Goal: Task Accomplishment & Management: Manage account settings

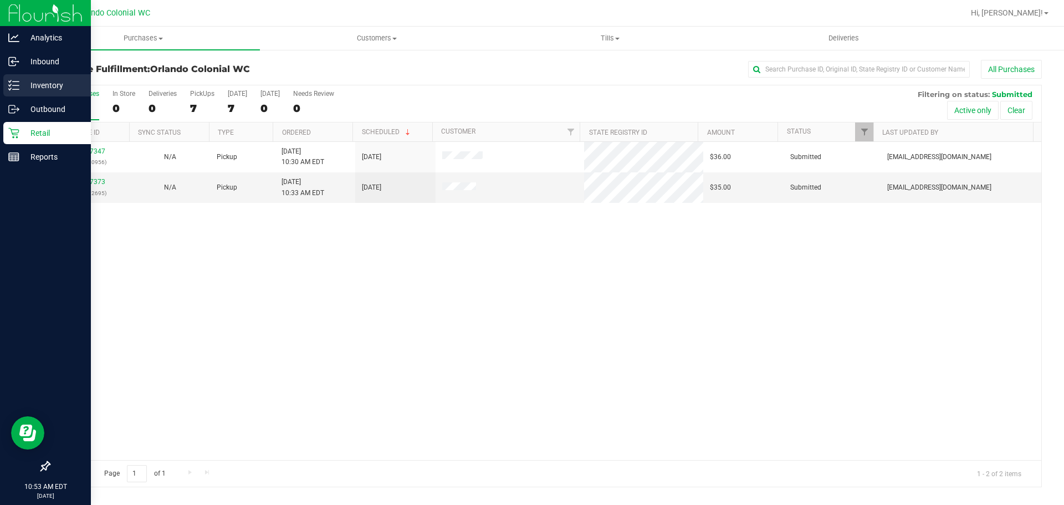
click at [11, 83] on icon at bounding box center [13, 85] width 11 height 11
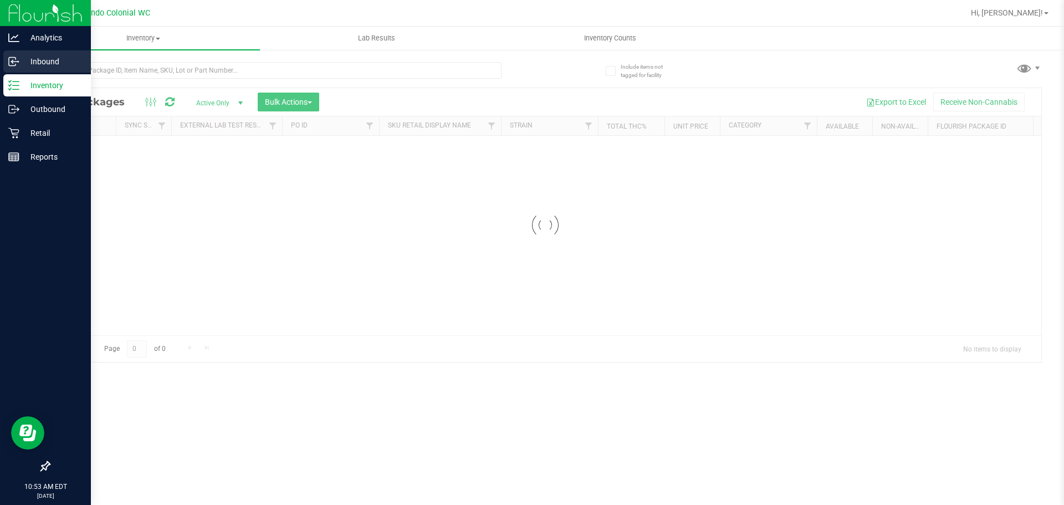
click at [11, 60] on icon at bounding box center [13, 61] width 11 height 11
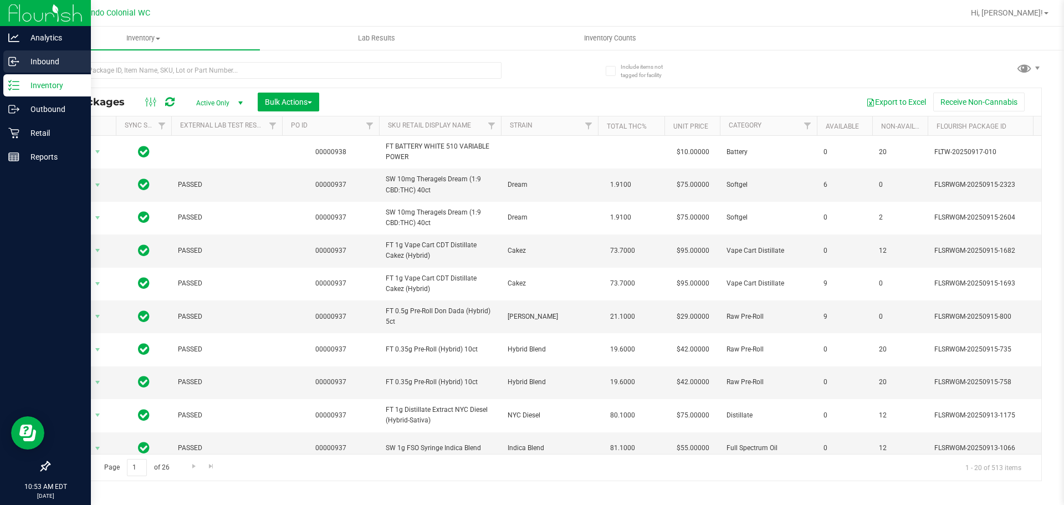
click at [17, 60] on icon at bounding box center [13, 61] width 11 height 11
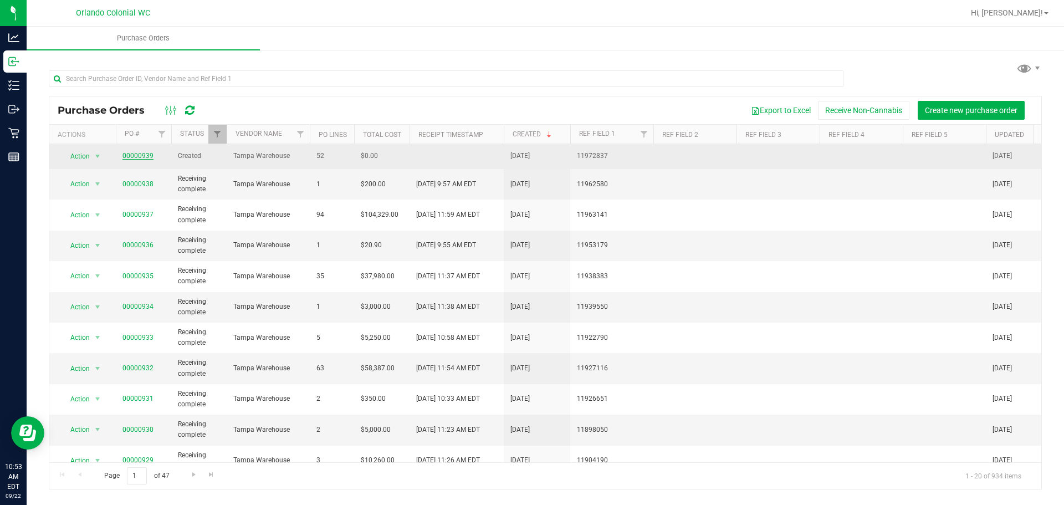
click at [141, 154] on link "00000939" at bounding box center [137, 156] width 31 height 8
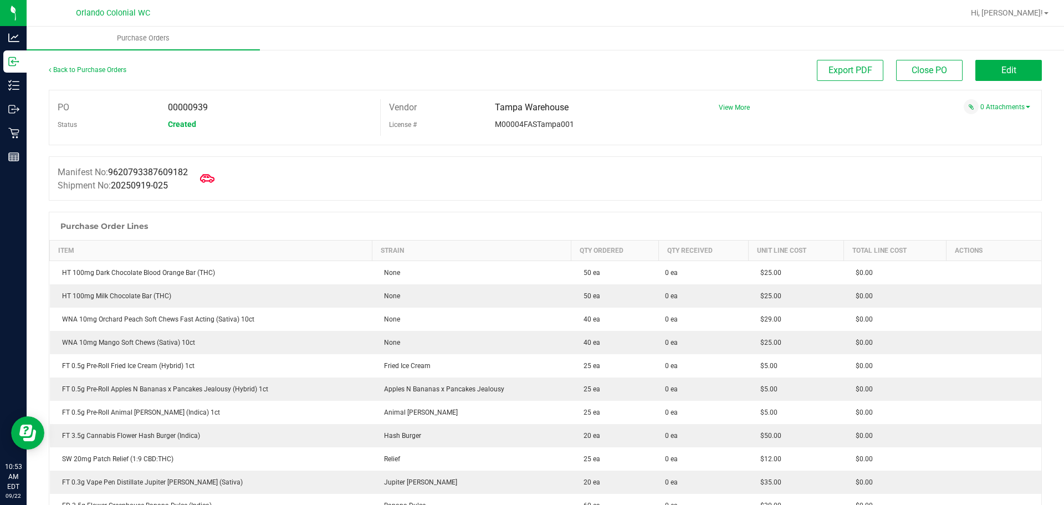
click at [209, 179] on icon at bounding box center [207, 178] width 14 height 14
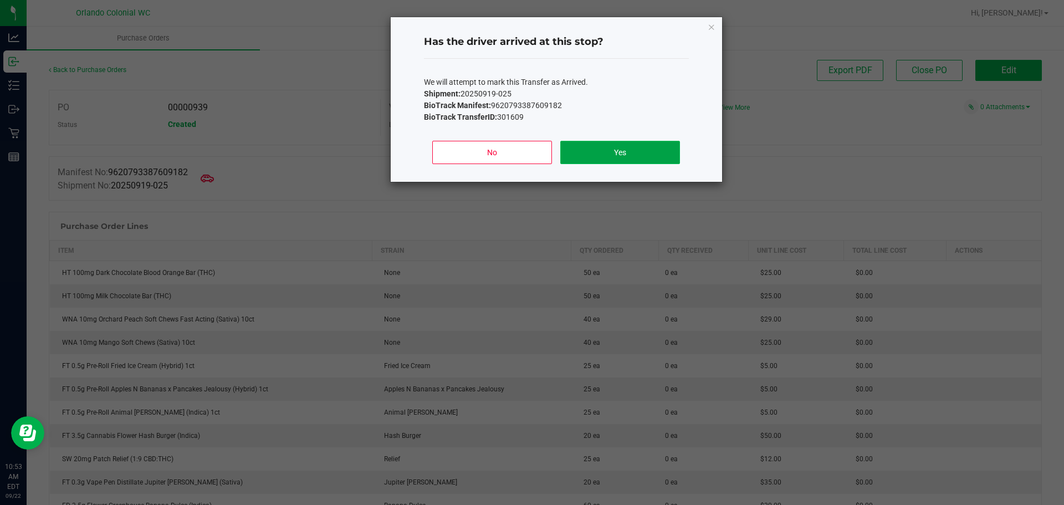
click at [612, 155] on button "Yes" at bounding box center [619, 152] width 119 height 23
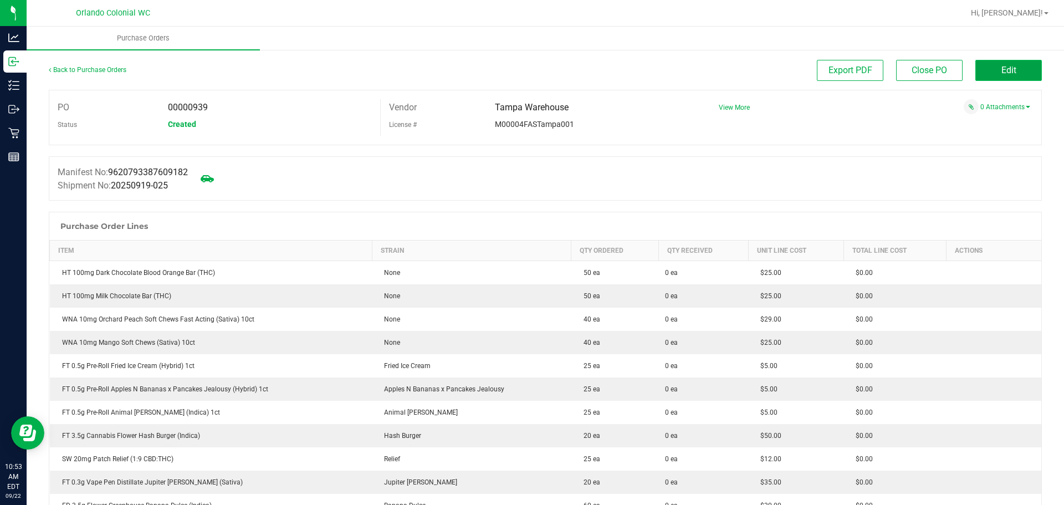
click at [1020, 72] on button "Edit" at bounding box center [1008, 70] width 67 height 21
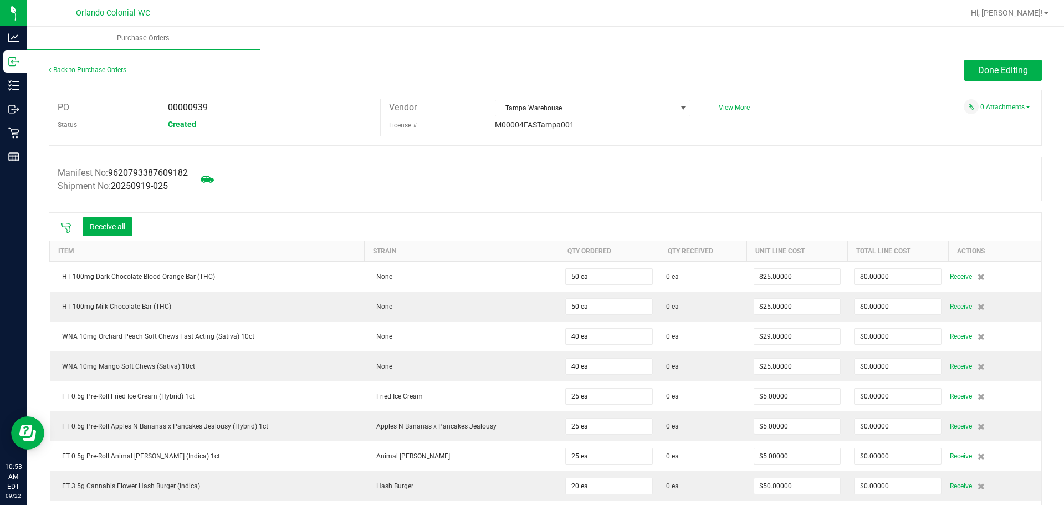
click at [70, 223] on icon at bounding box center [65, 227] width 11 height 11
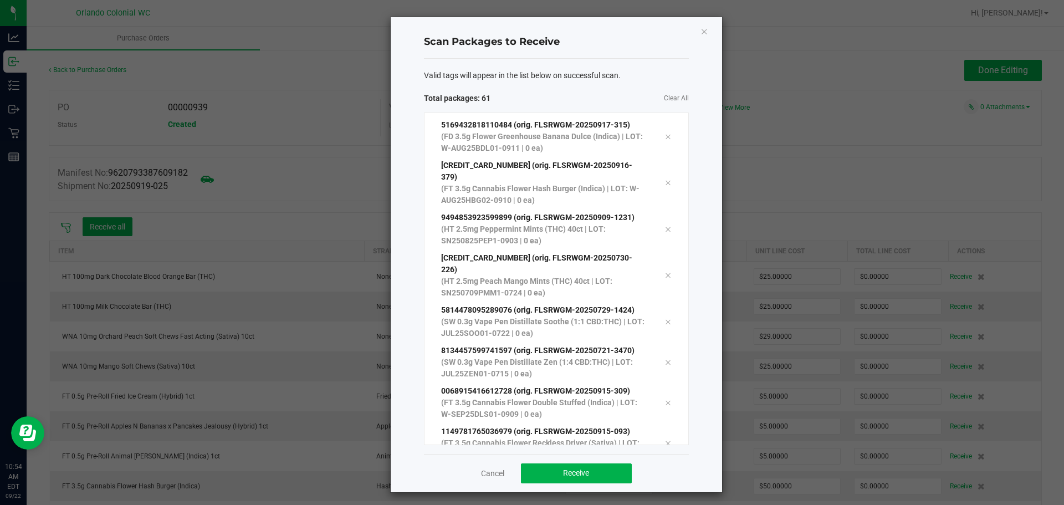
scroll to position [2164, 0]
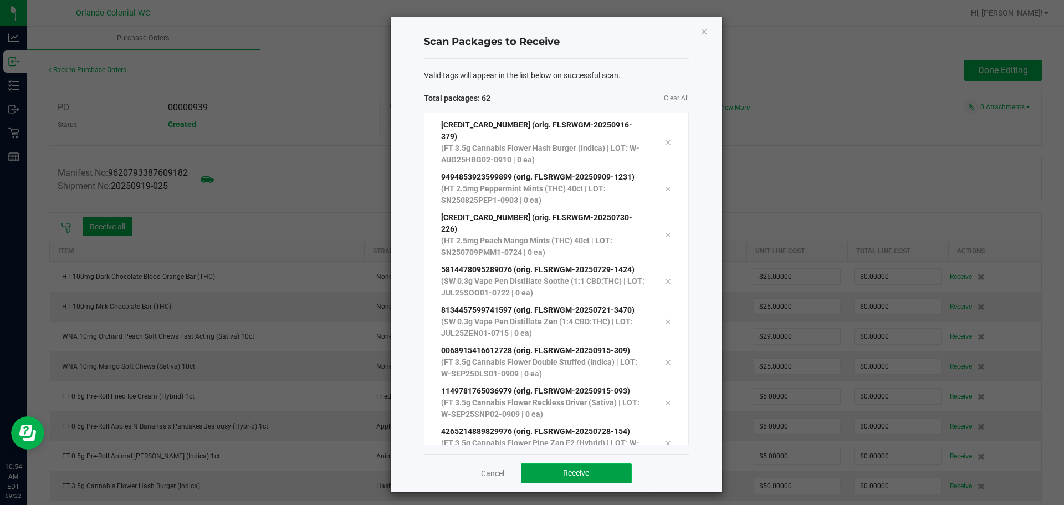
click at [576, 476] on span "Receive" at bounding box center [576, 472] width 26 height 9
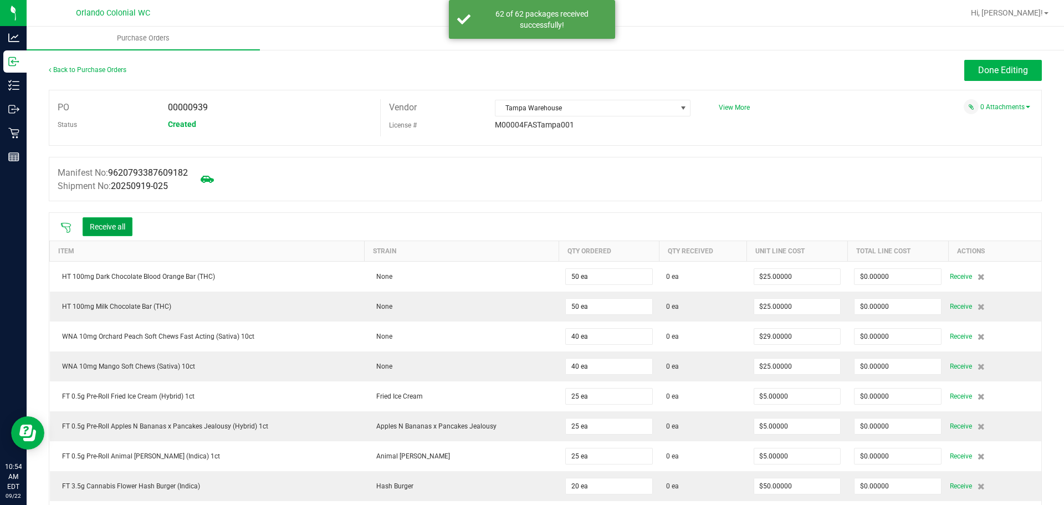
click at [117, 227] on button "Receive all" at bounding box center [108, 226] width 50 height 19
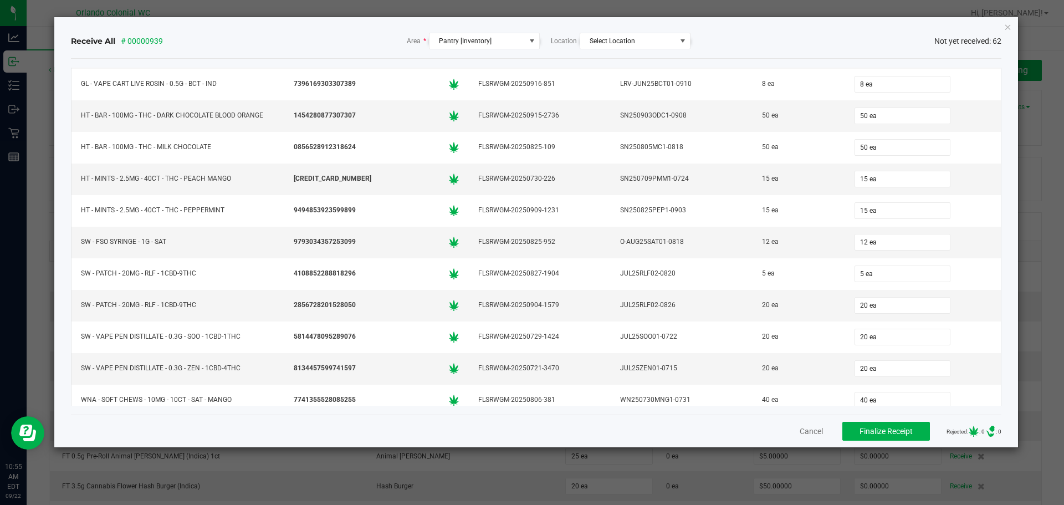
scroll to position [1650, 0]
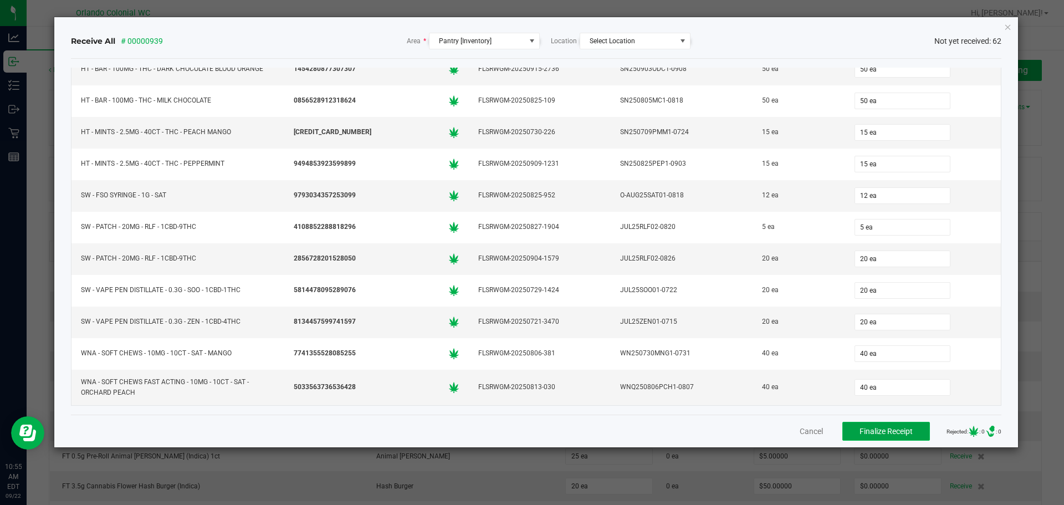
click at [885, 439] on button "Finalize Receipt" at bounding box center [886, 431] width 88 height 19
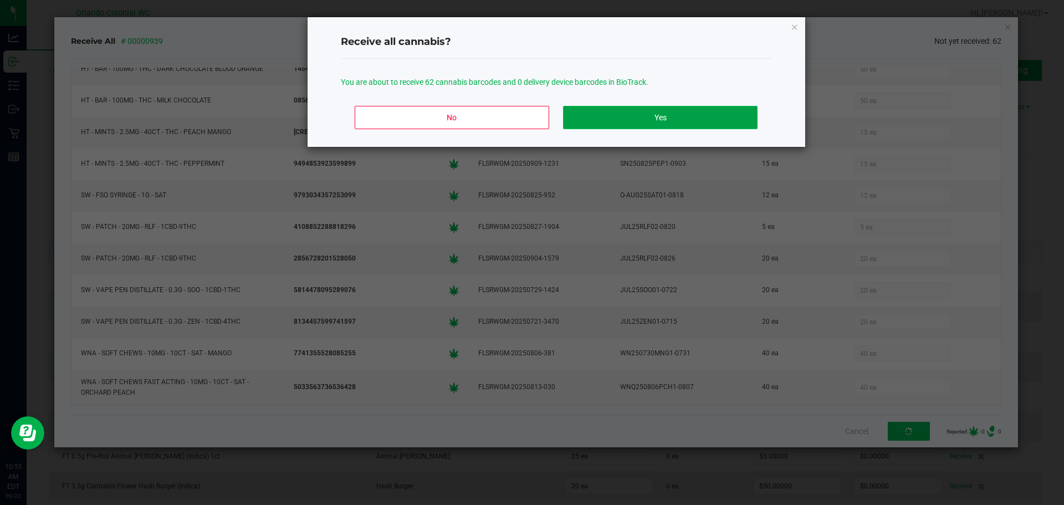
click at [613, 118] on button "Yes" at bounding box center [660, 117] width 194 height 23
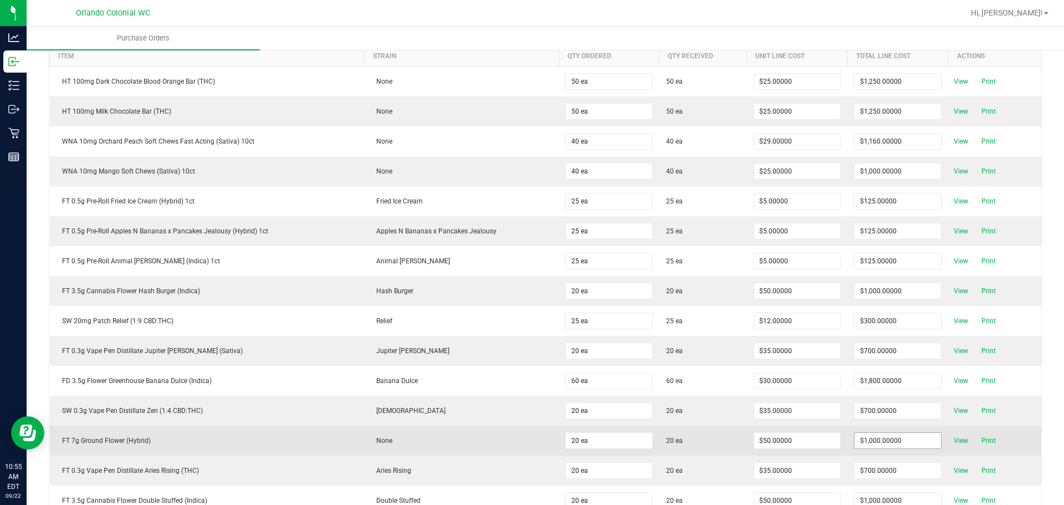
scroll to position [0, 0]
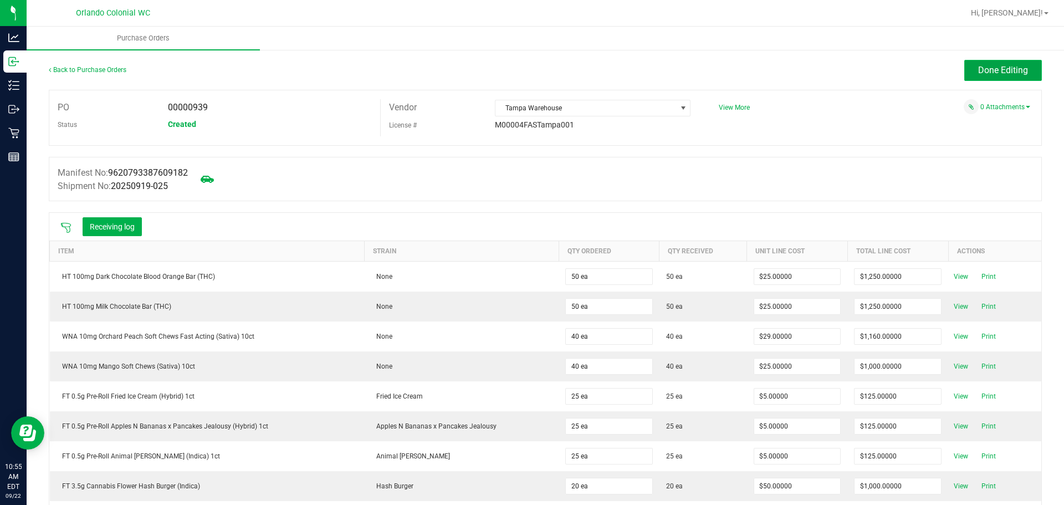
click at [978, 68] on span "Done Editing" at bounding box center [1003, 70] width 50 height 11
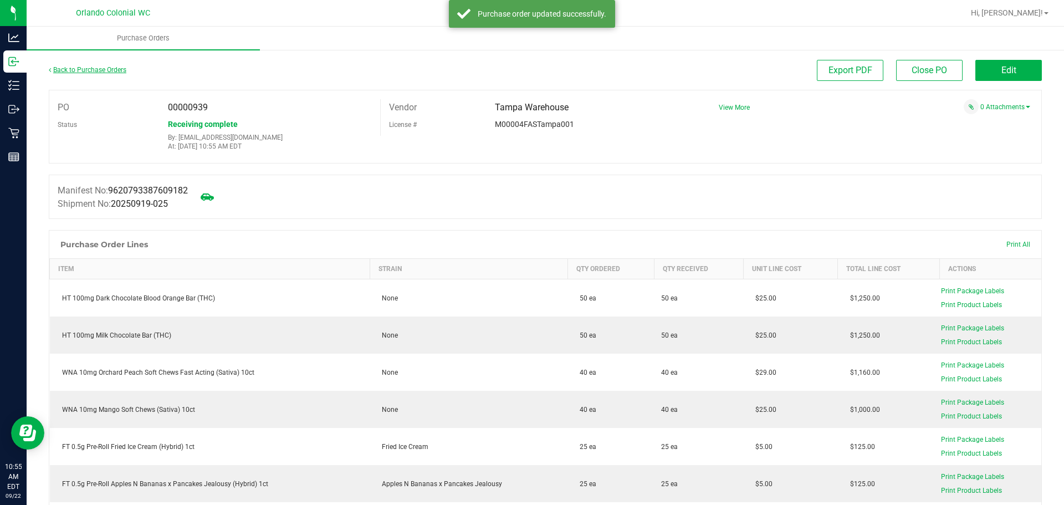
click at [81, 70] on link "Back to Purchase Orders" at bounding box center [88, 70] width 78 height 8
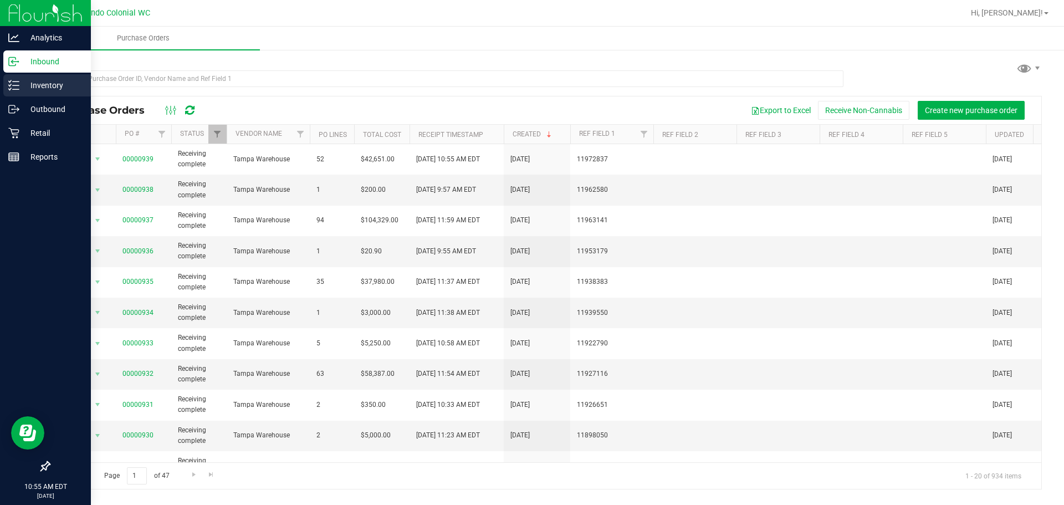
click at [20, 86] on p "Inventory" at bounding box center [52, 85] width 67 height 13
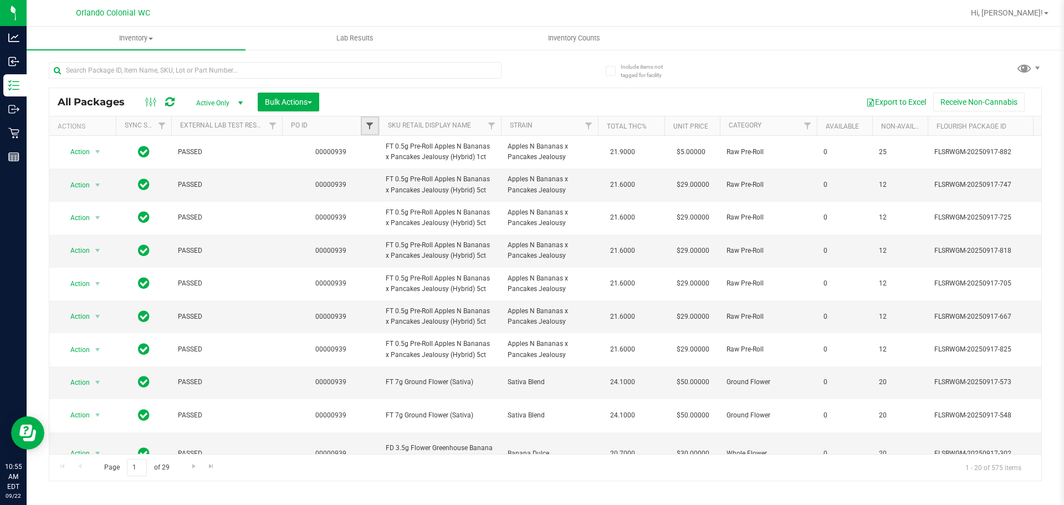
click at [367, 122] on span "Filter" at bounding box center [369, 125] width 9 height 9
type input "939"
click at [367, 167] on button "Filter" at bounding box center [393, 179] width 53 height 24
click at [302, 101] on span "Bulk Actions" at bounding box center [288, 102] width 47 height 9
click at [299, 207] on span "Lock/Unlock packages" at bounding box center [302, 208] width 76 height 9
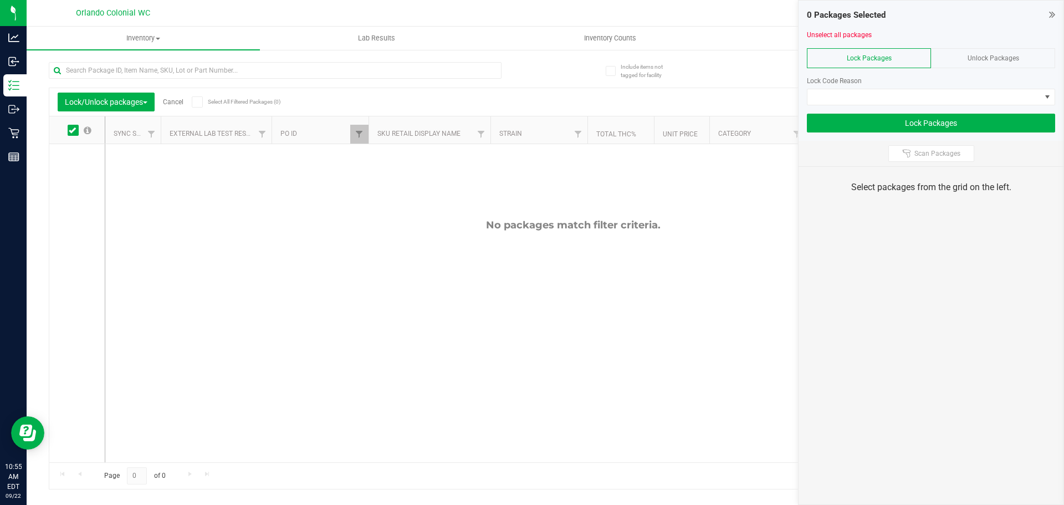
click at [957, 60] on div "Unlock Packages" at bounding box center [993, 58] width 124 height 20
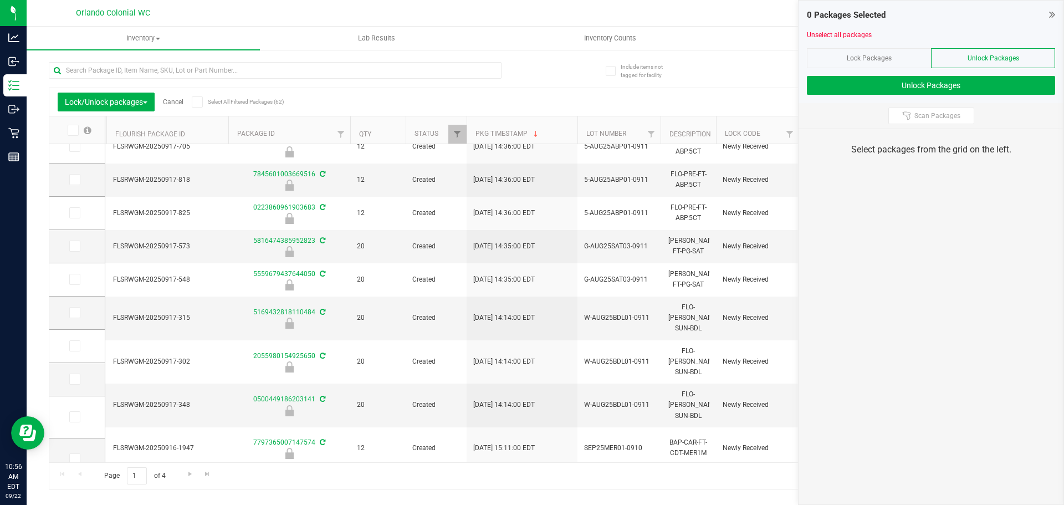
scroll to position [253, 0]
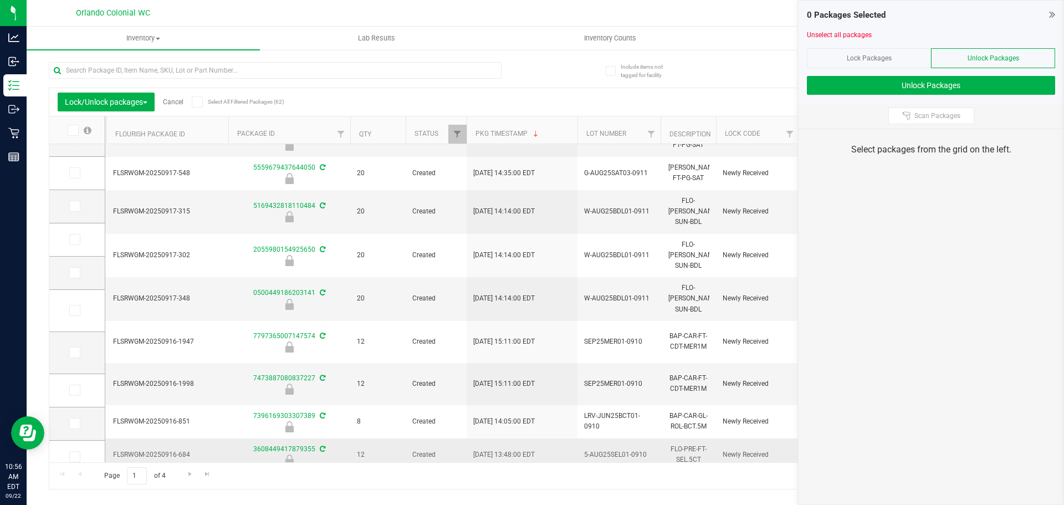
drag, startPoint x: 625, startPoint y: 453, endPoint x: 453, endPoint y: 451, distance: 172.4
click at [453, 451] on tbody "PASSED 00000939 FT 0.5g Pre-Roll Apples N Bananas x Pancakes Jealousy (Hybrid) …" at bounding box center [236, 252] width 1884 height 722
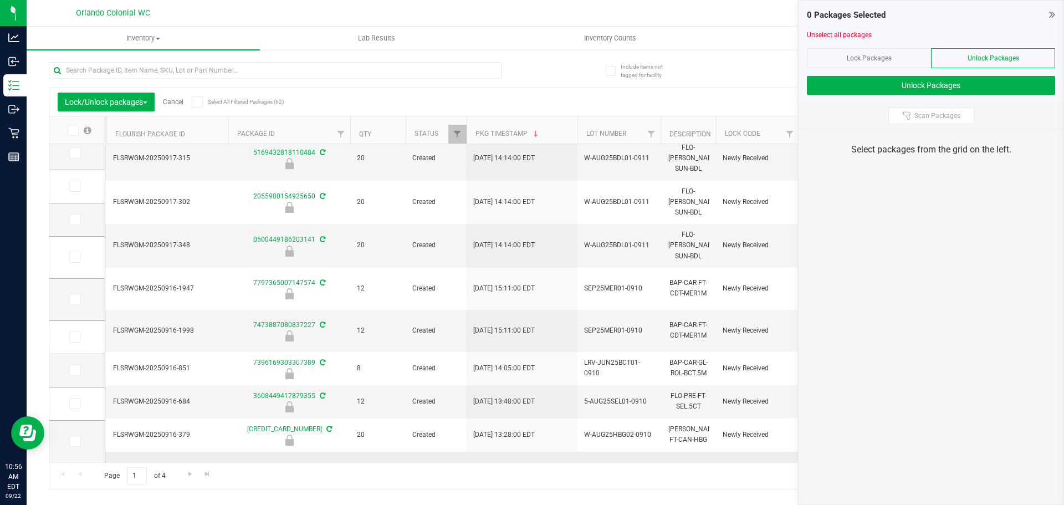
click at [580, 452] on td "SN250903ODC1-0908" at bounding box center [618, 473] width 83 height 42
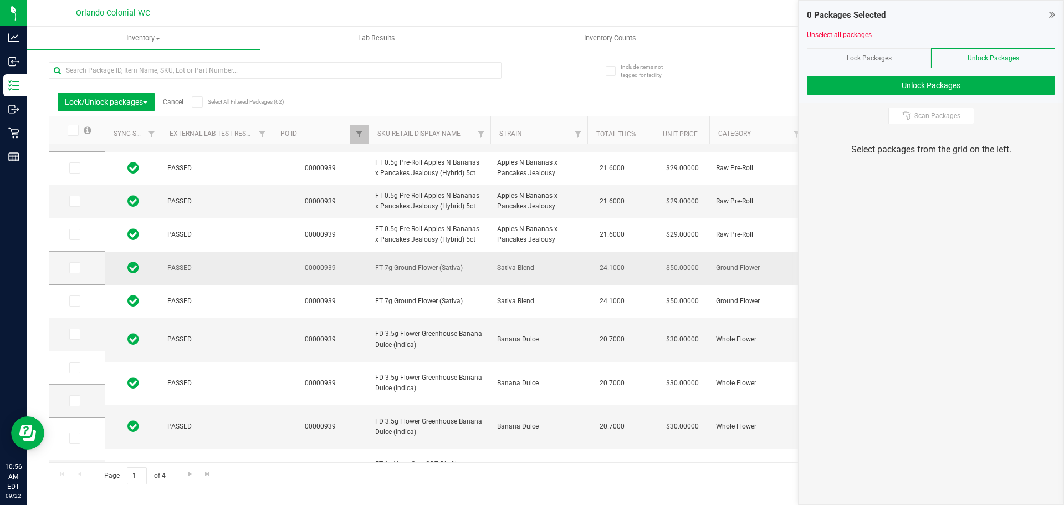
scroll to position [0, 0]
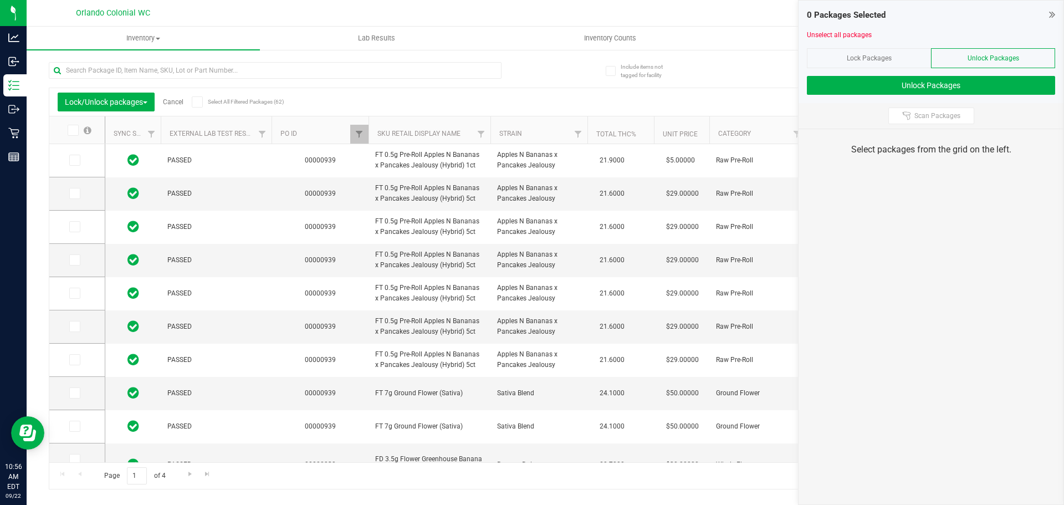
click at [892, 61] on div "Lock Packages" at bounding box center [869, 58] width 124 height 20
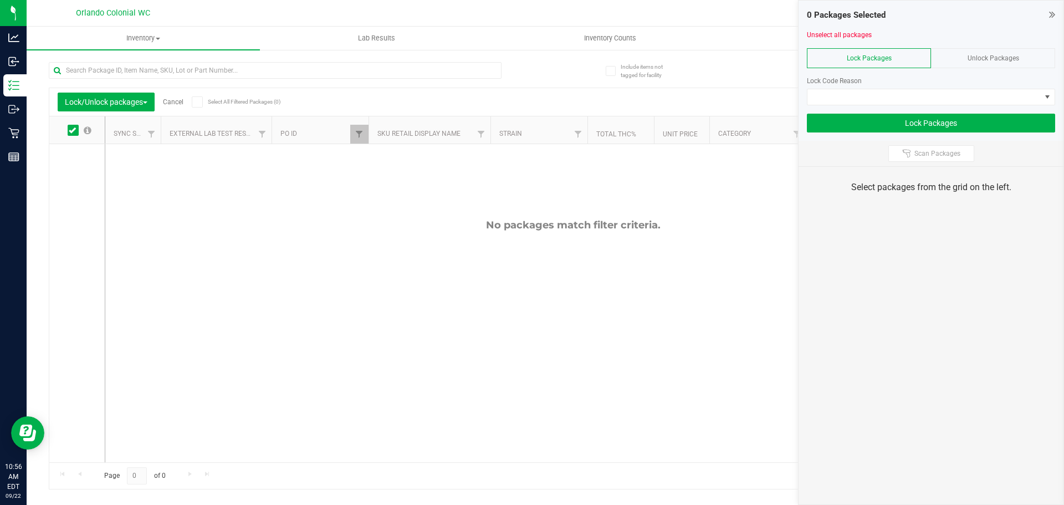
click at [998, 54] on span "Unlock Packages" at bounding box center [994, 58] width 52 height 8
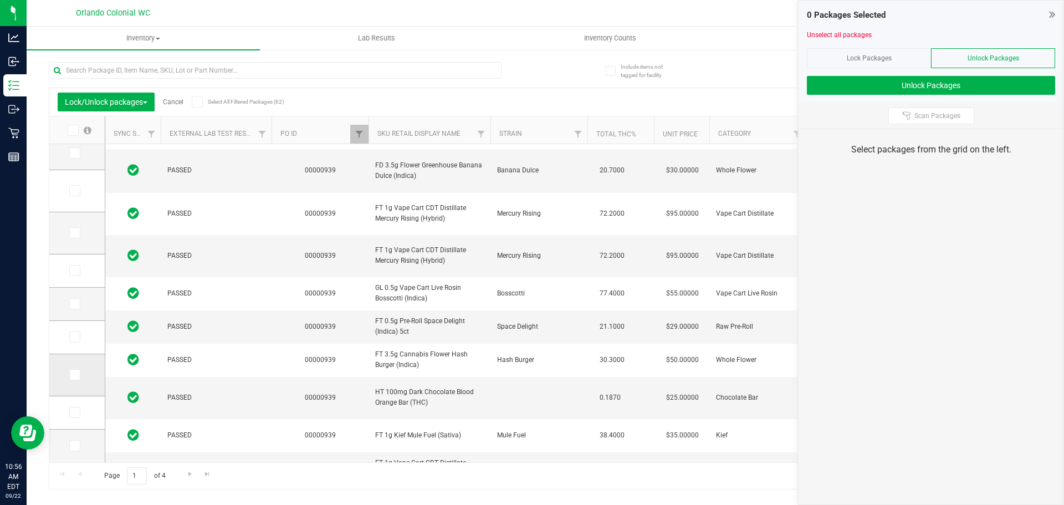
click at [74, 360] on td at bounding box center [76, 375] width 55 height 42
click at [72, 375] on icon at bounding box center [73, 375] width 7 height 0
click at [0, 0] on input "checkbox" at bounding box center [0, 0] width 0 height 0
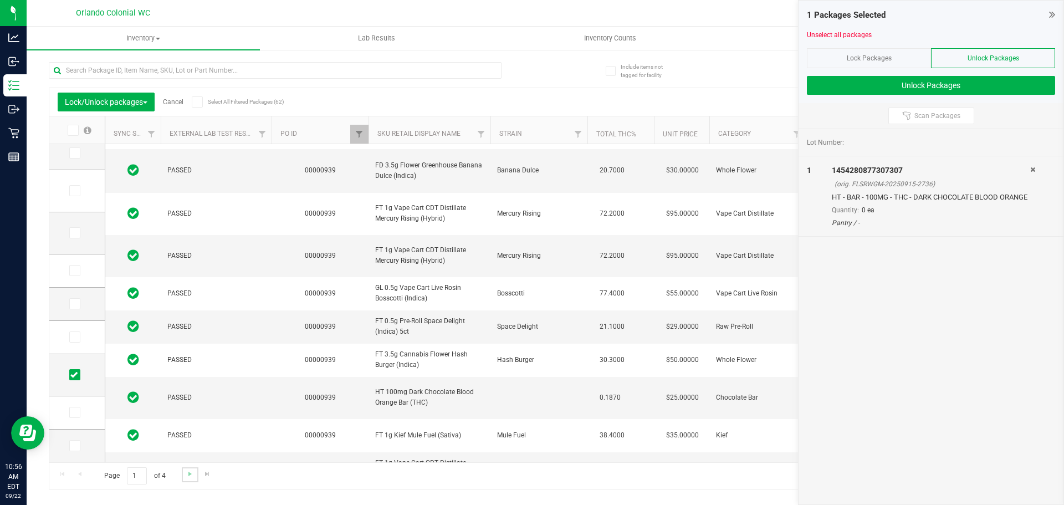
click at [190, 468] on link "Go to the next page" at bounding box center [190, 474] width 16 height 15
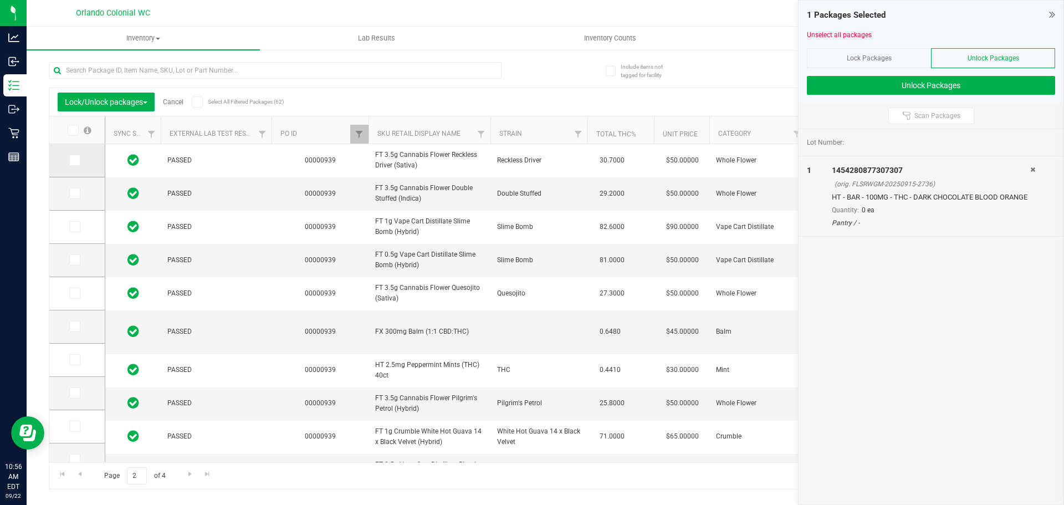
click at [72, 160] on icon at bounding box center [73, 160] width 7 height 0
click at [0, 0] on input "checkbox" at bounding box center [0, 0] width 0 height 0
click at [73, 187] on td at bounding box center [76, 193] width 55 height 33
click at [73, 193] on icon at bounding box center [73, 193] width 7 height 0
click at [0, 0] on input "checkbox" at bounding box center [0, 0] width 0 height 0
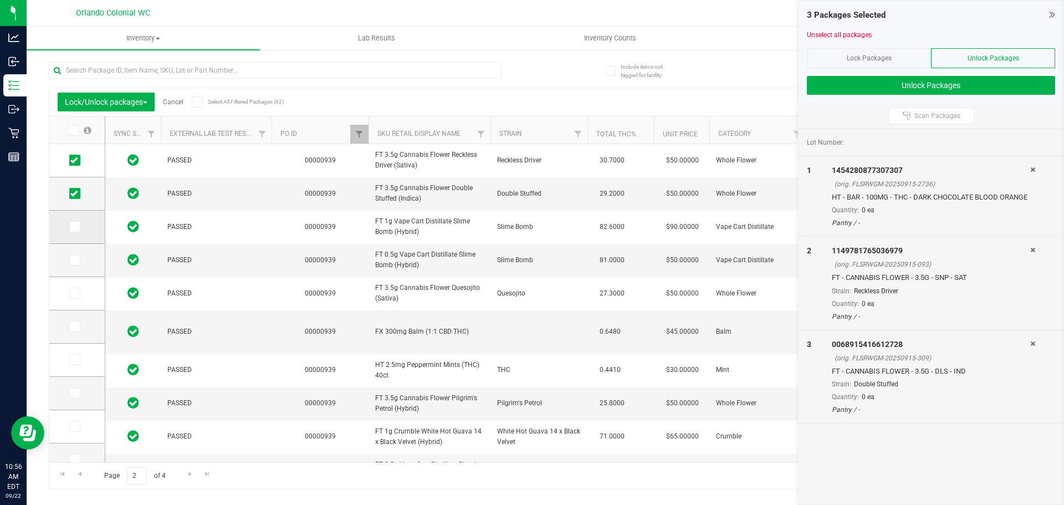
click at [75, 227] on icon at bounding box center [73, 227] width 7 height 0
click at [0, 0] on input "checkbox" at bounding box center [0, 0] width 0 height 0
click at [76, 260] on icon at bounding box center [73, 260] width 7 height 0
click at [0, 0] on input "checkbox" at bounding box center [0, 0] width 0 height 0
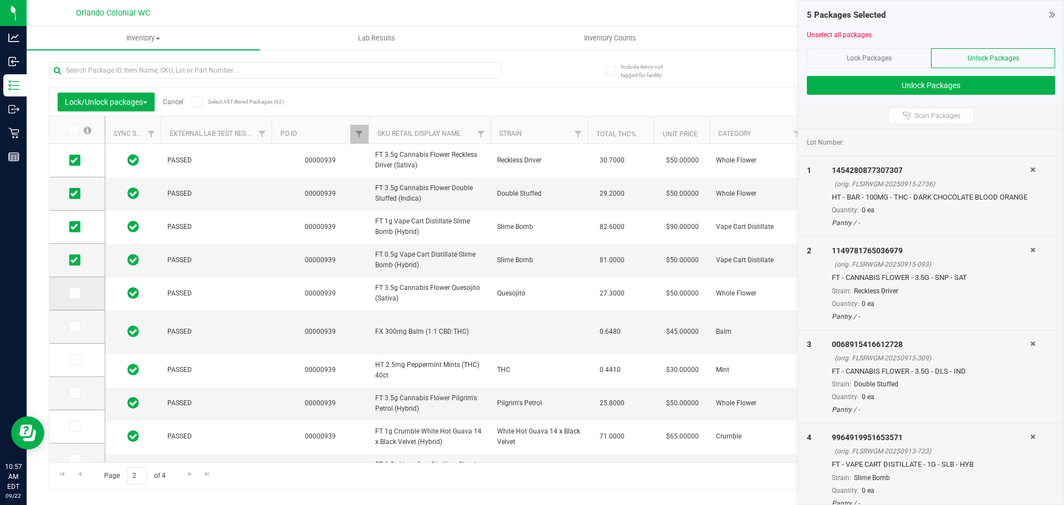
click at [78, 292] on span at bounding box center [74, 293] width 11 height 11
click at [74, 293] on icon at bounding box center [73, 293] width 7 height 0
click at [0, 0] on input "checkbox" at bounding box center [0, 0] width 0 height 0
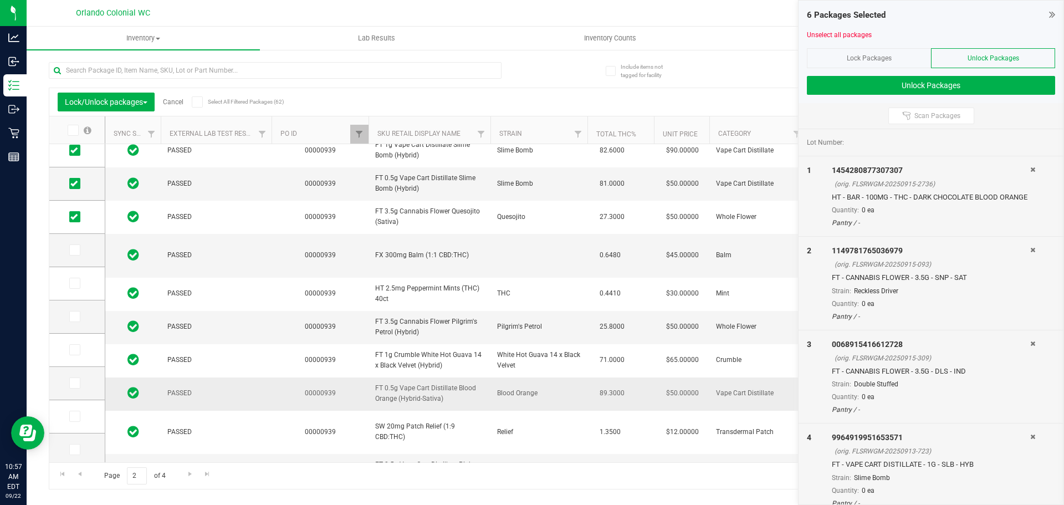
scroll to position [111, 0]
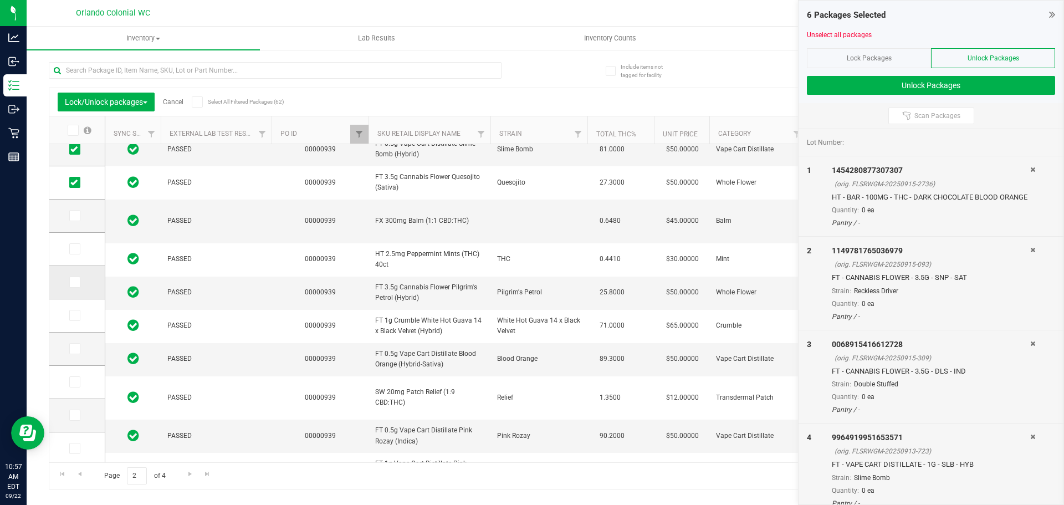
click at [74, 282] on icon at bounding box center [73, 282] width 7 height 0
click at [0, 0] on input "checkbox" at bounding box center [0, 0] width 0 height 0
click at [79, 349] on span at bounding box center [74, 348] width 11 height 11
click at [0, 0] on input "checkbox" at bounding box center [0, 0] width 0 height 0
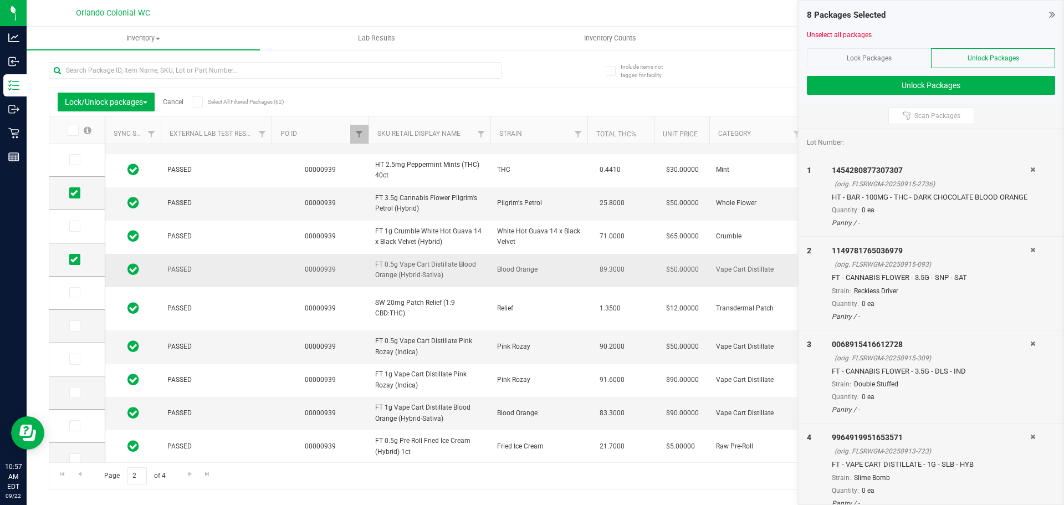
scroll to position [222, 0]
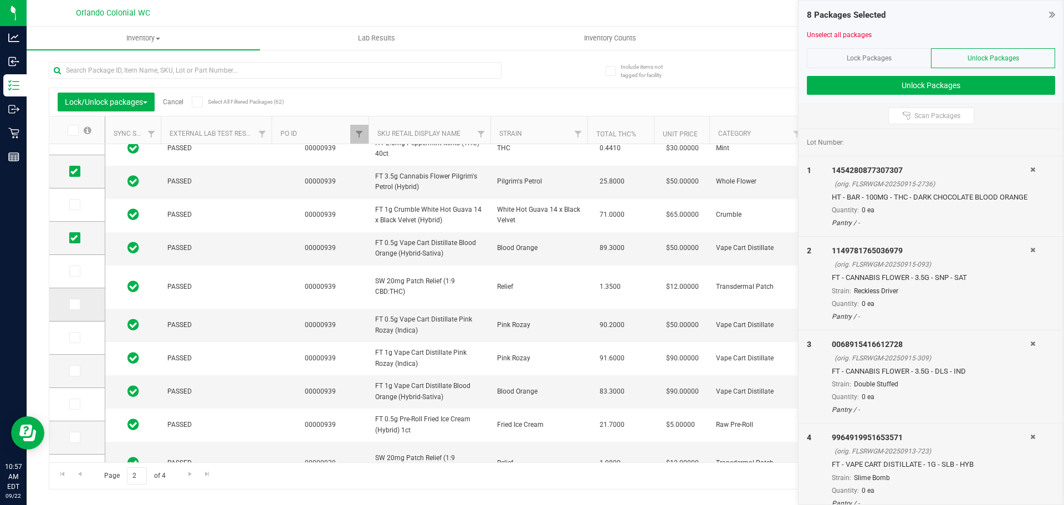
click at [76, 304] on icon at bounding box center [73, 304] width 7 height 0
click at [0, 0] on input "checkbox" at bounding box center [0, 0] width 0 height 0
click at [75, 338] on icon at bounding box center [73, 338] width 7 height 0
click at [0, 0] on input "checkbox" at bounding box center [0, 0] width 0 height 0
click at [73, 371] on icon at bounding box center [73, 371] width 7 height 0
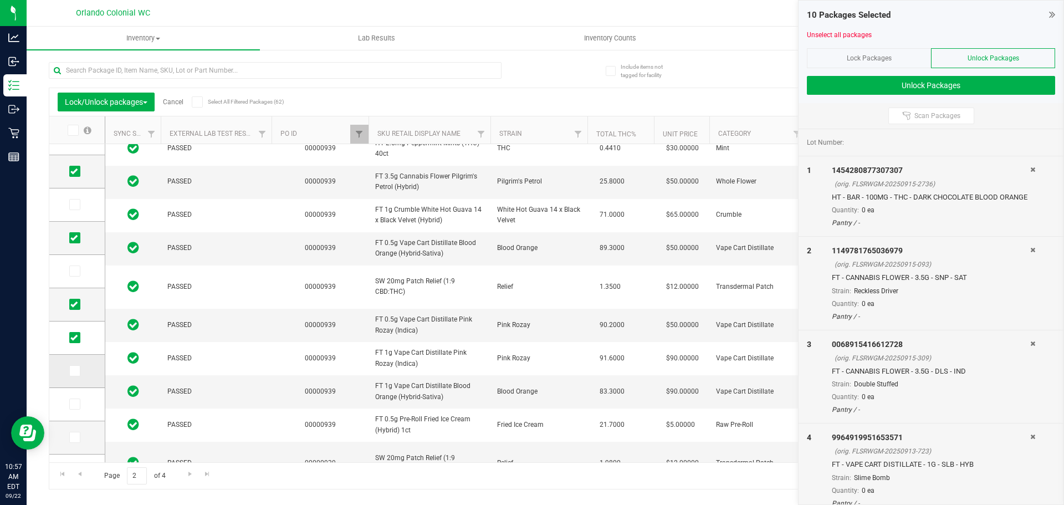
click at [0, 0] on input "checkbox" at bounding box center [0, 0] width 0 height 0
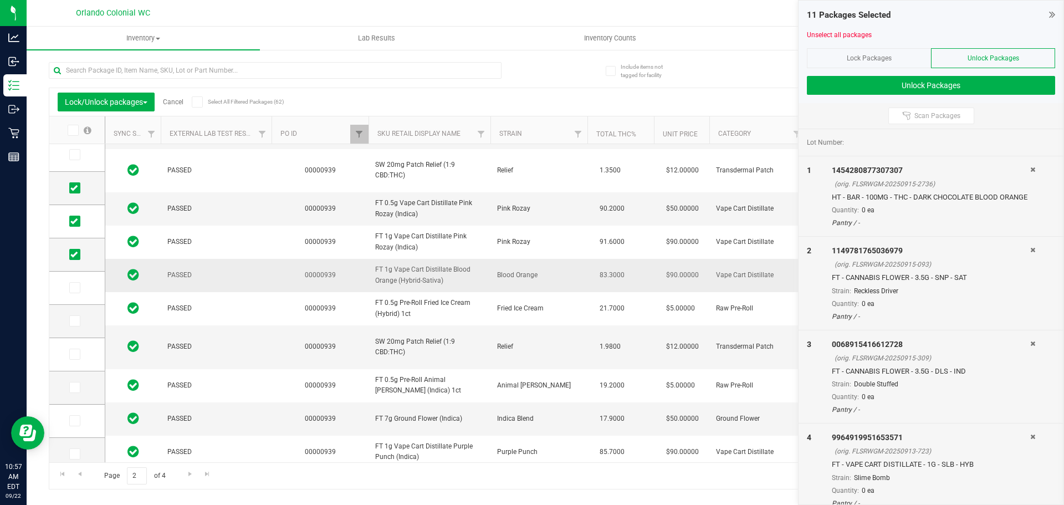
scroll to position [346, 0]
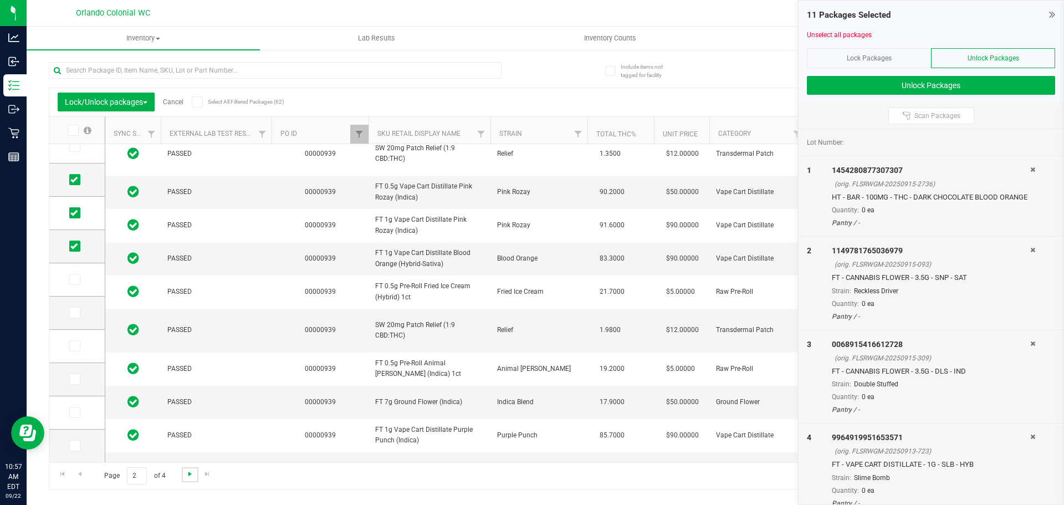
click at [187, 472] on span "Go to the next page" at bounding box center [190, 473] width 9 height 9
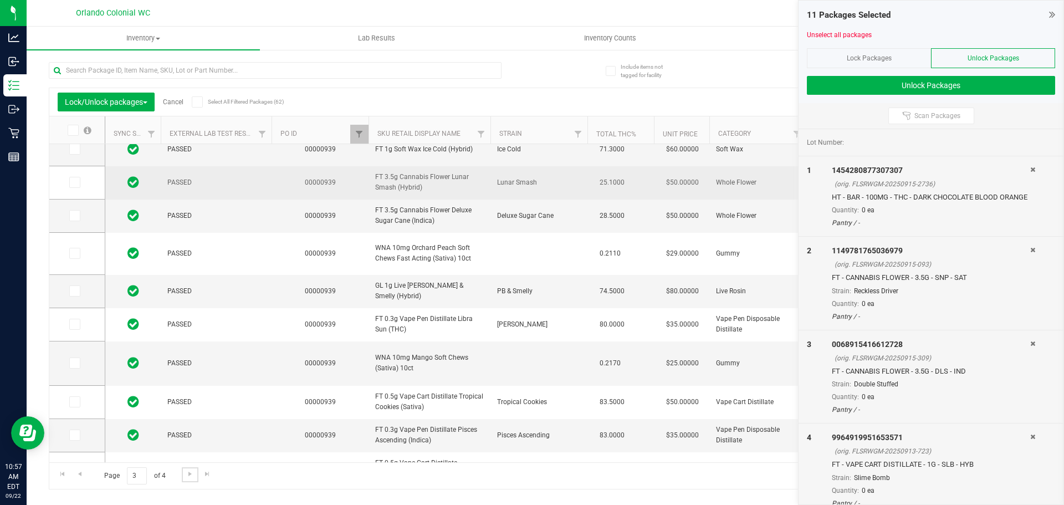
scroll to position [149, 0]
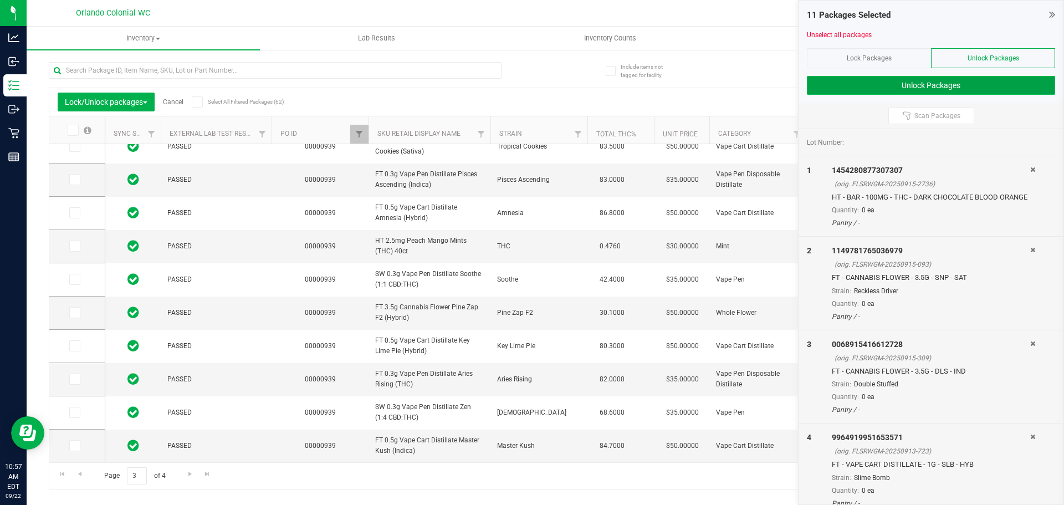
click at [941, 86] on button "Unlock Packages" at bounding box center [931, 85] width 248 height 19
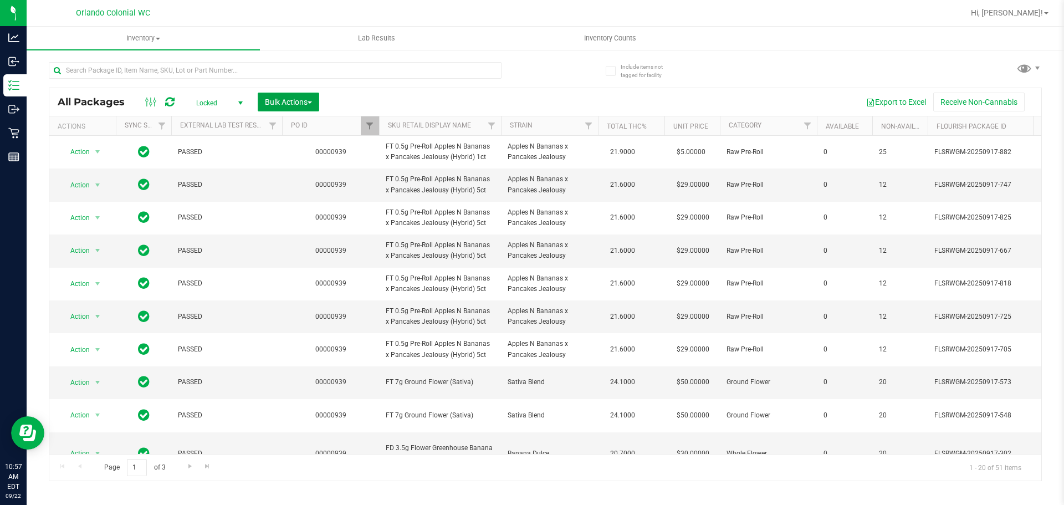
click at [262, 107] on button "Bulk Actions" at bounding box center [289, 102] width 62 height 19
click at [314, 205] on div "Lock/Unlock packages" at bounding box center [309, 210] width 91 height 18
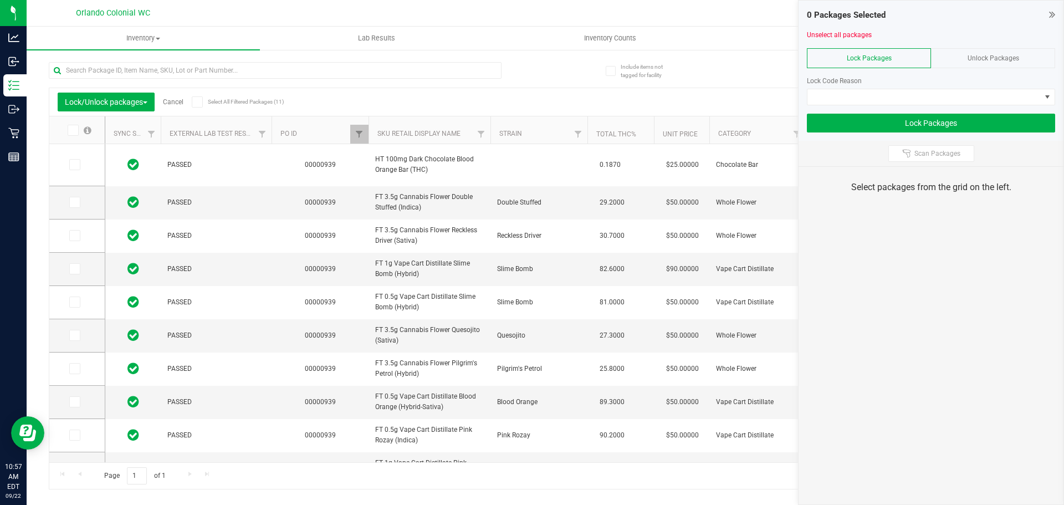
click at [200, 102] on icon at bounding box center [196, 102] width 7 height 0
click at [0, 0] on input "Select All Filtered Packages (11)" at bounding box center [0, 0] width 0 height 0
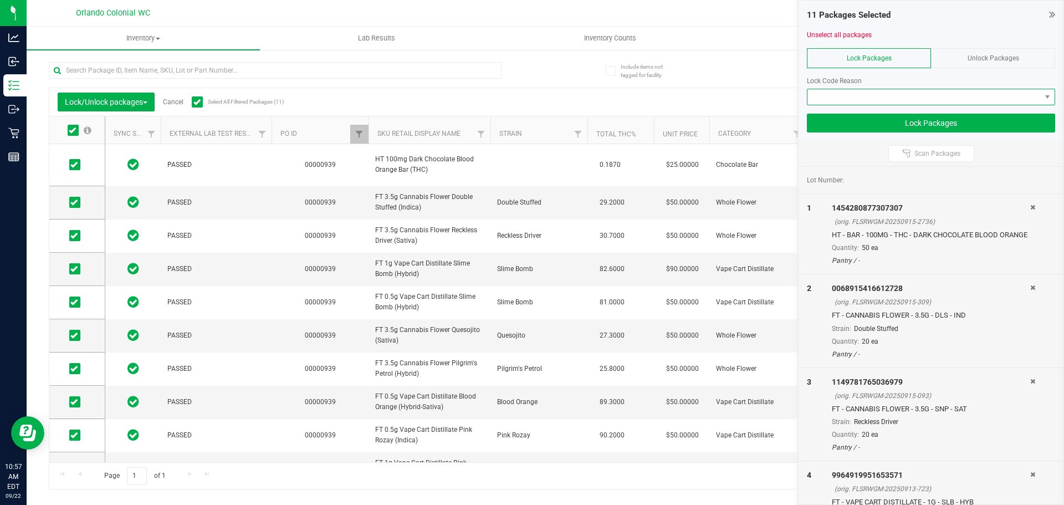
click at [912, 93] on span at bounding box center [923, 97] width 233 height 16
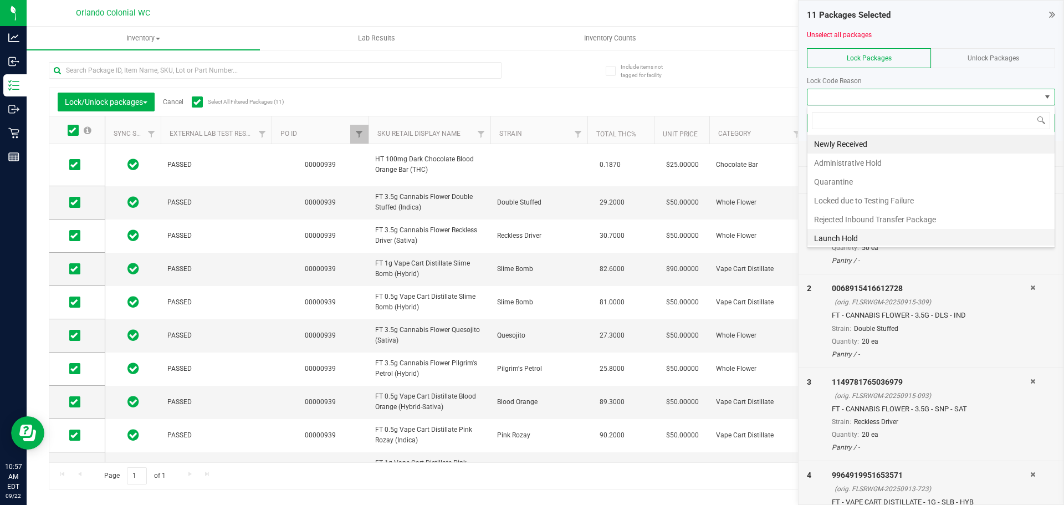
click at [866, 234] on li "Launch Hold" at bounding box center [930, 238] width 247 height 19
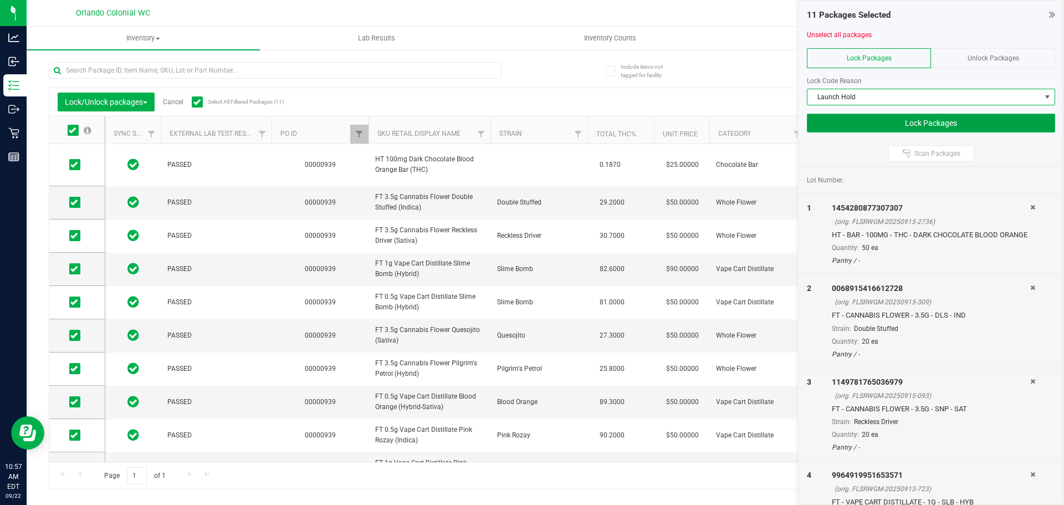
click at [923, 121] on button "Lock Packages" at bounding box center [931, 123] width 248 height 19
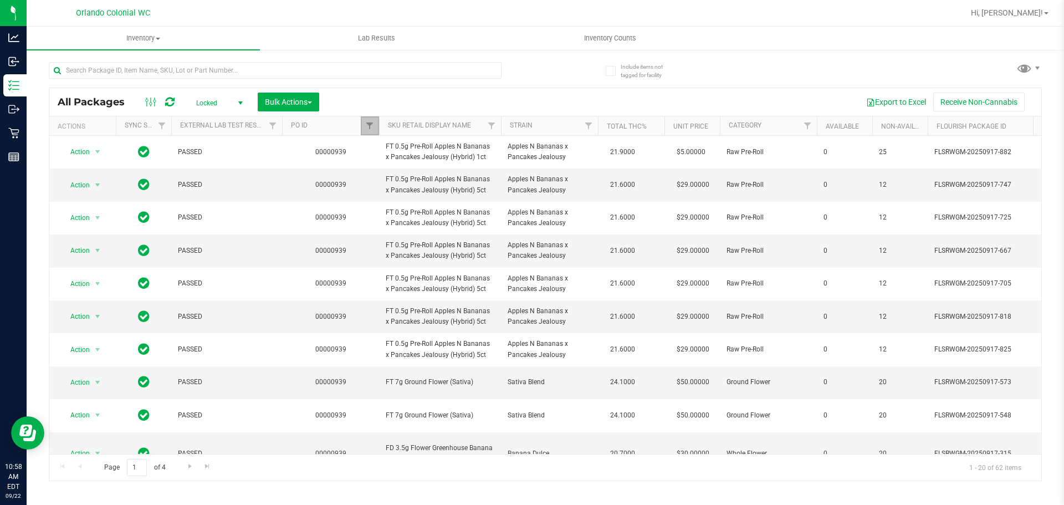
click at [368, 117] on link "Filter" at bounding box center [370, 125] width 18 height 19
click at [443, 176] on button "Clear" at bounding box center [454, 179] width 53 height 24
click at [429, 89] on div "All Packages Locked Active Only Lab Samples Locked All External Internal Bulk A…" at bounding box center [545, 102] width 992 height 28
click at [385, 63] on input "text" at bounding box center [275, 70] width 453 height 17
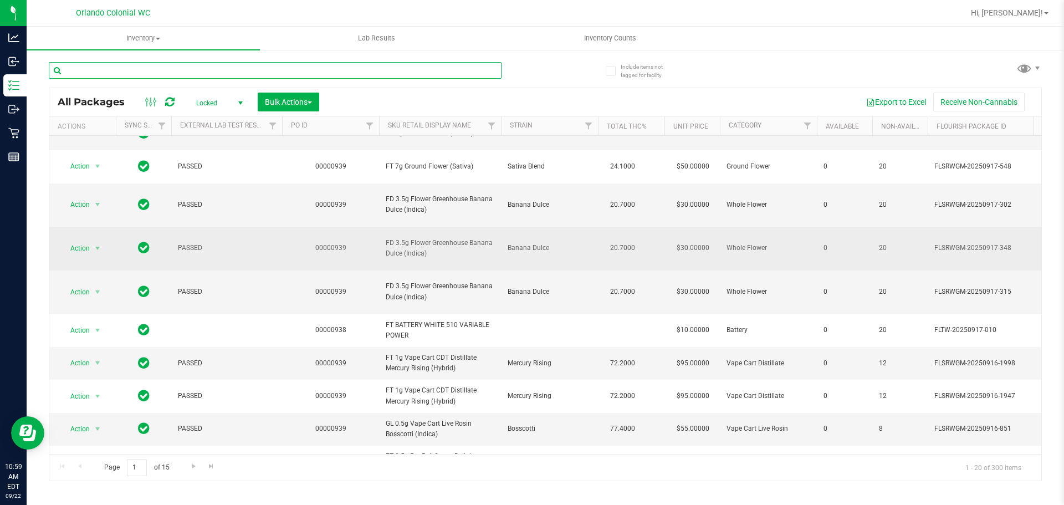
scroll to position [374, 0]
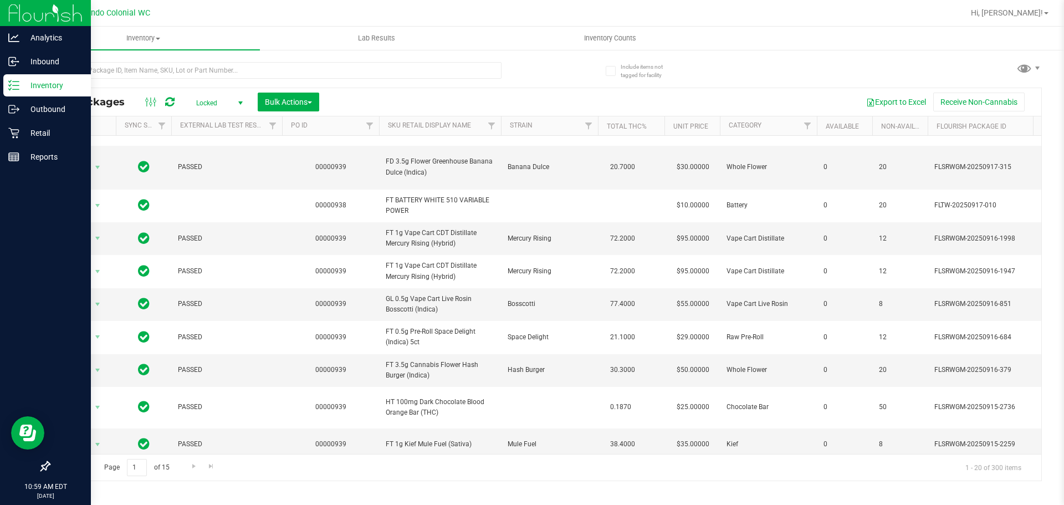
click at [21, 80] on p "Inventory" at bounding box center [52, 85] width 67 height 13
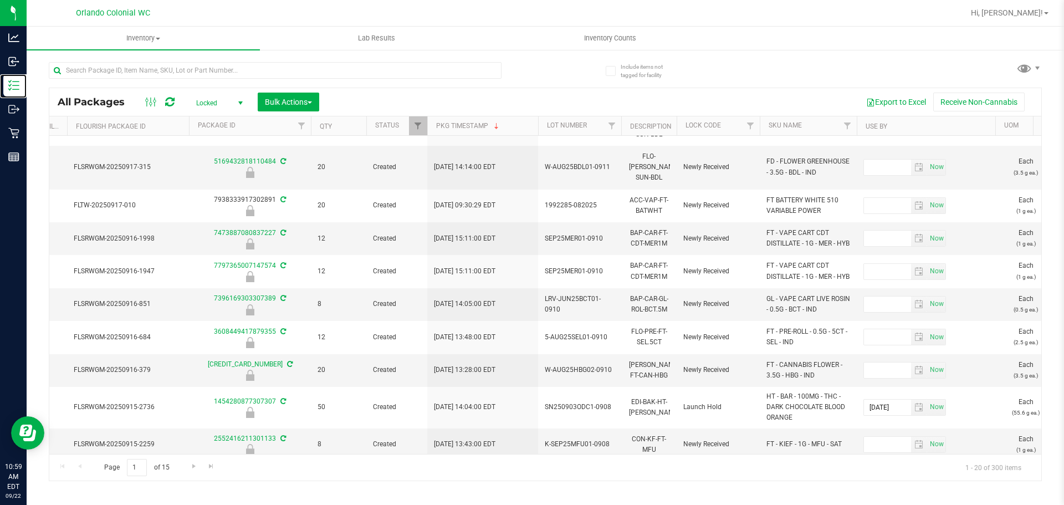
scroll to position [0, 861]
click at [227, 99] on span "Locked" at bounding box center [217, 103] width 61 height 16
click at [212, 122] on li "Active Only" at bounding box center [217, 121] width 60 height 17
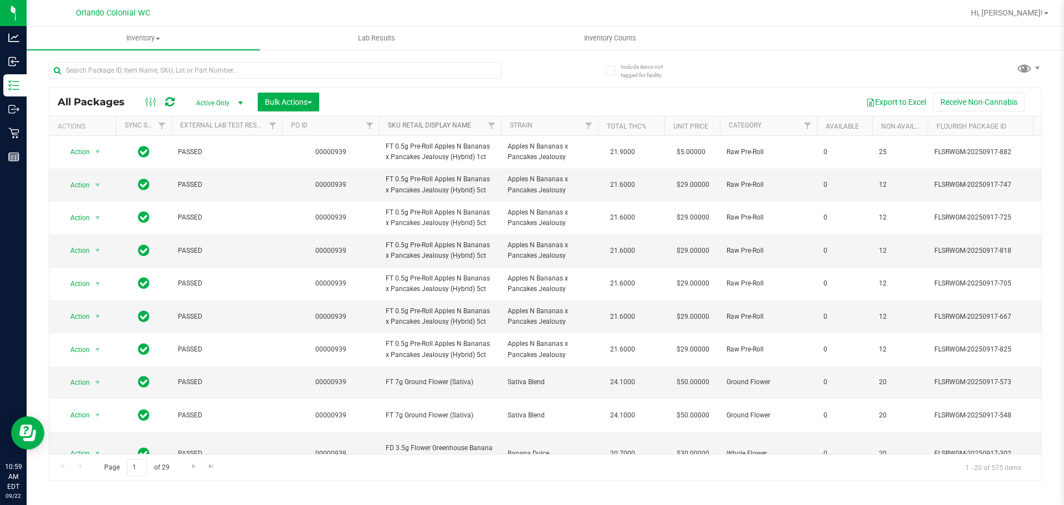
click at [413, 126] on link "SKU Retail Display Name" at bounding box center [429, 125] width 83 height 8
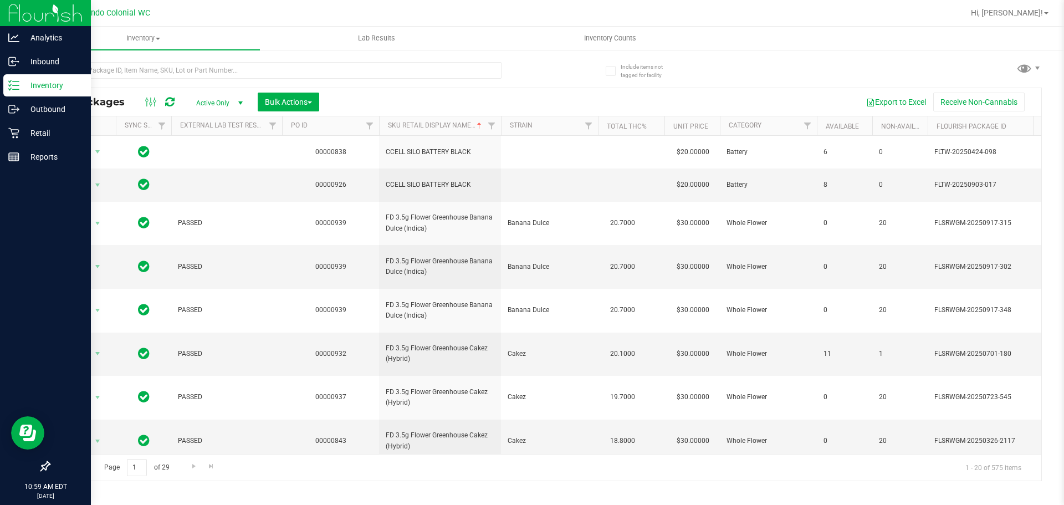
click at [44, 82] on p "Inventory" at bounding box center [52, 85] width 67 height 13
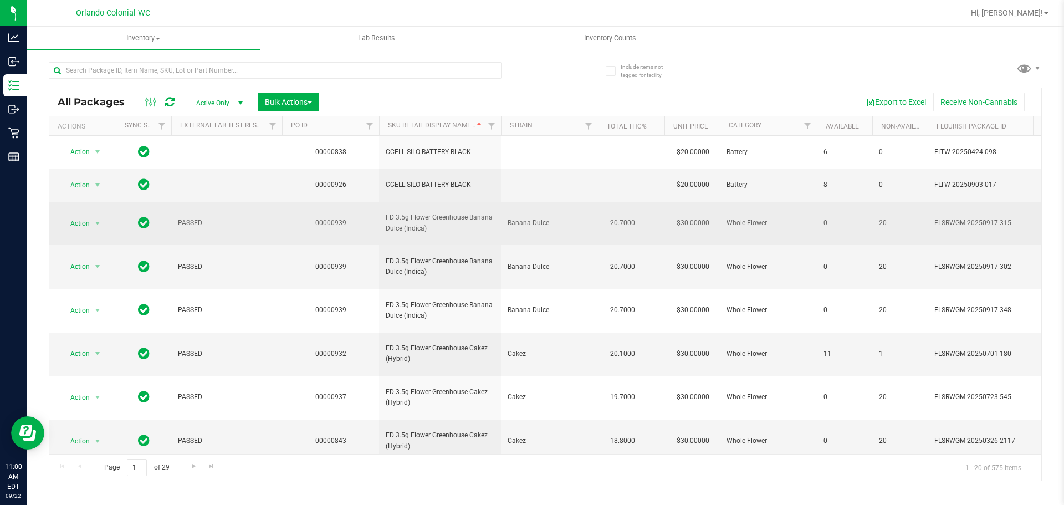
drag, startPoint x: 468, startPoint y: 220, endPoint x: 367, endPoint y: 205, distance: 102.5
click at [367, 205] on tr "Action Action Edit attributes Global inventory Locate package Package audit log…" at bounding box center [1024, 224] width 1951 height 44
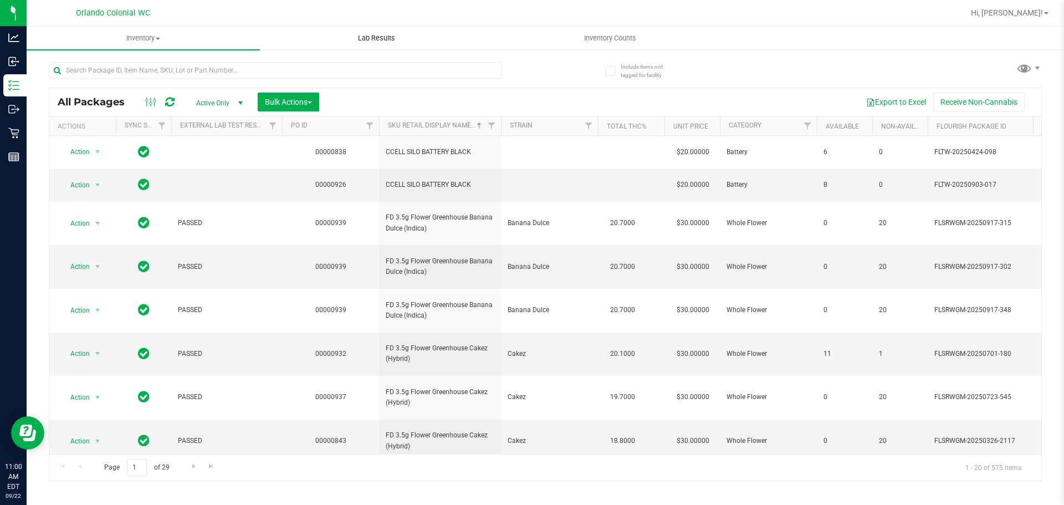
copy tr "FD 3.5g Flower Greenhouse Banana Dulce (Indica)"
click at [498, 258] on td "FD 3.5g Flower Greenhouse Banana Dulce (Indica)" at bounding box center [440, 267] width 122 height 44
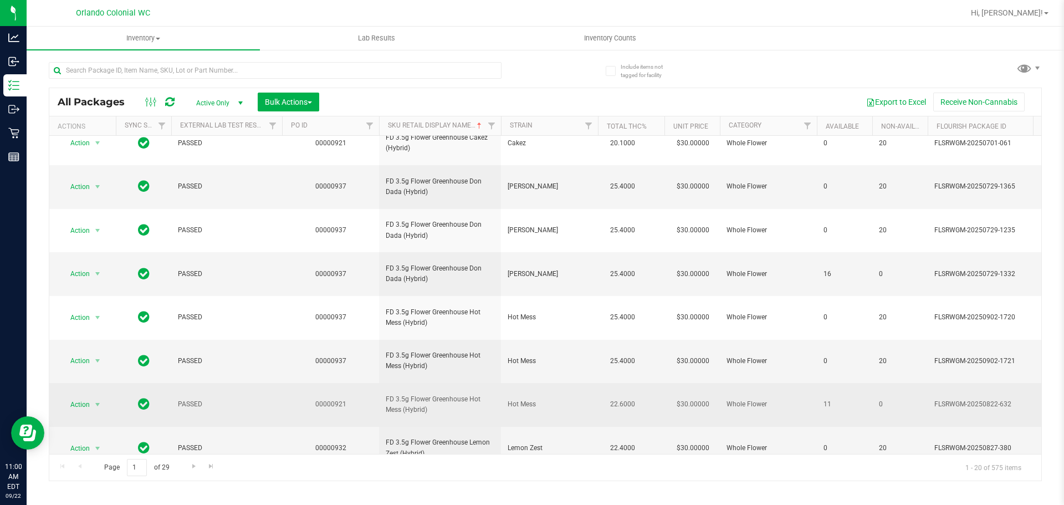
scroll to position [348, 0]
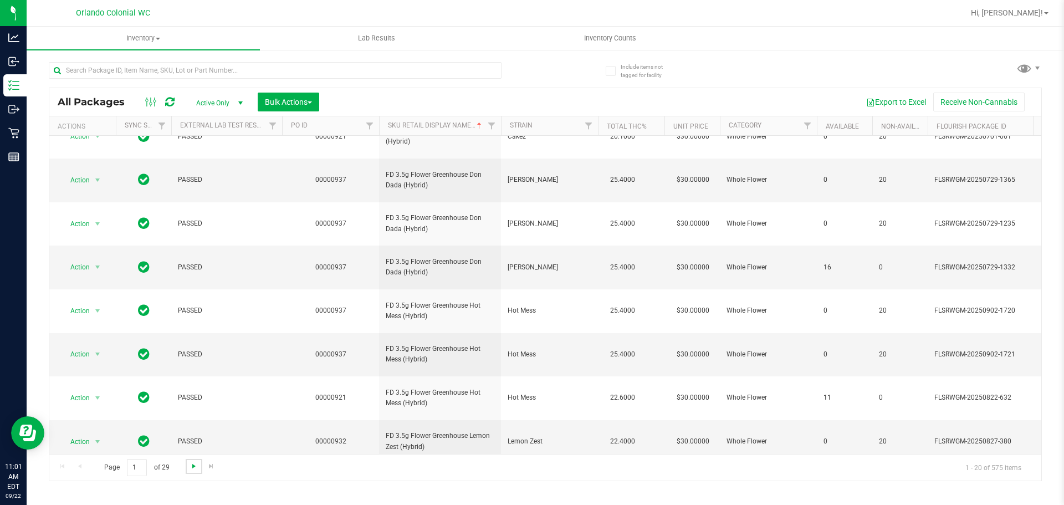
click at [192, 463] on span "Go to the next page" at bounding box center [194, 466] width 9 height 9
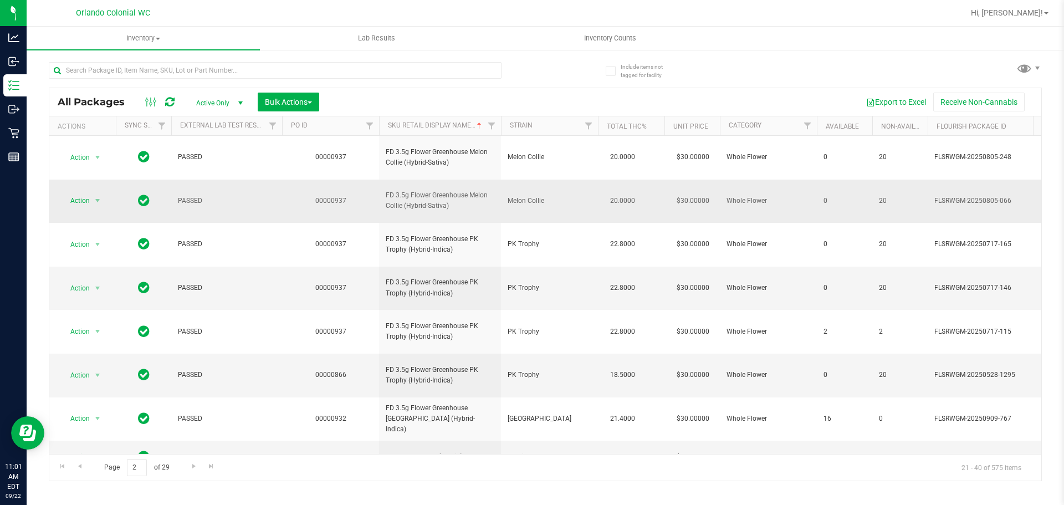
click at [450, 190] on span "FD 3.5g Flower Greenhouse Melon Collie (Hybrid-Sativa)" at bounding box center [440, 200] width 109 height 21
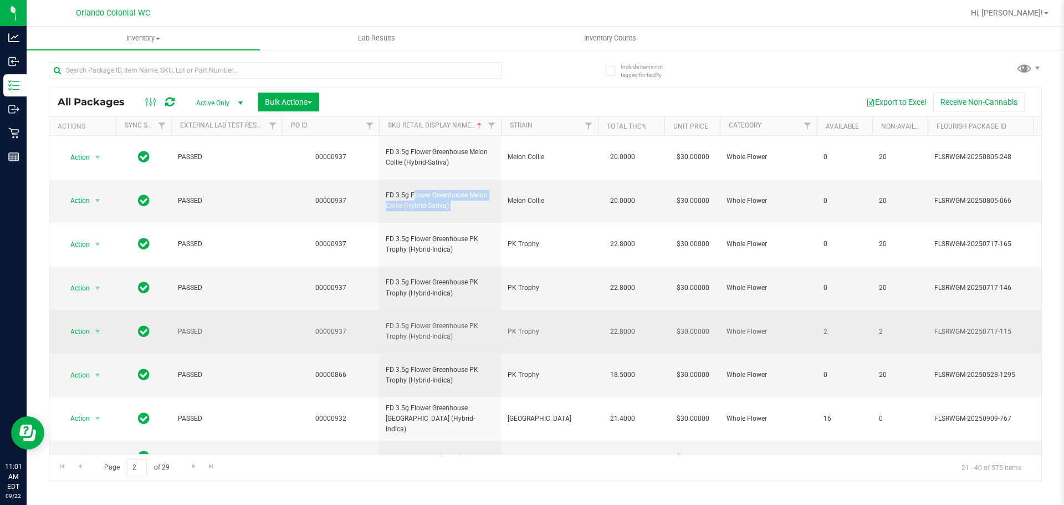
copy tr "FD 3.5g Flower Greenhouse Melon Collie (Hybrid-Sativa)"
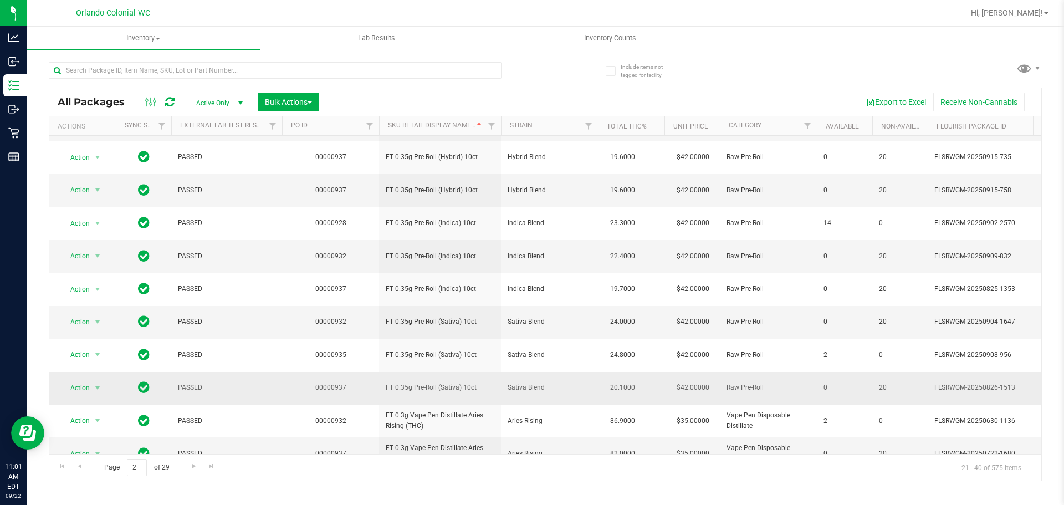
scroll to position [348, 0]
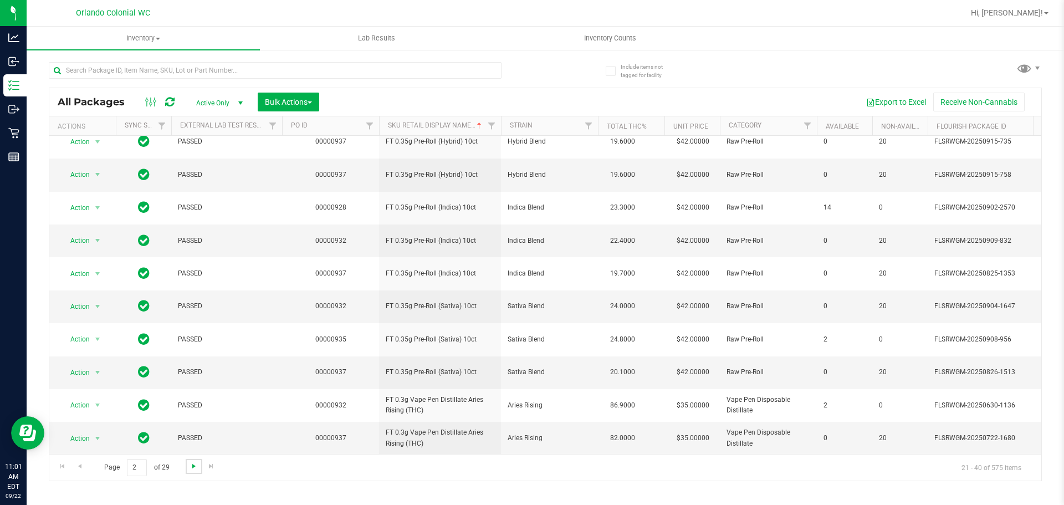
click at [193, 462] on span "Go to the next page" at bounding box center [194, 466] width 9 height 9
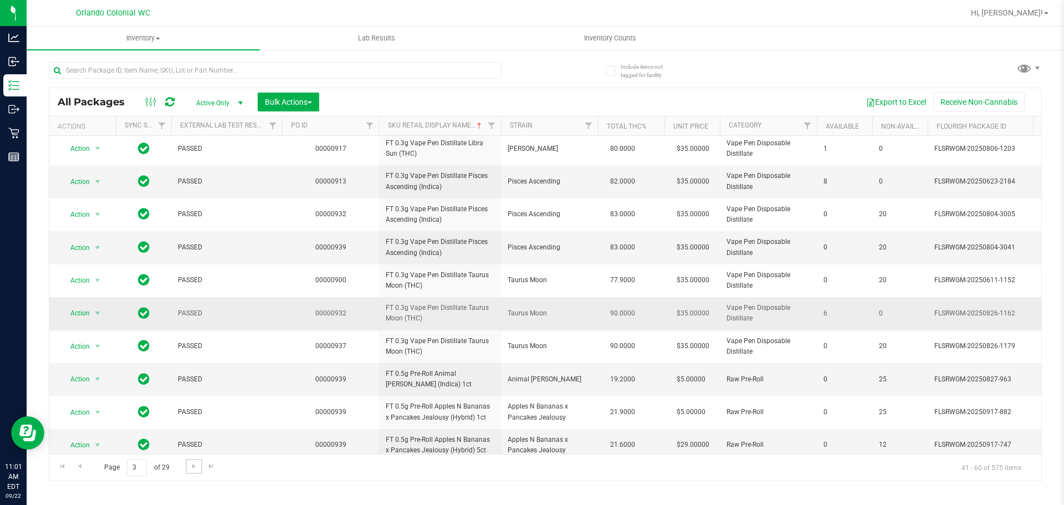
scroll to position [348, 0]
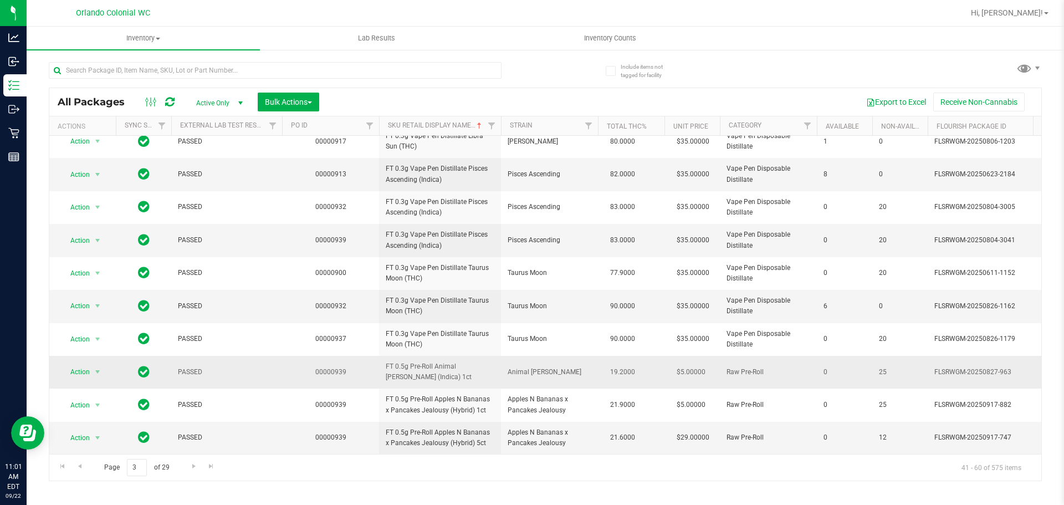
click at [404, 361] on span "FT 0.5g Pre-Roll Animal Larry (Indica) 1ct" at bounding box center [440, 371] width 109 height 21
copy tr "FT 0.5g Pre-Roll Animal Larry (Indica) 1ct"
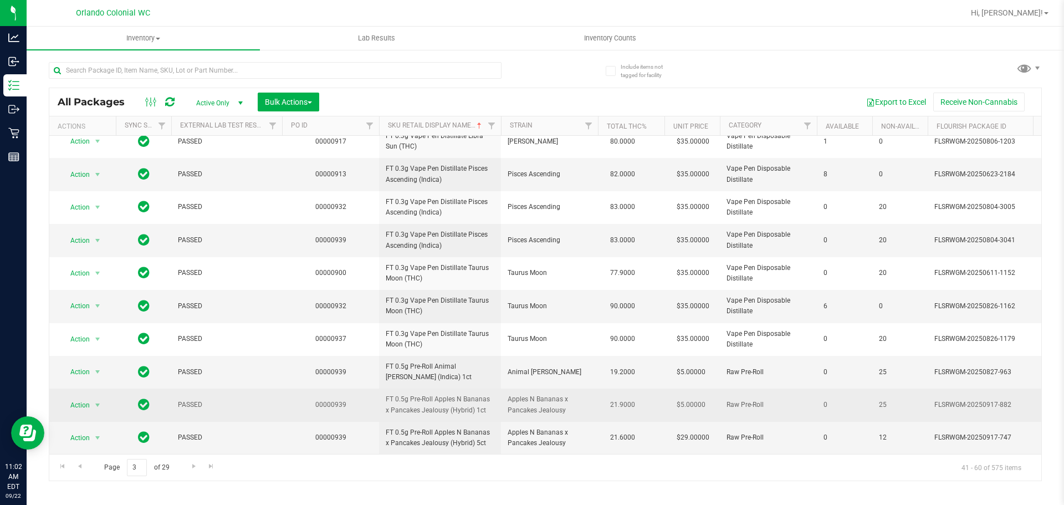
click at [450, 398] on span "FT 0.5g Pre-Roll Apples N Bananas x Pancakes Jealousy (Hybrid) 1ct" at bounding box center [440, 404] width 109 height 21
copy tr "FT 0.5g Pre-Roll Apples N Bananas x Pancakes Jealousy (Hybrid) 1ct"
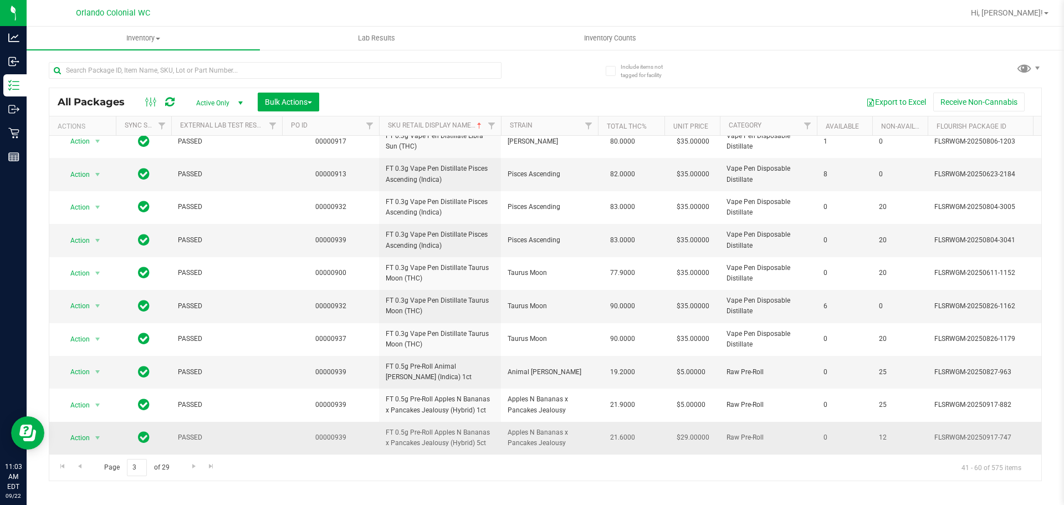
click at [457, 434] on span "FT 0.5g Pre-Roll Apples N Bananas x Pancakes Jealousy (Hybrid) 5ct" at bounding box center [440, 437] width 109 height 21
copy tr "FT 0.5g Pre-Roll Apples N Bananas x Pancakes Jealousy (Hybrid) 5ct"
click at [189, 459] on link "Go to the next page" at bounding box center [194, 466] width 16 height 15
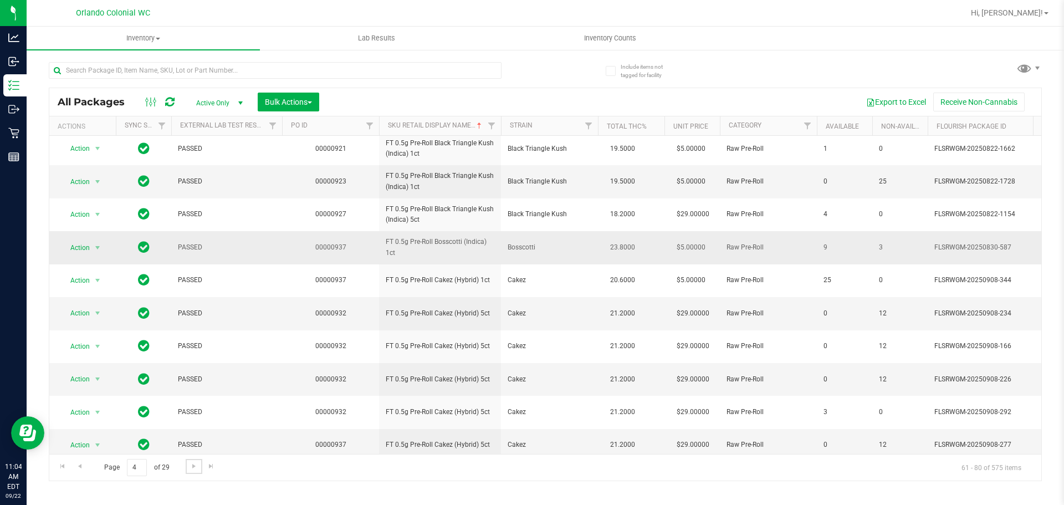
scroll to position [348, 0]
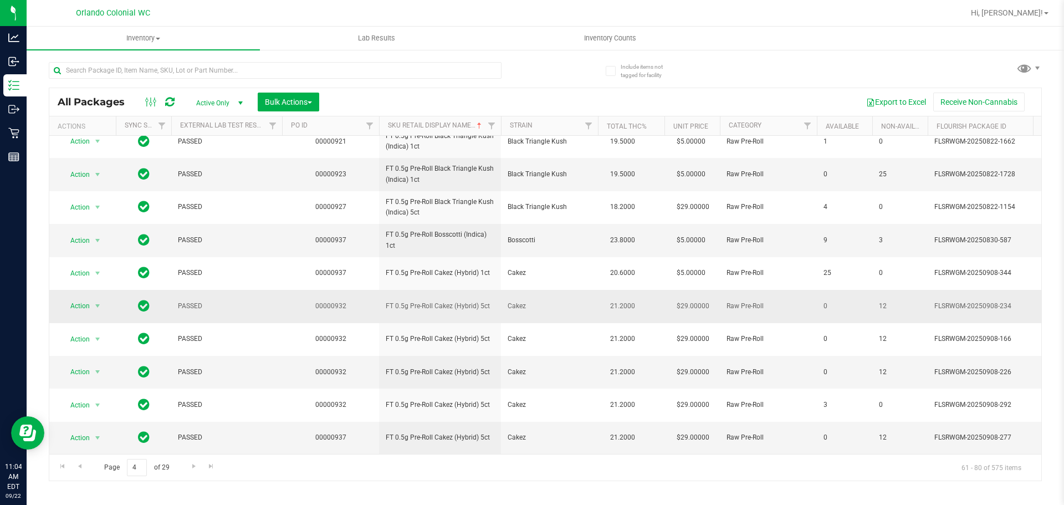
click at [461, 301] on span "FT 0.5g Pre-Roll Cakez (Hybrid) 5ct" at bounding box center [440, 306] width 109 height 11
copy tr "FT 0.5g Pre-Roll Cakez (Hybrid) 5ct"
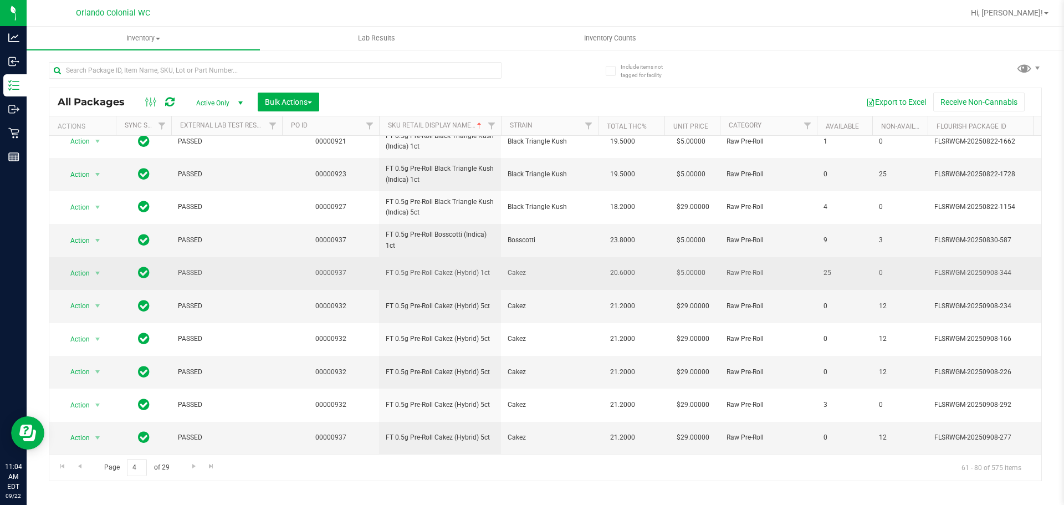
click at [448, 268] on span "FT 0.5g Pre-Roll Cakez (Hybrid) 1ct" at bounding box center [440, 273] width 109 height 11
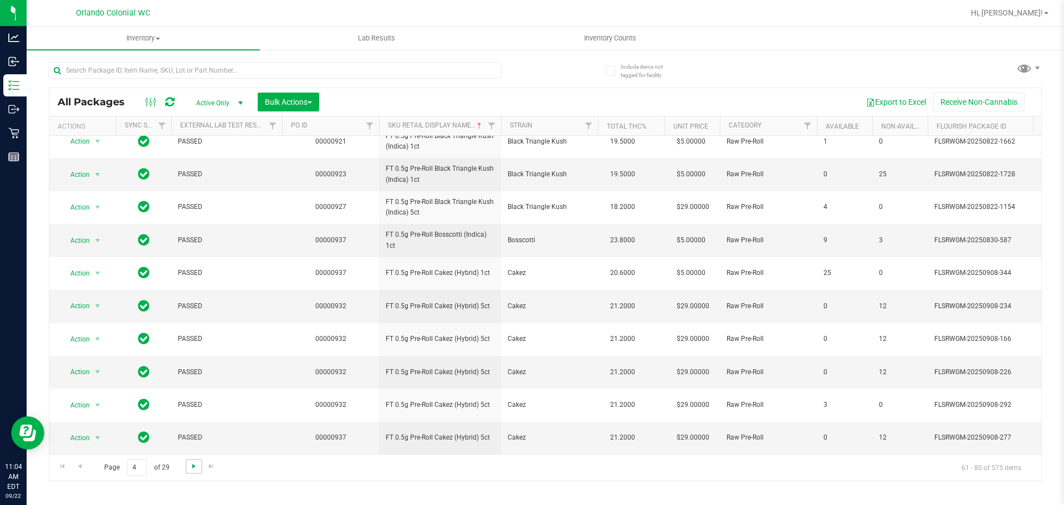
click at [192, 466] on span "Go to the next page" at bounding box center [194, 466] width 9 height 9
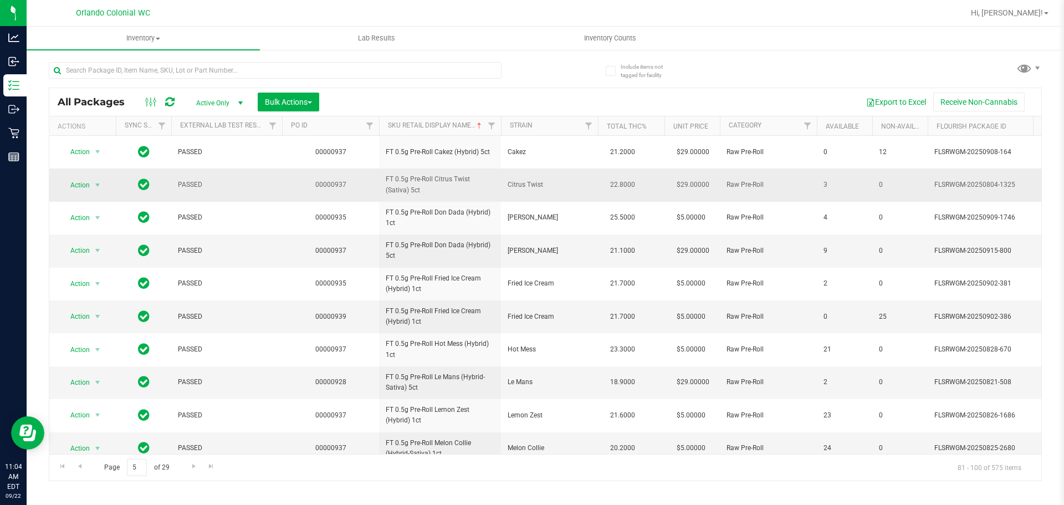
click at [453, 176] on span "FT 0.5g Pre-Roll Citrus Twist (Sativa) 5ct" at bounding box center [440, 184] width 109 height 21
click at [475, 241] on span "FT 0.5g Pre-Roll Don Dada (Hybrid) 5ct" at bounding box center [440, 250] width 109 height 21
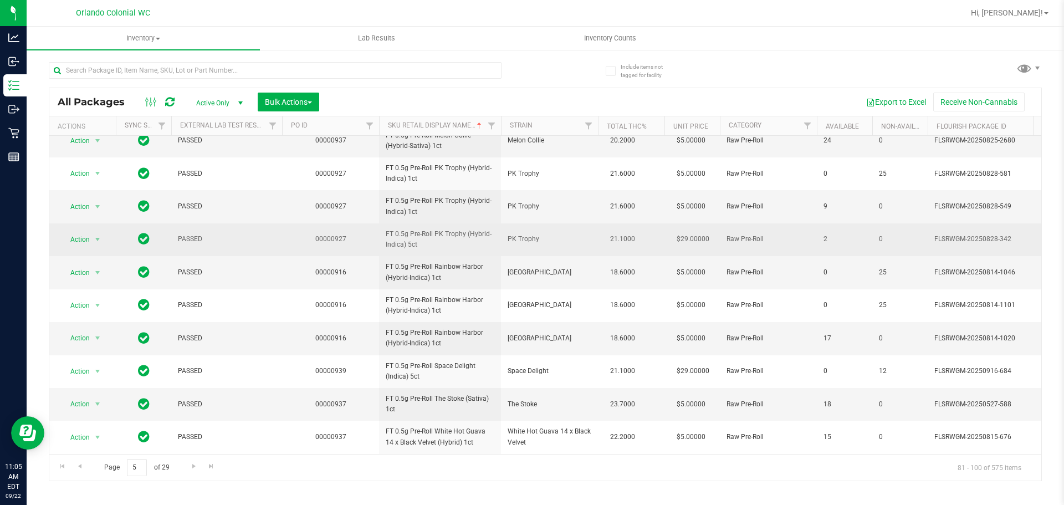
scroll to position [348, 0]
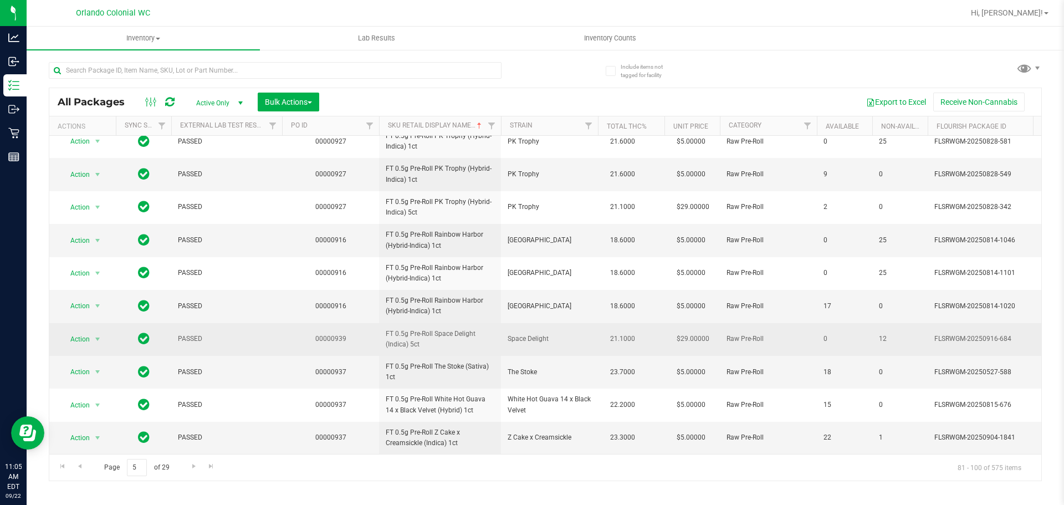
click at [456, 330] on span "FT 0.5g Pre-Roll Space Delight (Indica) 5ct" at bounding box center [440, 339] width 109 height 21
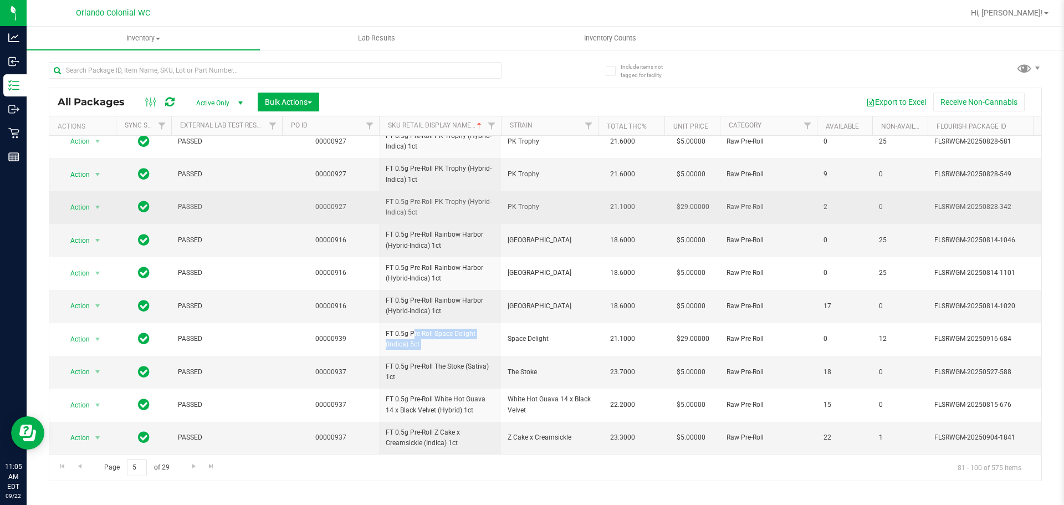
copy tr "FT 0.5g Pre-Roll Space Delight (Indica) 5ct"
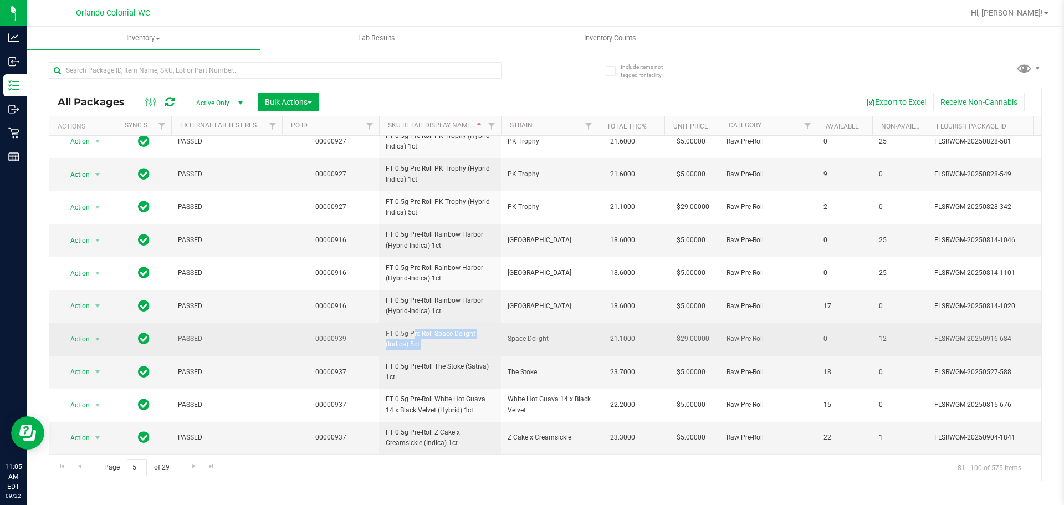
click at [444, 334] on span "FT 0.5g Pre-Roll Space Delight (Indica) 5ct" at bounding box center [440, 339] width 109 height 21
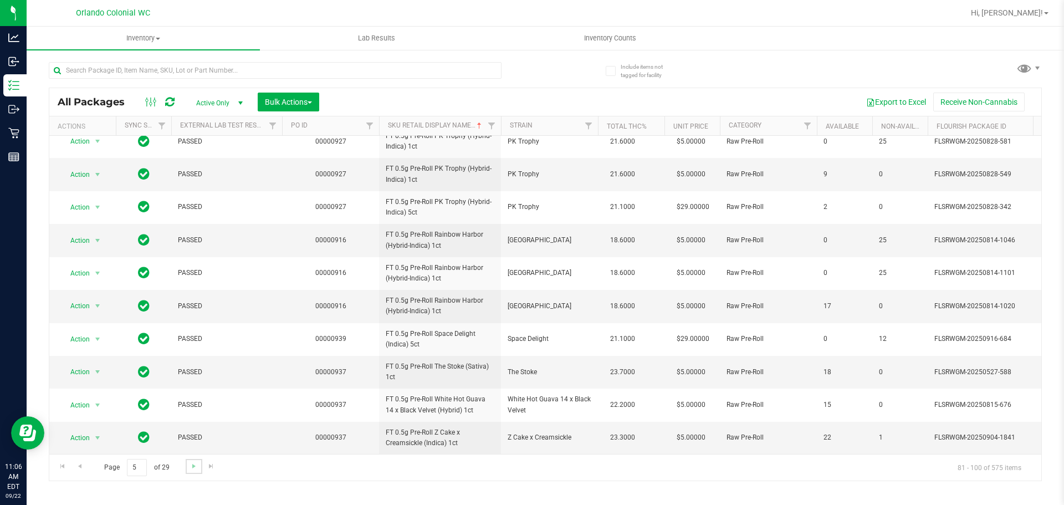
click at [191, 461] on link "Go to the next page" at bounding box center [194, 466] width 16 height 15
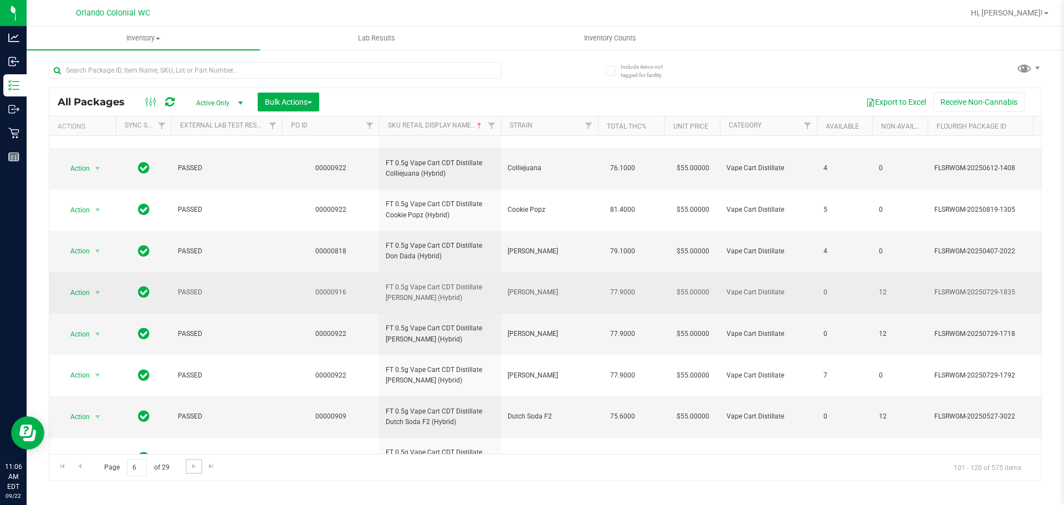
scroll to position [333, 0]
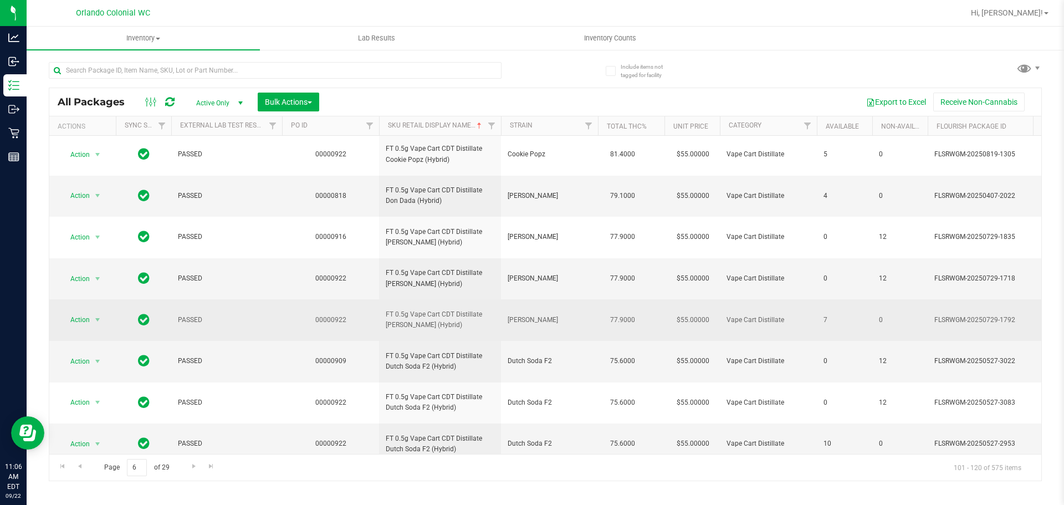
click at [530, 321] on span "Dulce De Fresa" at bounding box center [550, 320] width 84 height 11
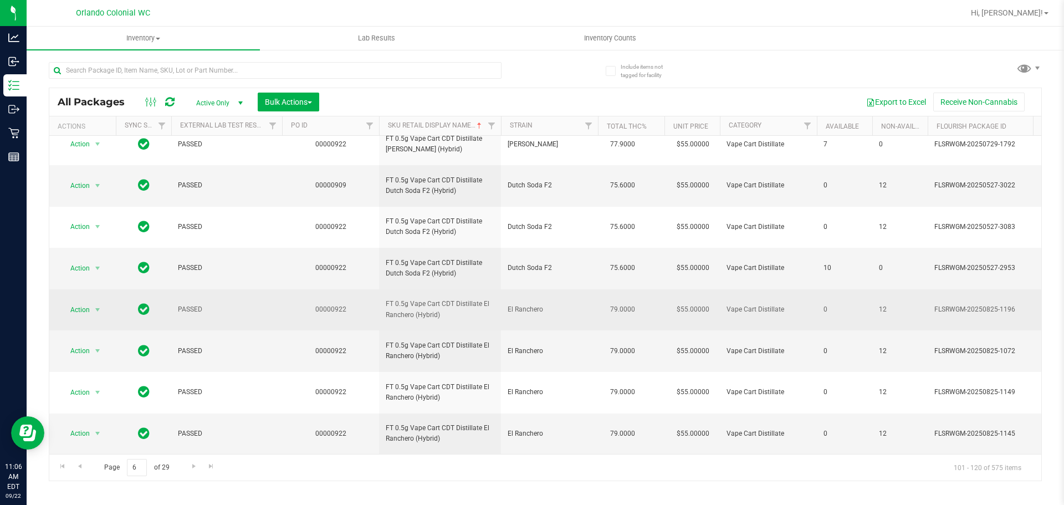
scroll to position [517, 0]
click at [445, 299] on span "FT 0.5g Vape Cart CDT Distillate El Ranchero (Hybrid)" at bounding box center [440, 309] width 109 height 21
copy tr "FT 0.5g Vape Cart CDT Distillate El Ranchero (Hybrid)"
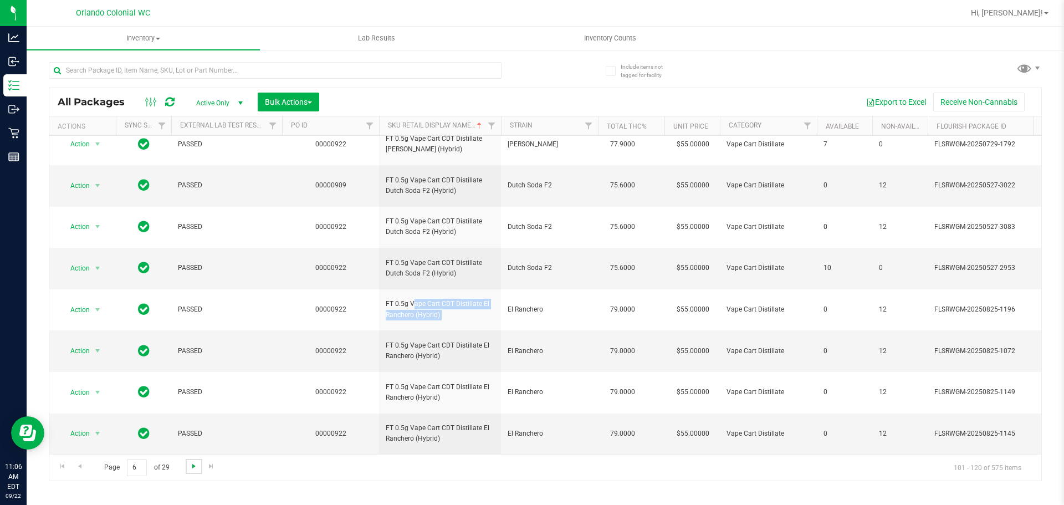
click at [191, 465] on span "Go to the next page" at bounding box center [194, 466] width 9 height 9
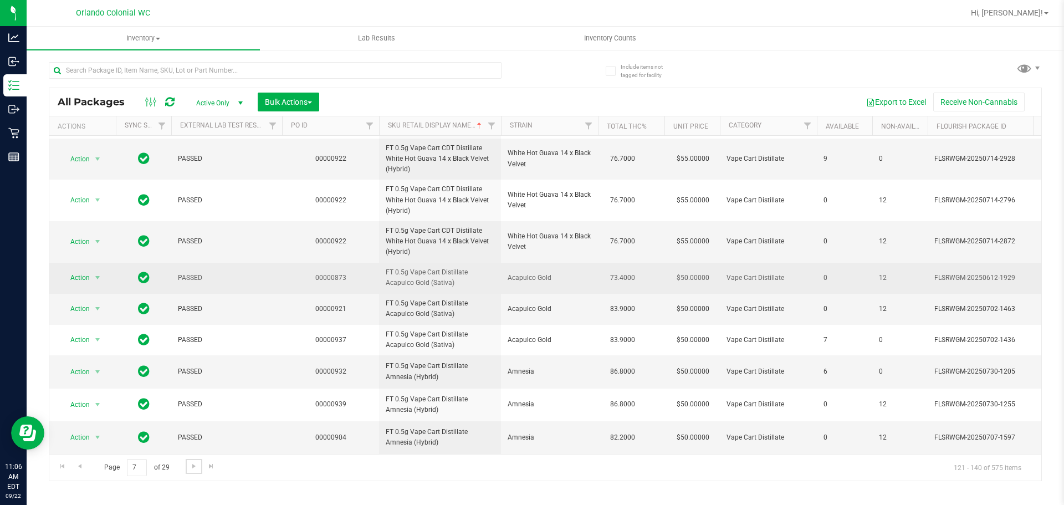
scroll to position [461, 0]
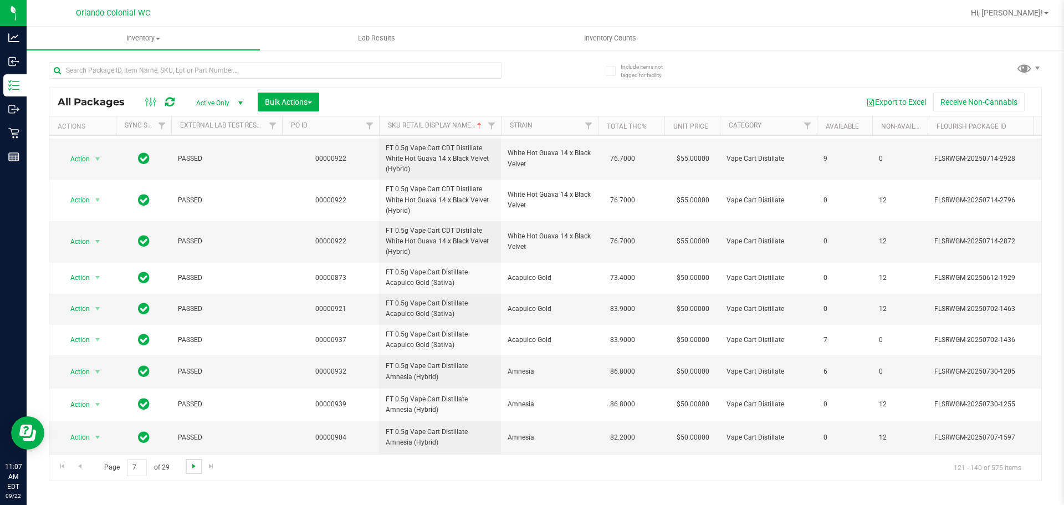
click at [195, 466] on span "Go to the next page" at bounding box center [194, 466] width 9 height 9
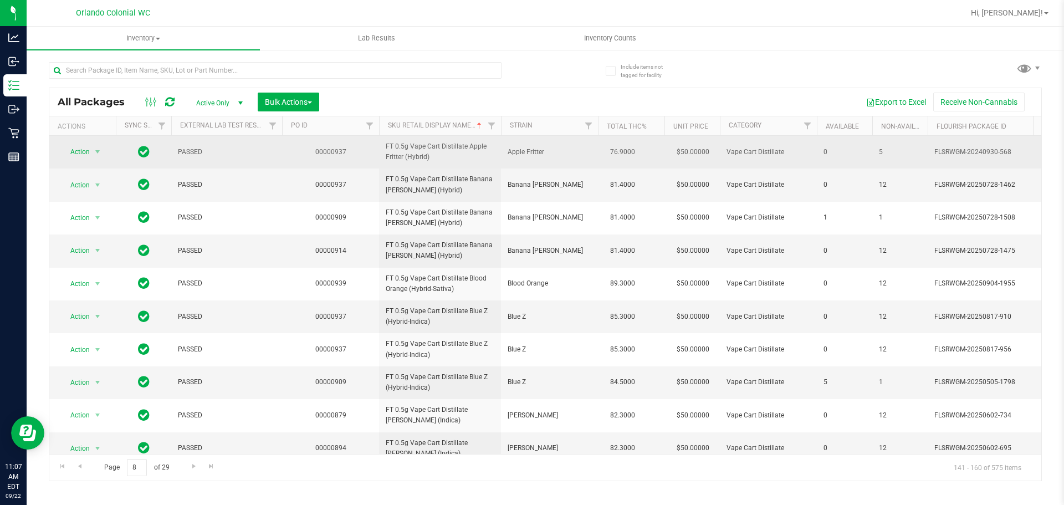
click at [417, 150] on span "FT 0.5g Vape Cart Distillate Apple Fritter (Hybrid)" at bounding box center [440, 151] width 109 height 21
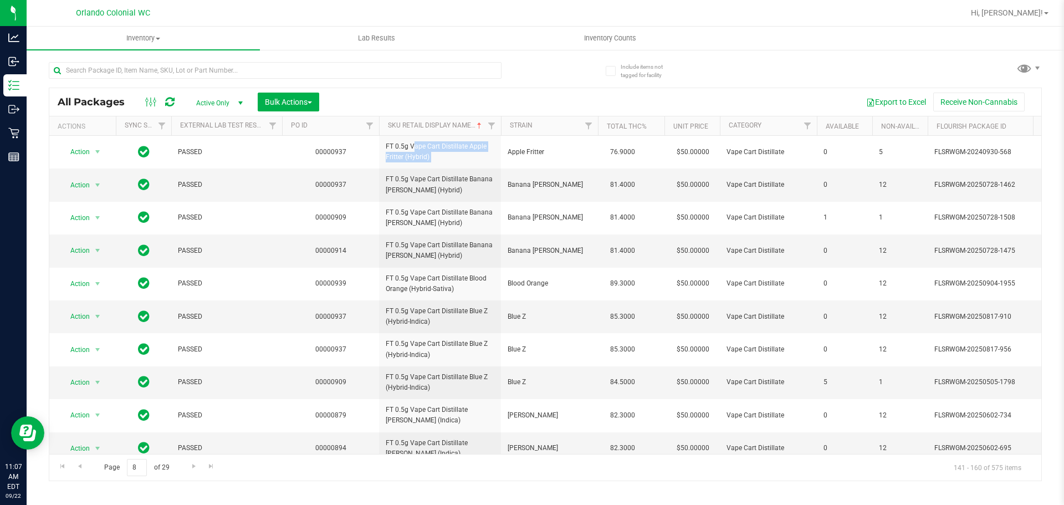
copy tr "FT 0.5g Vape Cart Distillate Apple Fritter (Hybrid)"
click at [485, 177] on span "FT 0.5g Vape Cart Distillate Banana Runtz (Hybrid)" at bounding box center [440, 184] width 109 height 21
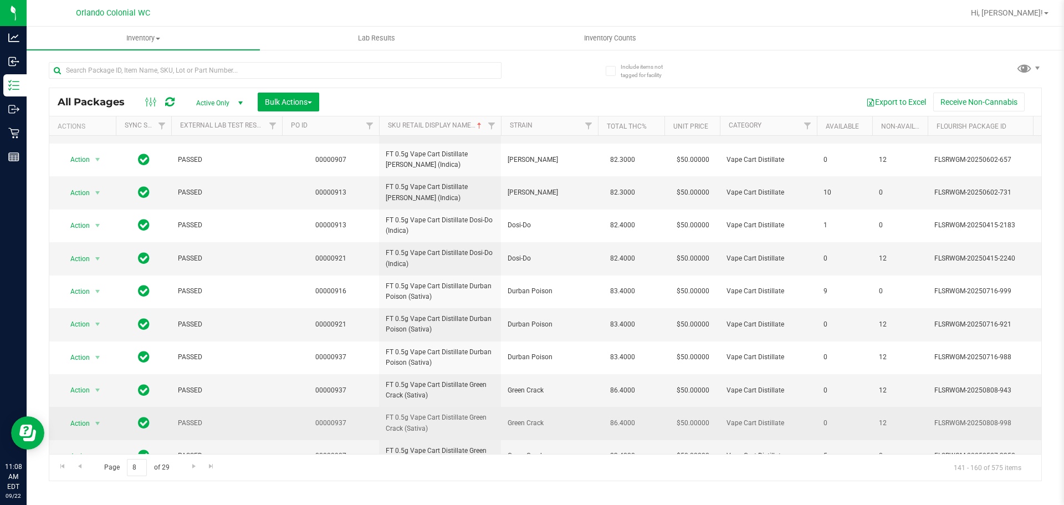
scroll to position [348, 0]
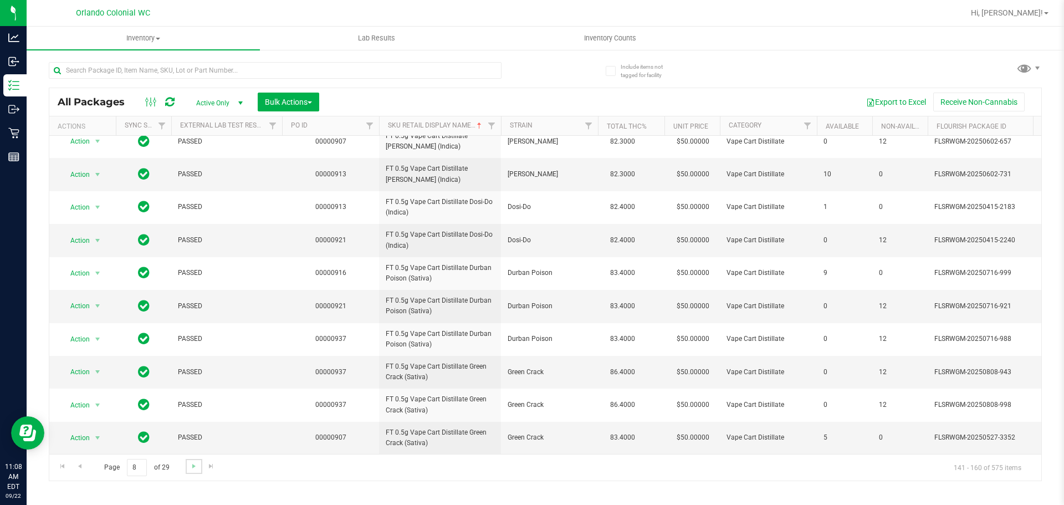
click at [188, 468] on link "Go to the next page" at bounding box center [194, 466] width 16 height 15
click at [190, 467] on span "Go to the next page" at bounding box center [194, 466] width 9 height 9
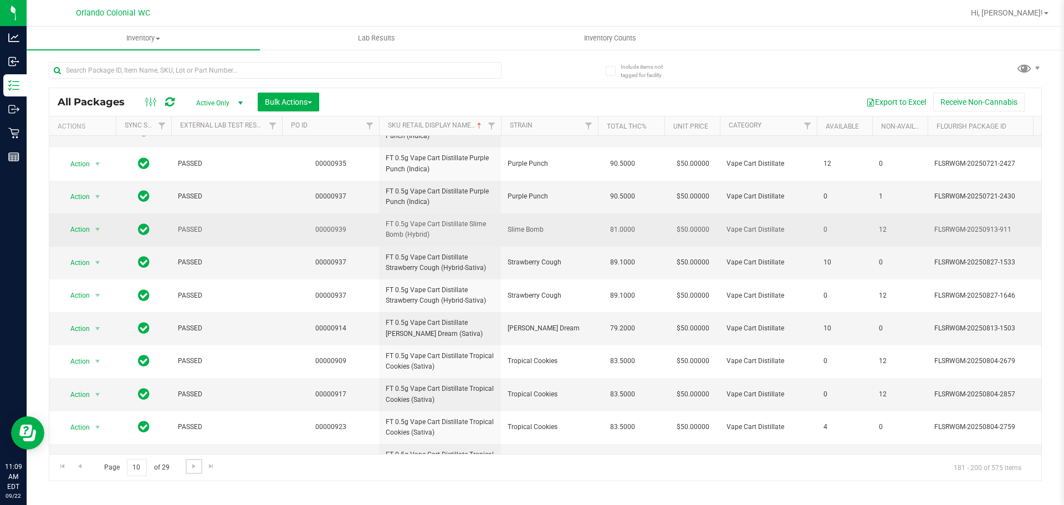
scroll to position [222, 0]
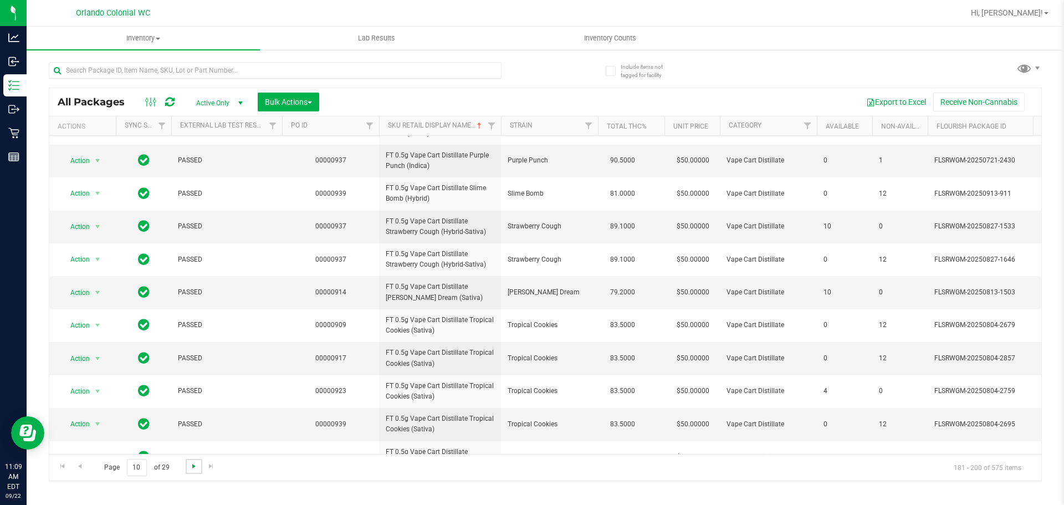
click at [190, 470] on span "Go to the next page" at bounding box center [194, 466] width 9 height 9
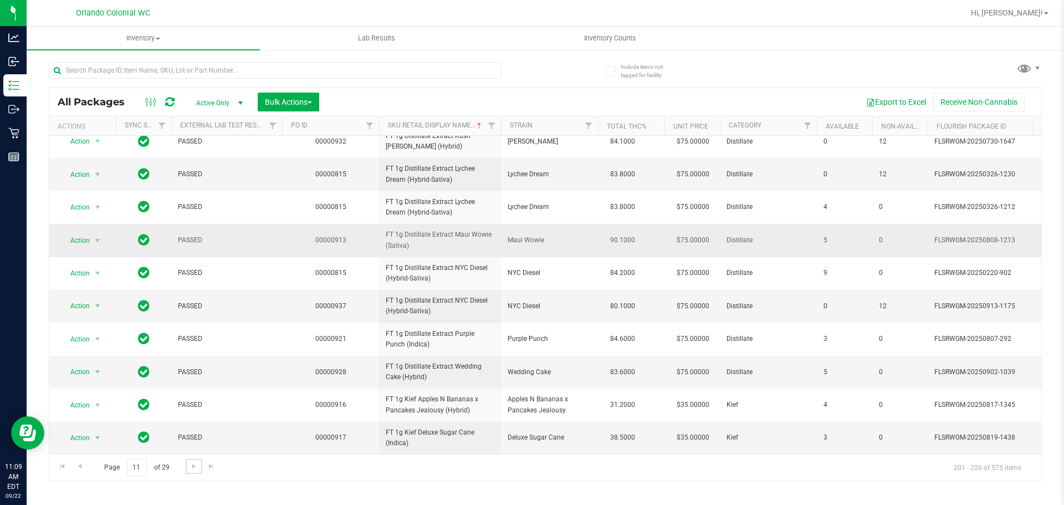
scroll to position [348, 0]
click at [192, 462] on span "Go to the next page" at bounding box center [194, 466] width 9 height 9
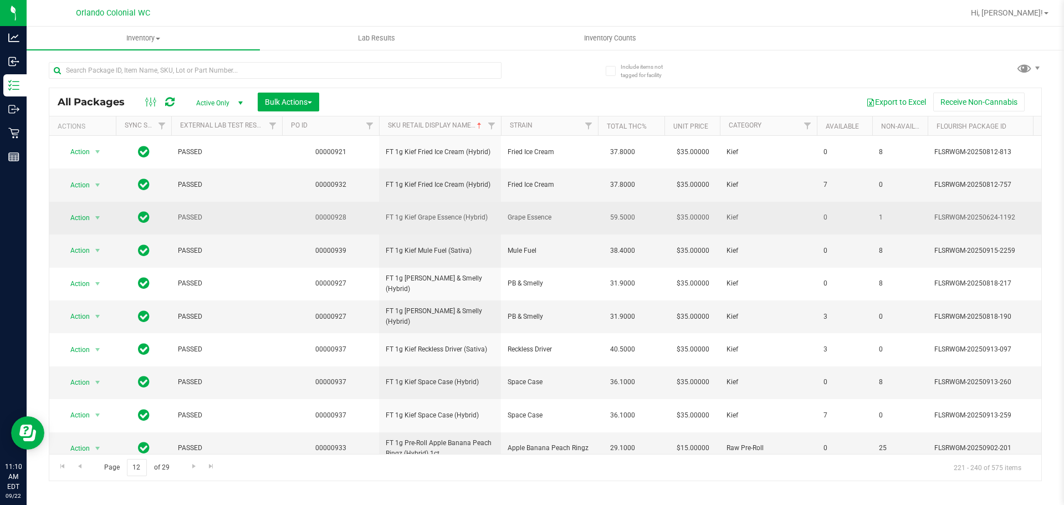
click at [417, 219] on span "FT 1g Kief Grape Essence (Hybrid)" at bounding box center [440, 217] width 109 height 11
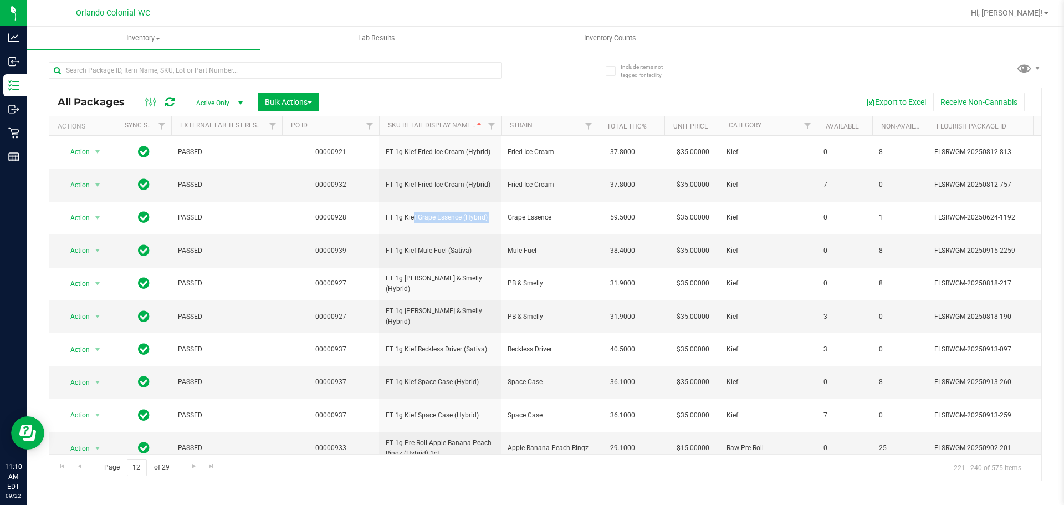
copy tr "FT 1g Kief Grape Essence (Hybrid)"
click at [400, 249] on span "FT 1g Kief Mule Fuel (Sativa)" at bounding box center [440, 251] width 109 height 11
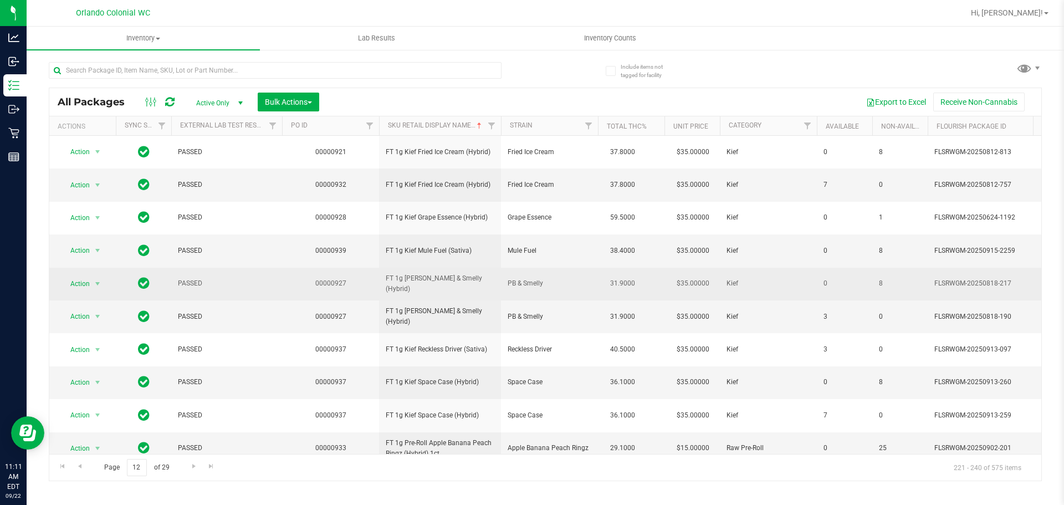
click at [464, 288] on span "FT 1g Kief PB & Smelly (Hybrid)" at bounding box center [440, 283] width 109 height 21
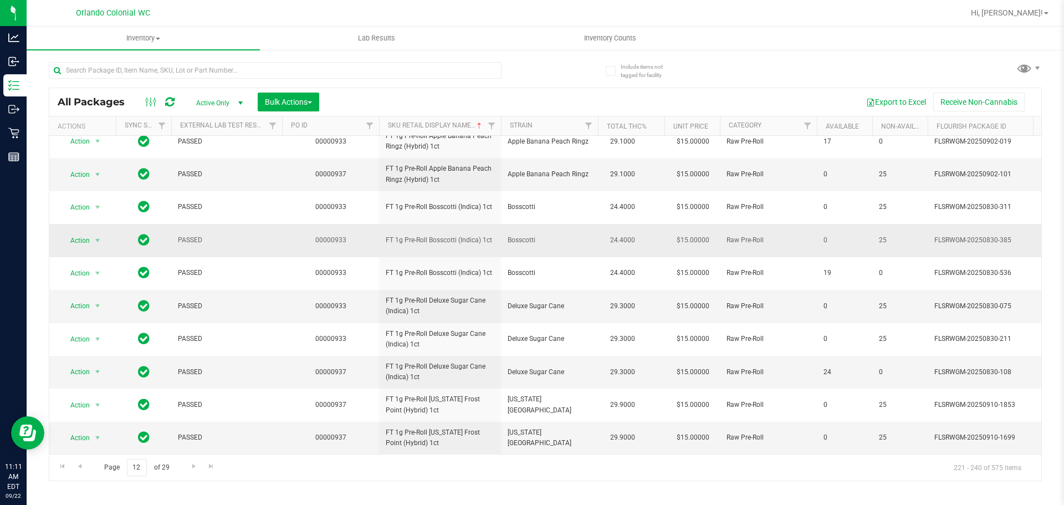
scroll to position [348, 0]
click at [192, 468] on span "Go to the next page" at bounding box center [194, 466] width 9 height 9
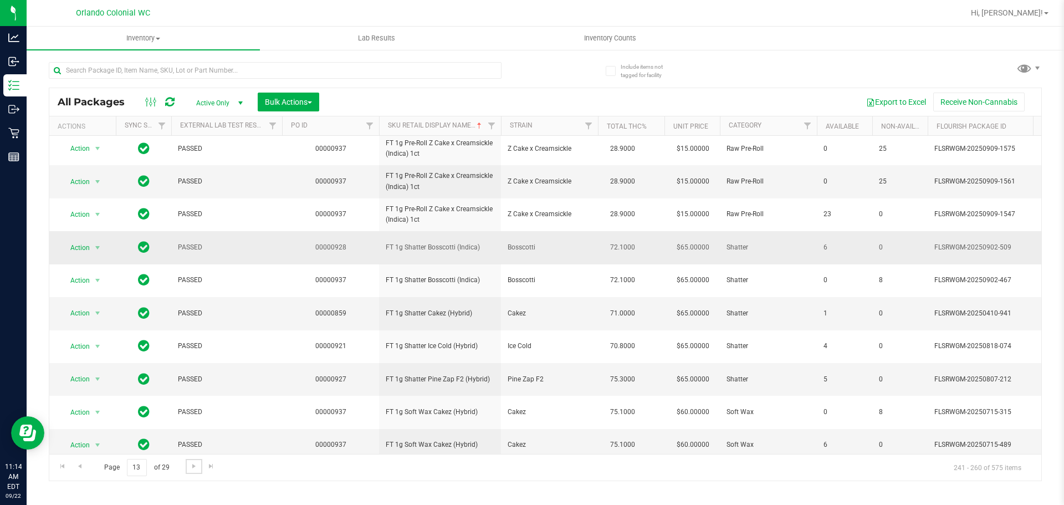
scroll to position [348, 0]
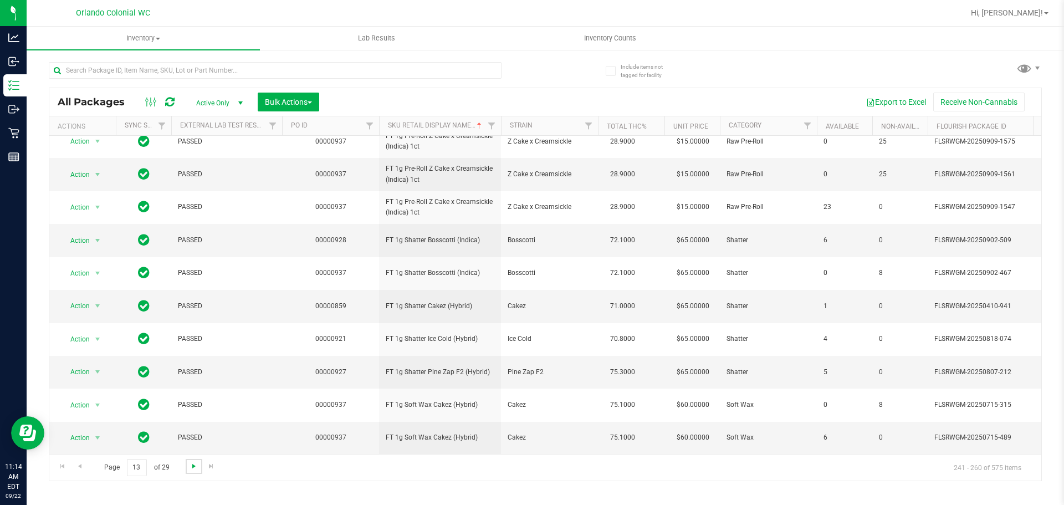
click at [192, 467] on span "Go to the next page" at bounding box center [194, 466] width 9 height 9
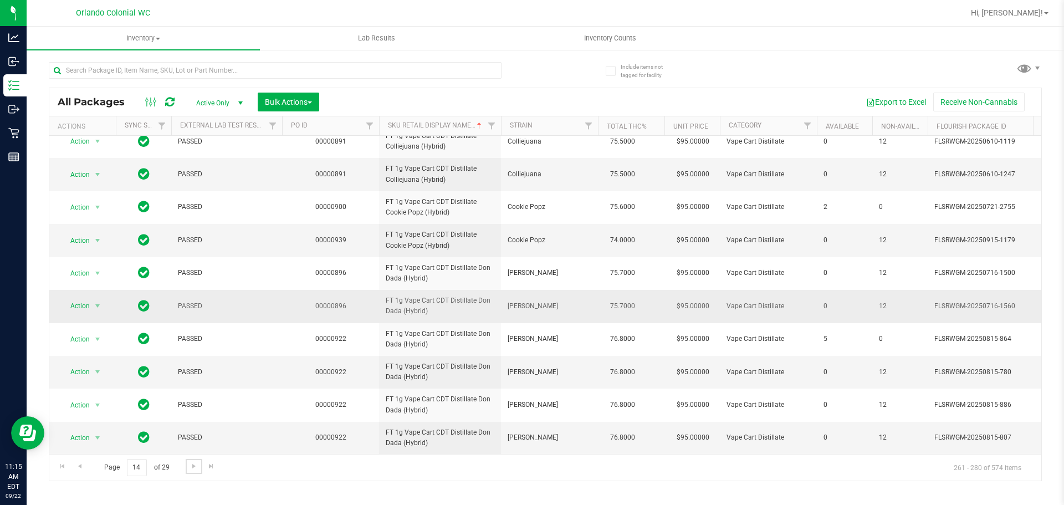
scroll to position [432, 0]
click at [191, 466] on span "Go to the next page" at bounding box center [194, 466] width 9 height 9
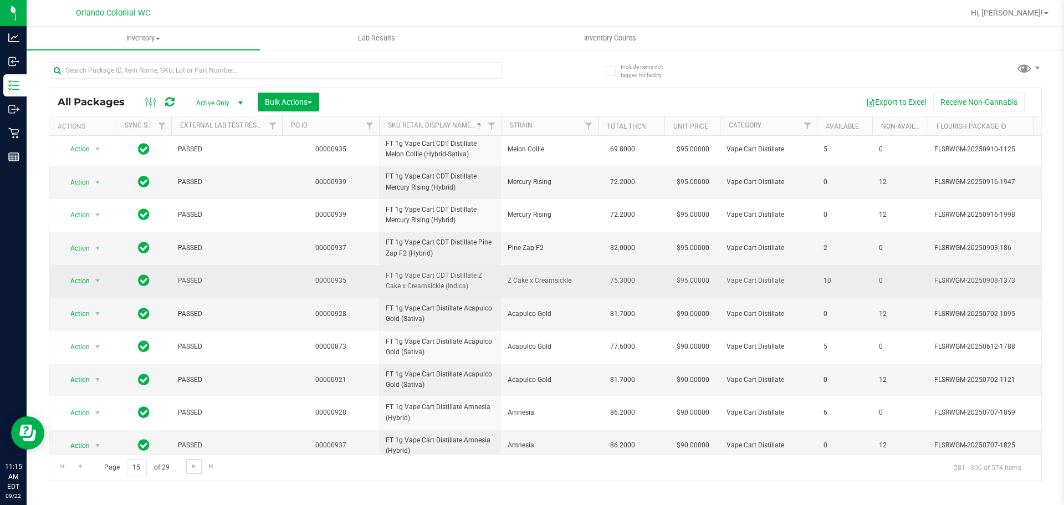
scroll to position [333, 0]
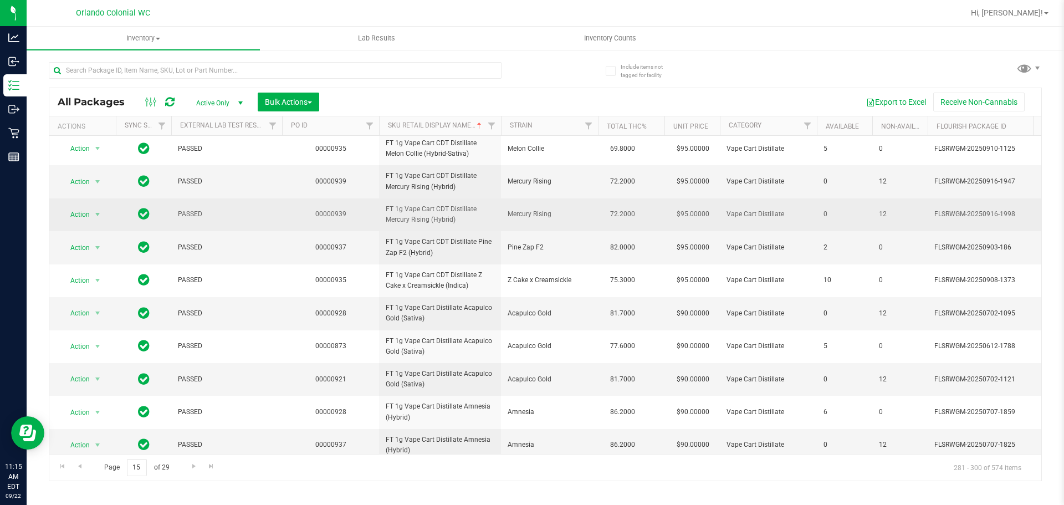
click at [437, 225] on span "FT 1g Vape Cart CDT Distillate Mercury Rising (Hybrid)" at bounding box center [440, 214] width 109 height 21
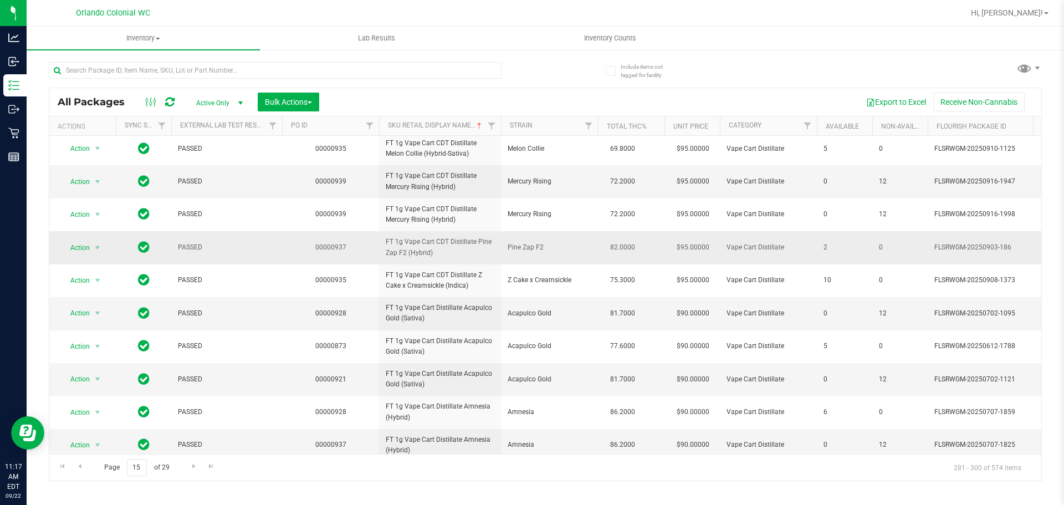
click at [464, 258] on span "FT 1g Vape Cart CDT Distillate Pine Zap F2 (Hybrid)" at bounding box center [440, 247] width 109 height 21
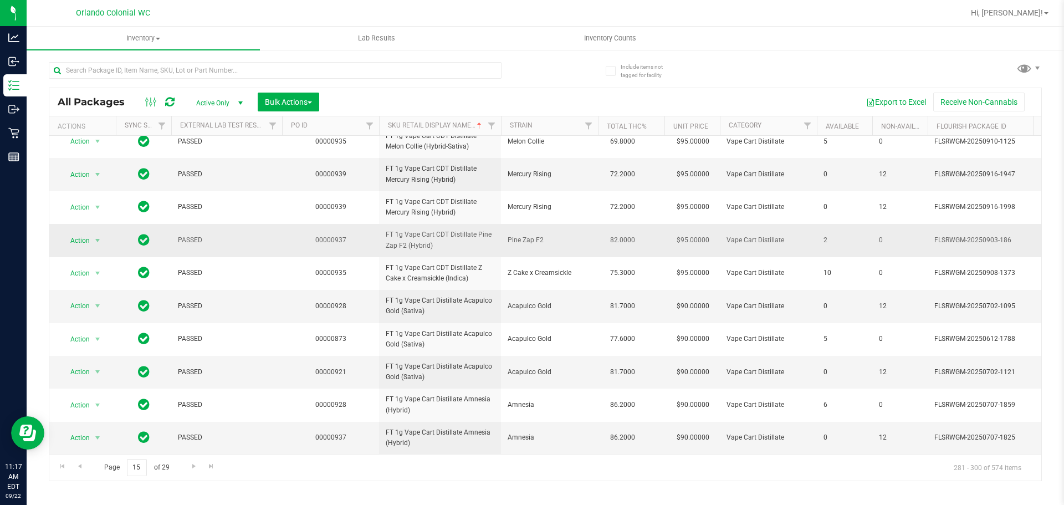
scroll to position [407, 0]
click at [191, 464] on span "Go to the next page" at bounding box center [194, 466] width 9 height 9
click at [193, 460] on link "Go to the next page" at bounding box center [194, 466] width 16 height 15
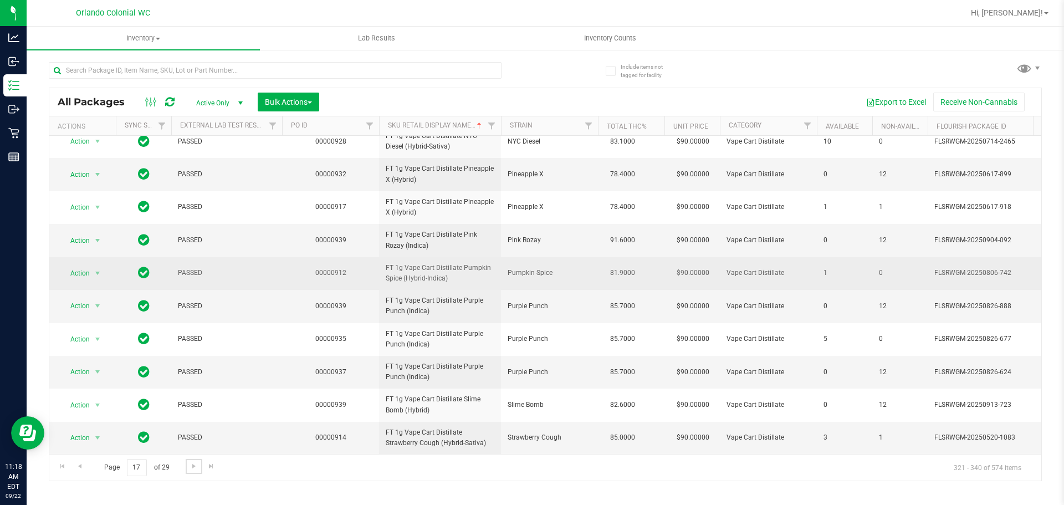
scroll to position [348, 0]
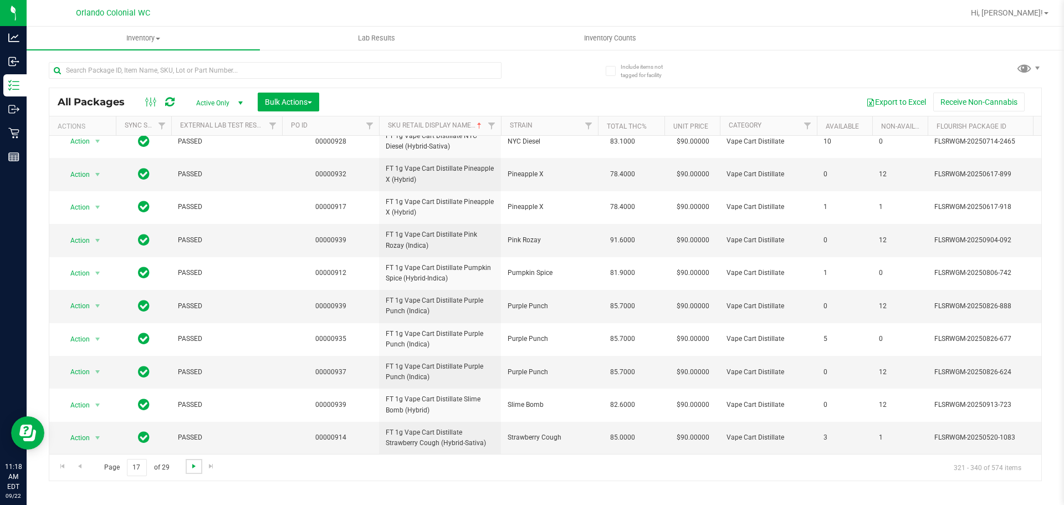
click at [193, 466] on span "Go to the next page" at bounding box center [194, 466] width 9 height 9
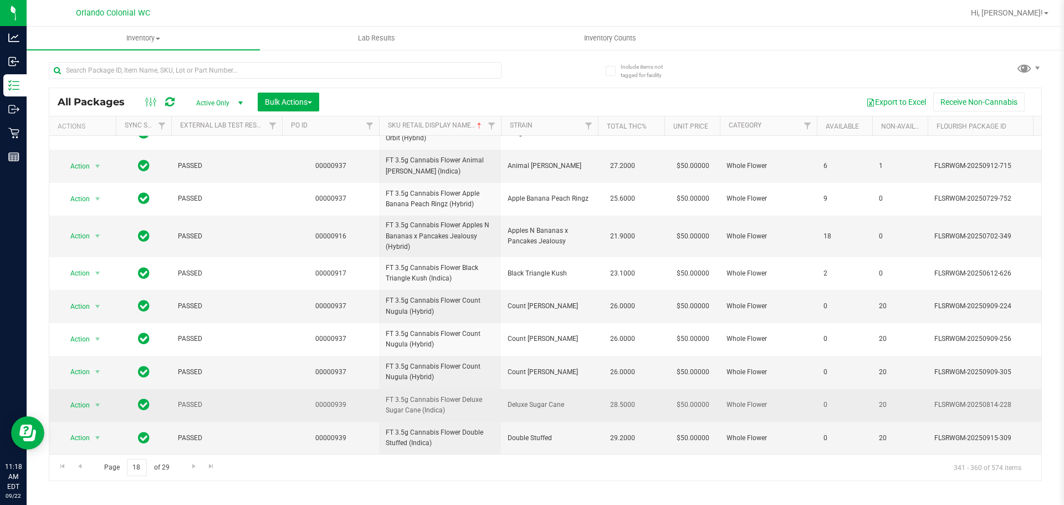
click at [401, 395] on span "FT 3.5g Cannabis Flower Deluxe Sugar Cane (Indica)" at bounding box center [440, 405] width 109 height 21
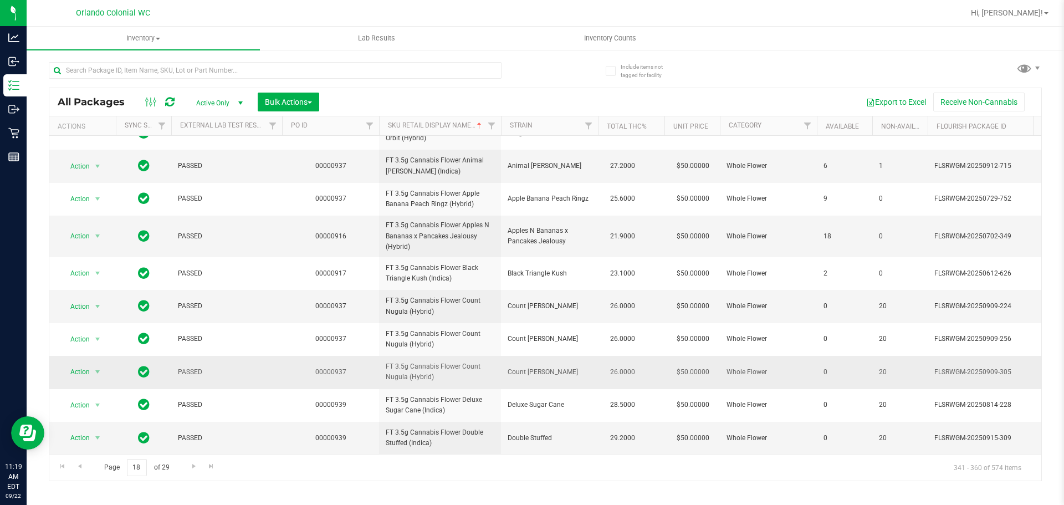
click at [453, 356] on td "FT 3.5g Cannabis Flower Count Nugula (Hybrid)" at bounding box center [440, 372] width 122 height 33
click at [190, 463] on span "Go to the next page" at bounding box center [194, 466] width 9 height 9
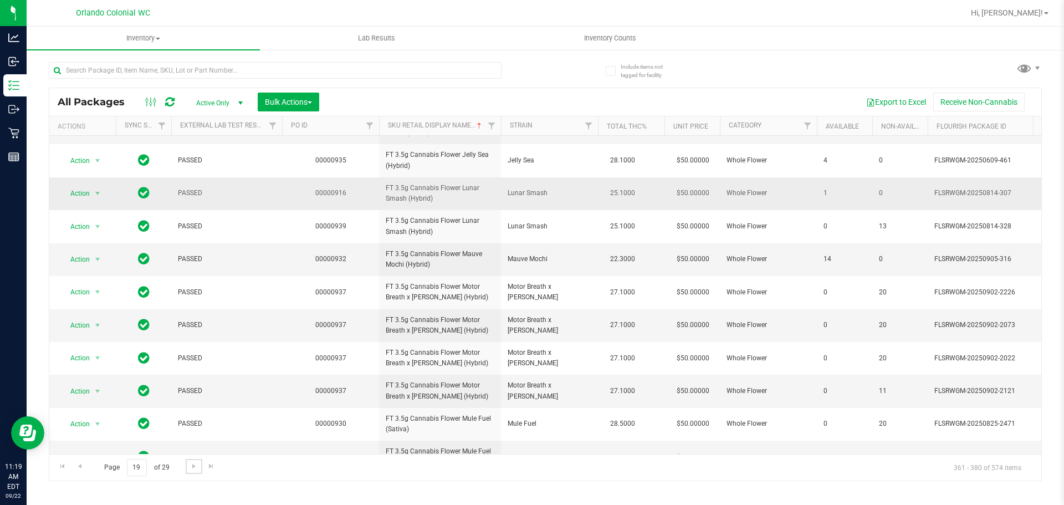
scroll to position [348, 0]
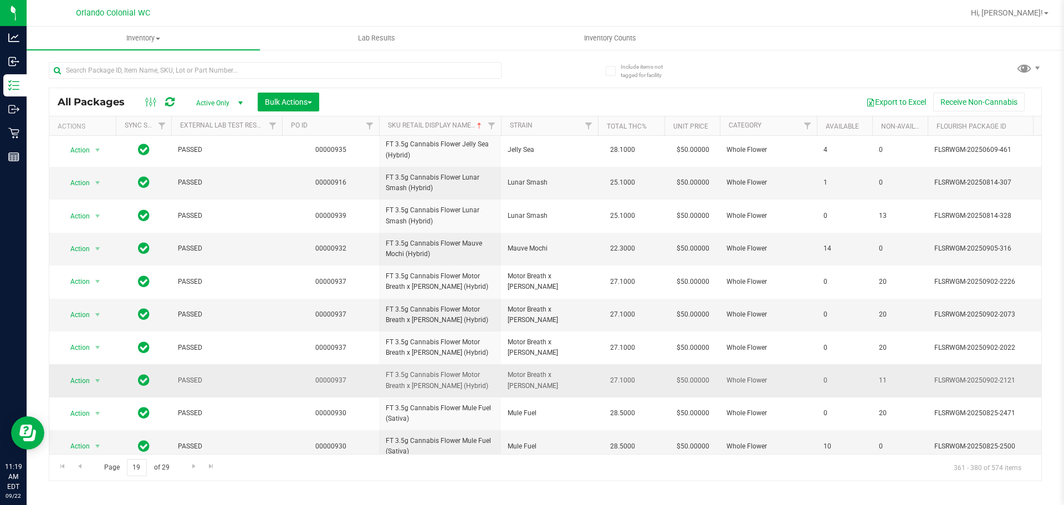
click at [401, 370] on span "FT 3.5g Cannabis Flower Motor Breath x Mike Larry (Hybrid)" at bounding box center [440, 380] width 109 height 21
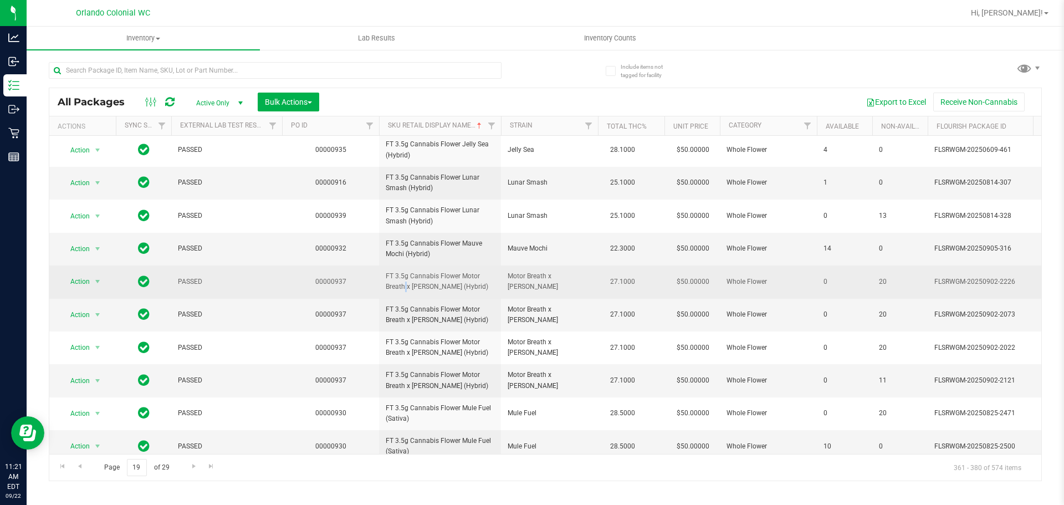
click at [474, 271] on span "FT 3.5g Cannabis Flower Motor Breath x Mike Larry (Hybrid)" at bounding box center [440, 281] width 109 height 21
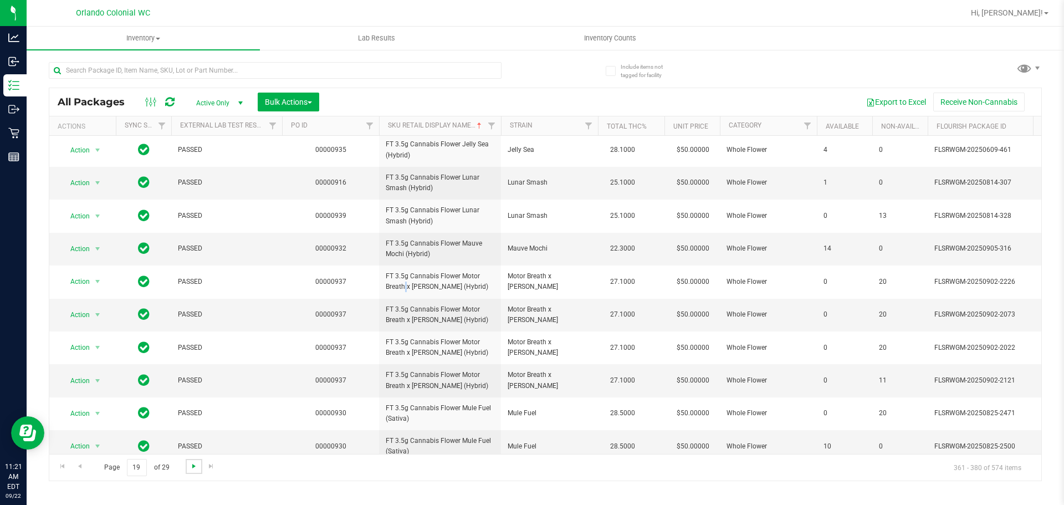
click at [191, 466] on span "Go to the next page" at bounding box center [194, 466] width 9 height 9
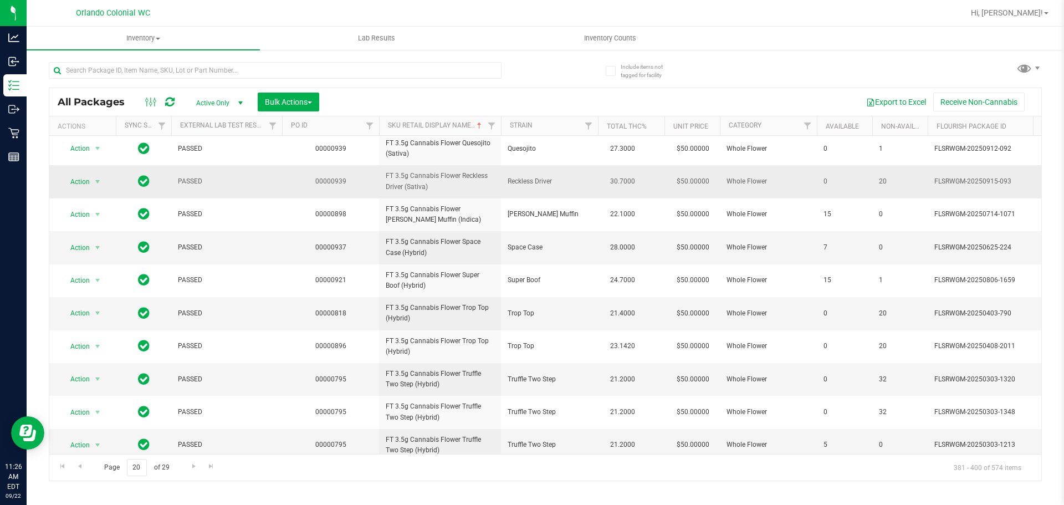
drag, startPoint x: 541, startPoint y: 182, endPoint x: 444, endPoint y: 193, distance: 97.0
click at [444, 193] on tr "Action Action Edit attributes Global inventory Locate package Package audit log…" at bounding box center [1024, 181] width 1951 height 33
click at [444, 188] on span "FT 3.5g Cannabis Flower Reckless Driver (Sativa)" at bounding box center [440, 181] width 109 height 21
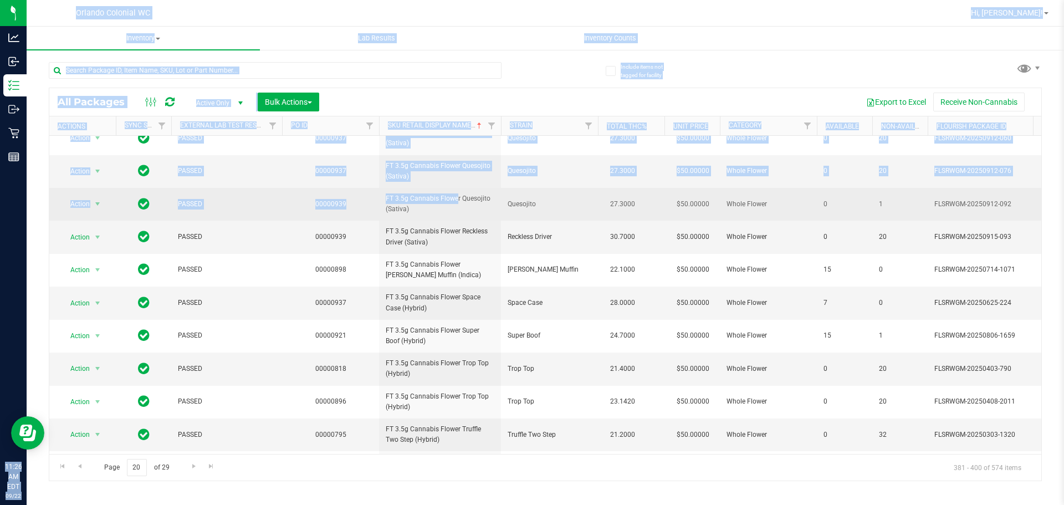
drag, startPoint x: 429, startPoint y: 200, endPoint x: 443, endPoint y: 219, distance: 24.3
click at [443, 219] on td "FT 3.5g Cannabis Flower Quesojito (Sativa)" at bounding box center [440, 204] width 122 height 33
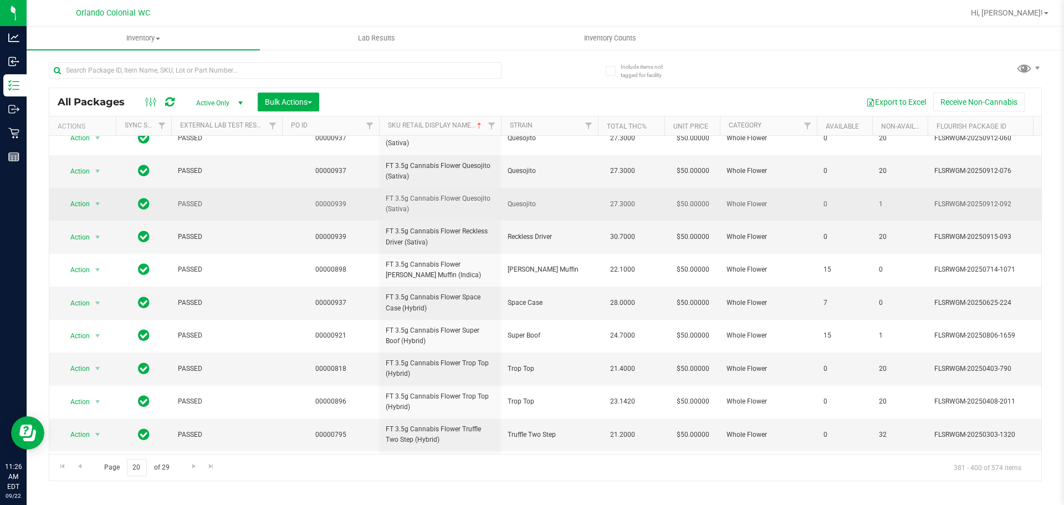
click at [443, 219] on td "FT 3.5g Cannabis Flower Quesojito (Sativa)" at bounding box center [440, 204] width 122 height 33
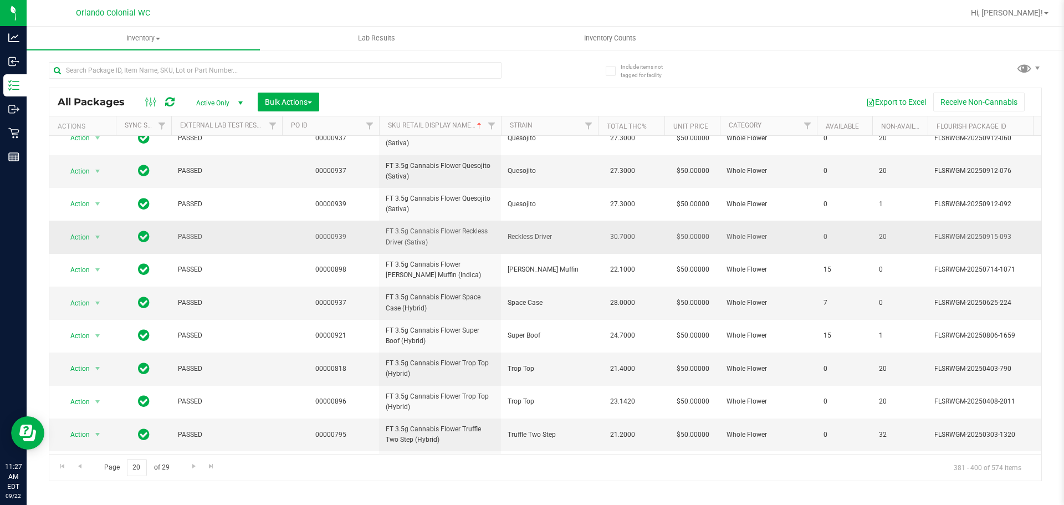
click at [458, 238] on span "FT 3.5g Cannabis Flower Reckless Driver (Sativa)" at bounding box center [440, 236] width 109 height 21
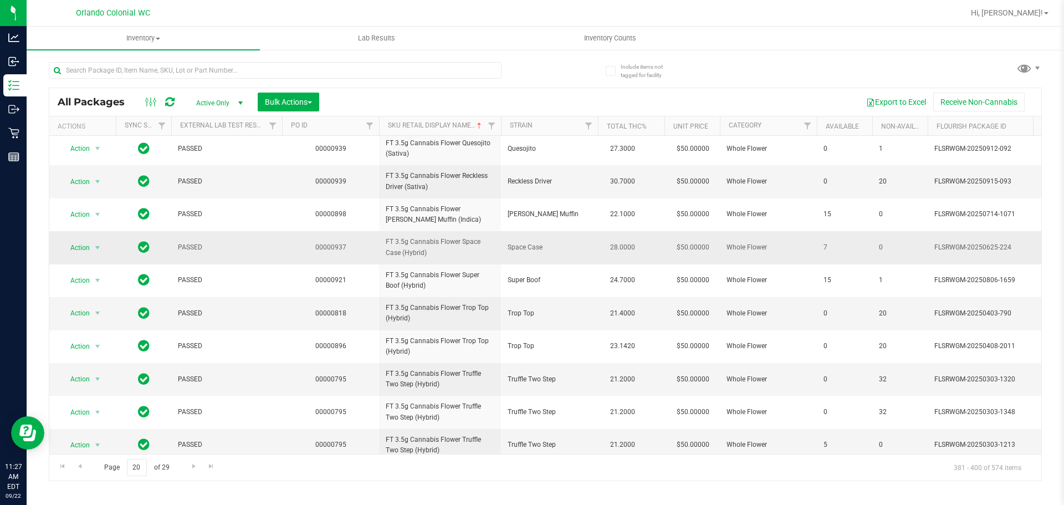
scroll to position [348, 0]
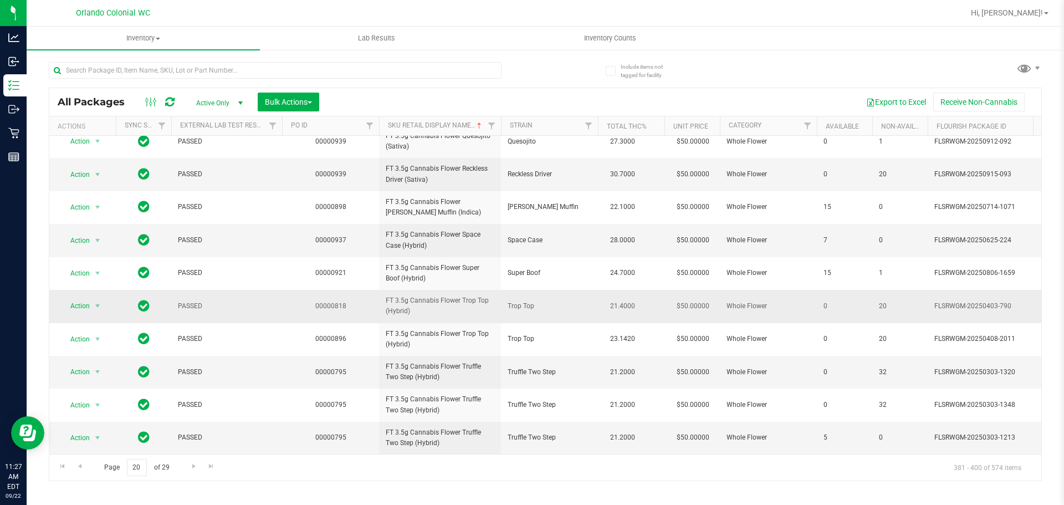
click at [415, 295] on span "FT 3.5g Cannabis Flower Trop Top (Hybrid)" at bounding box center [440, 305] width 109 height 21
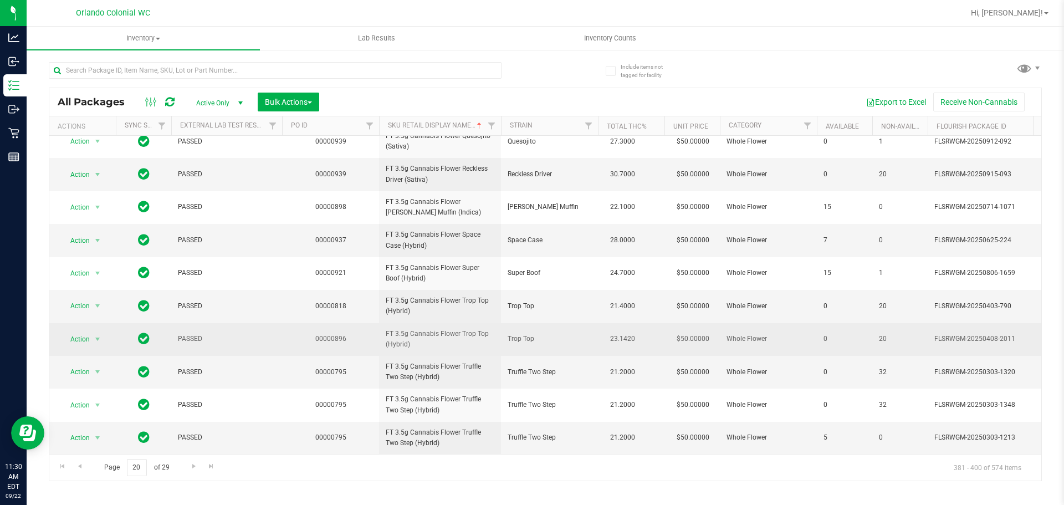
click at [488, 339] on span "FT 3.5g Cannabis Flower Trop Top (Hybrid)" at bounding box center [440, 339] width 109 height 21
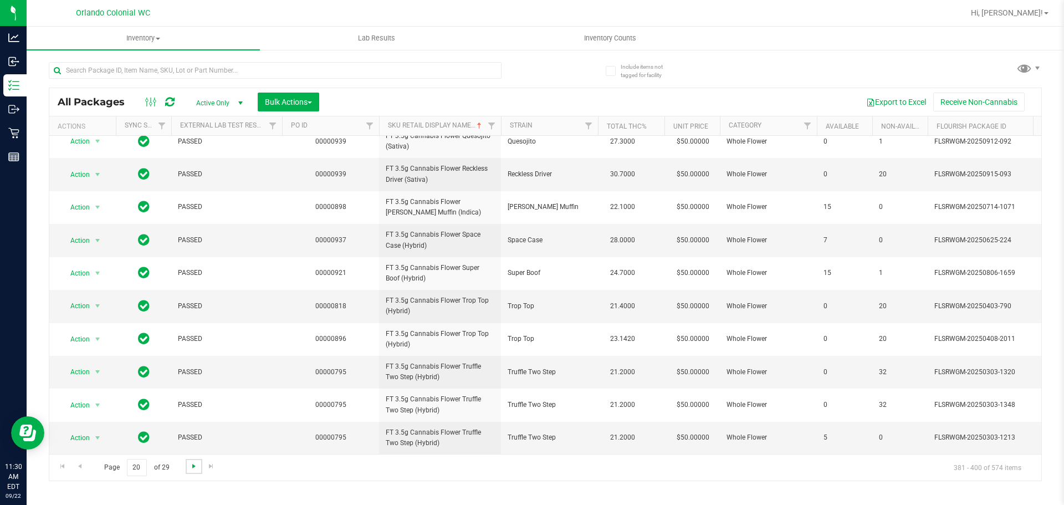
click at [190, 465] on span "Go to the next page" at bounding box center [194, 466] width 9 height 9
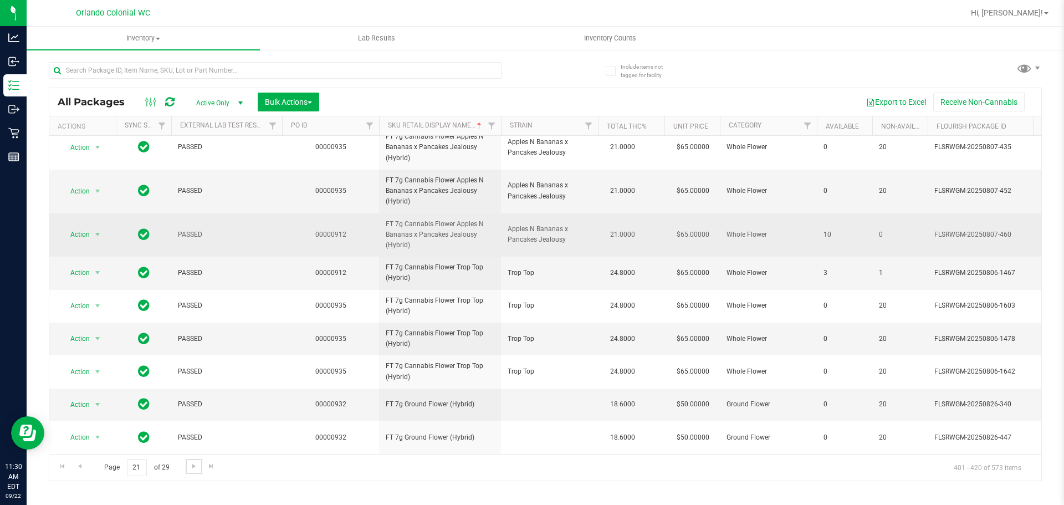
scroll to position [374, 0]
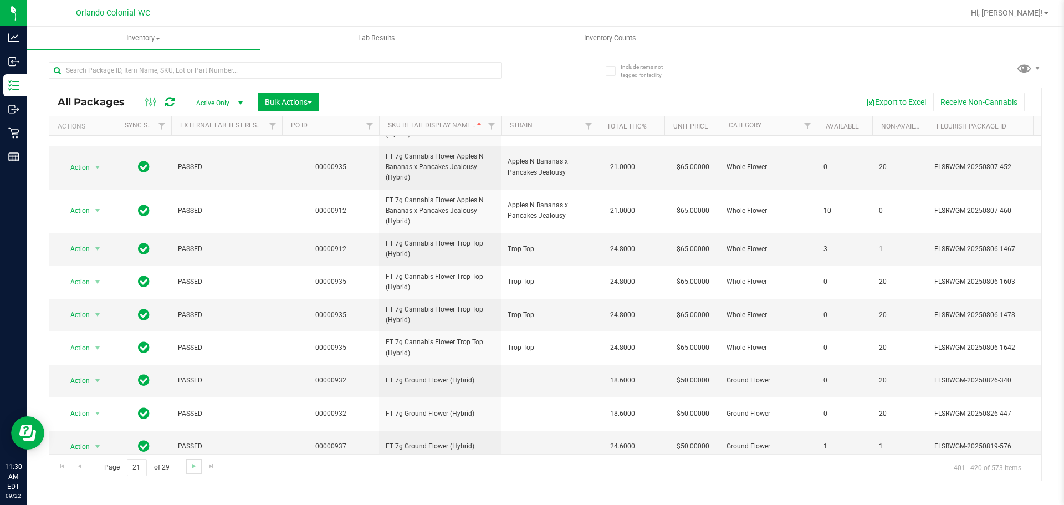
click at [200, 464] on link "Go to the next page" at bounding box center [194, 466] width 16 height 15
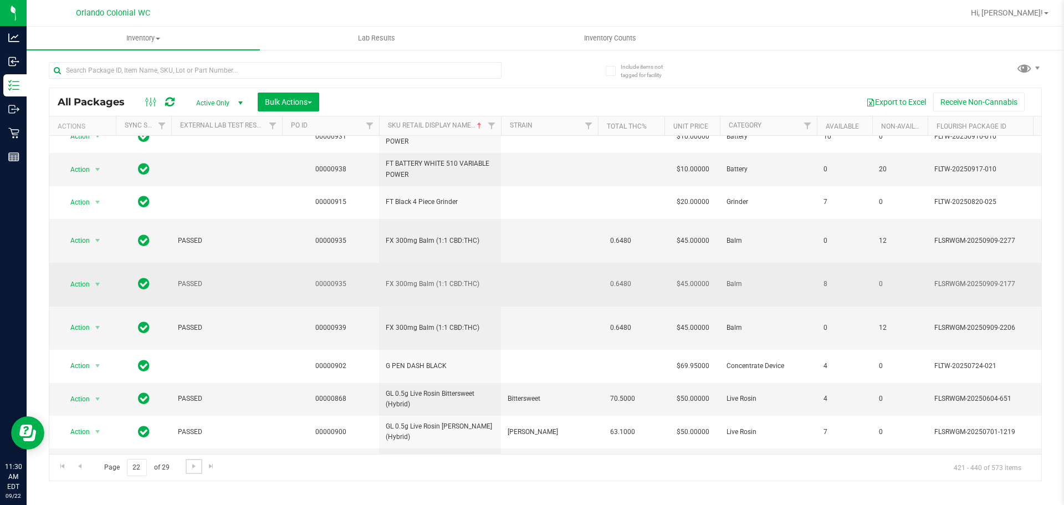
scroll to position [348, 0]
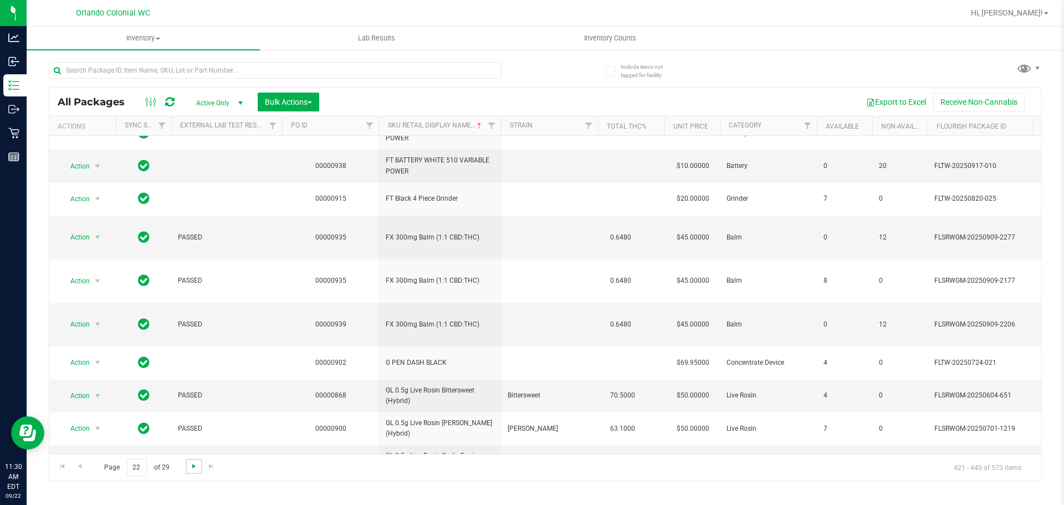
click at [192, 467] on span "Go to the next page" at bounding box center [194, 466] width 9 height 9
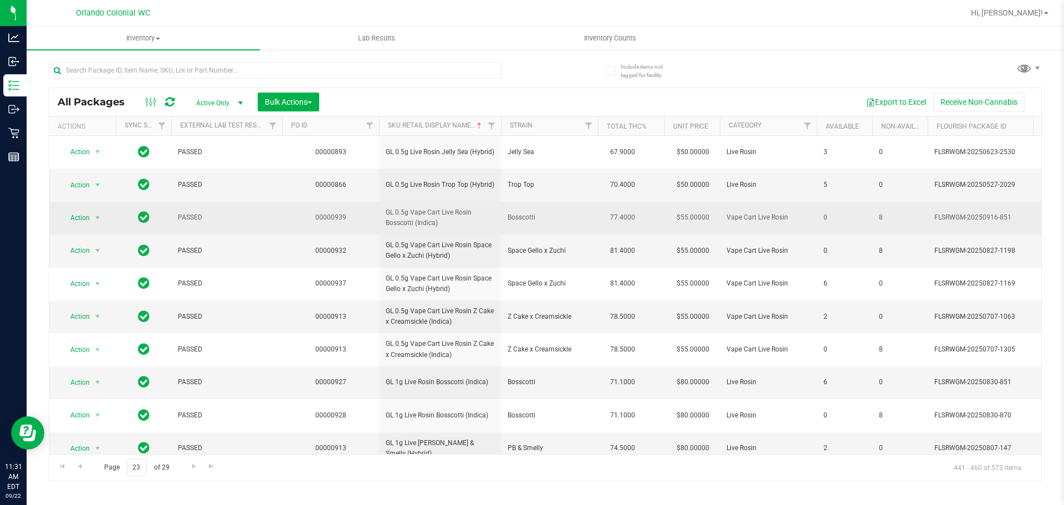
click at [423, 221] on span "GL 0.5g Vape Cart Live Rosin Bosscotti (Indica)" at bounding box center [440, 217] width 109 height 21
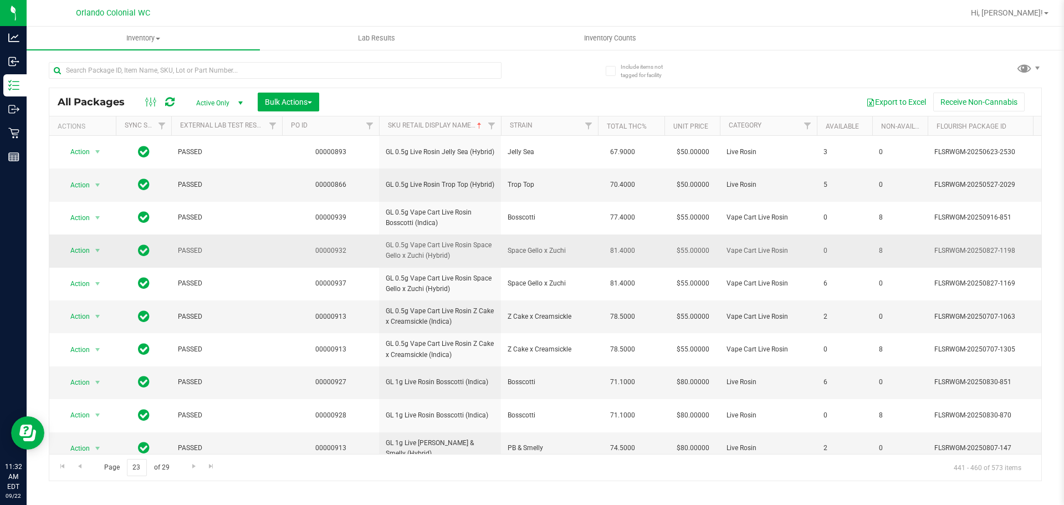
click at [553, 254] on span "Space Gello x Zuchi" at bounding box center [550, 251] width 84 height 11
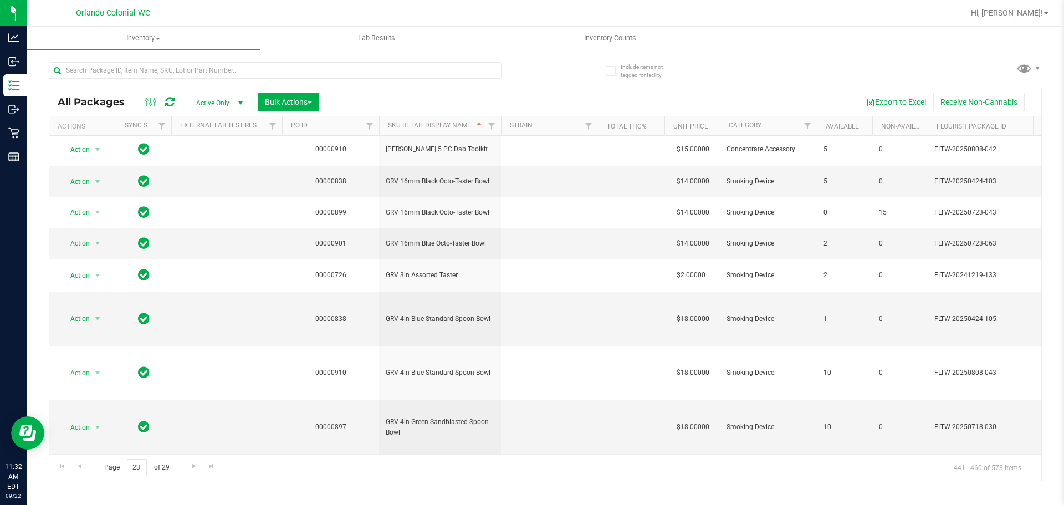
scroll to position [406, 0]
click at [193, 465] on span "Go to the next page" at bounding box center [194, 466] width 9 height 9
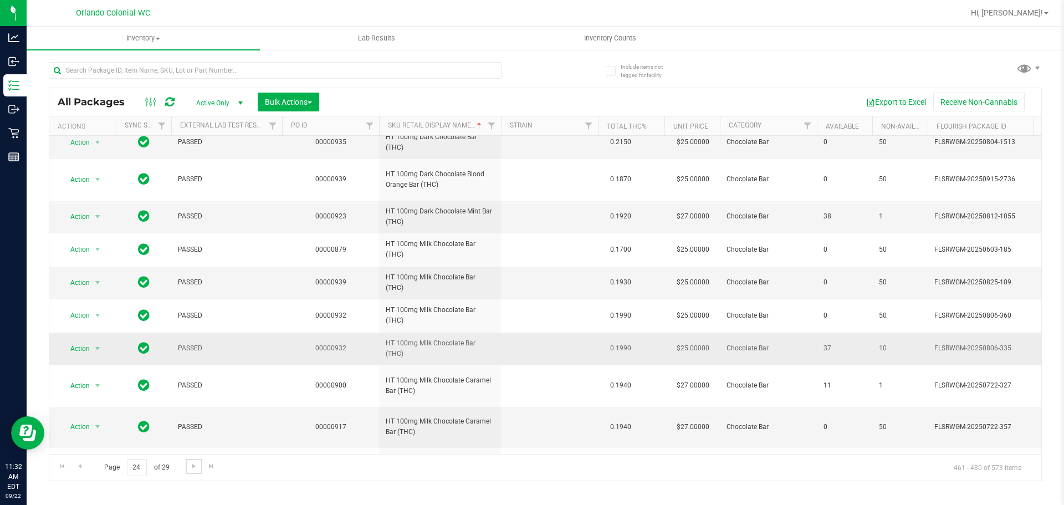
scroll to position [222, 0]
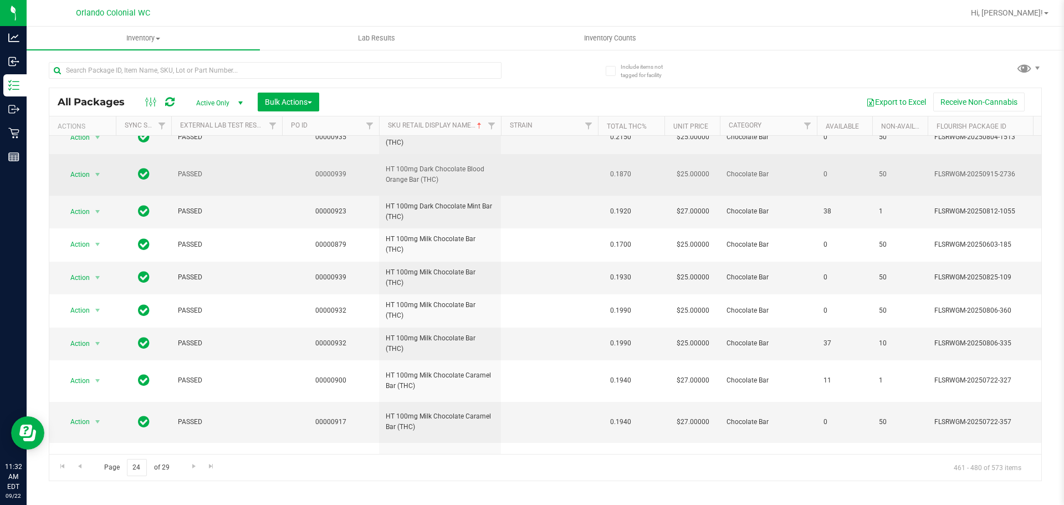
click at [482, 179] on span "HT 100mg Dark Chocolate Blood Orange Bar (THC)" at bounding box center [440, 174] width 109 height 21
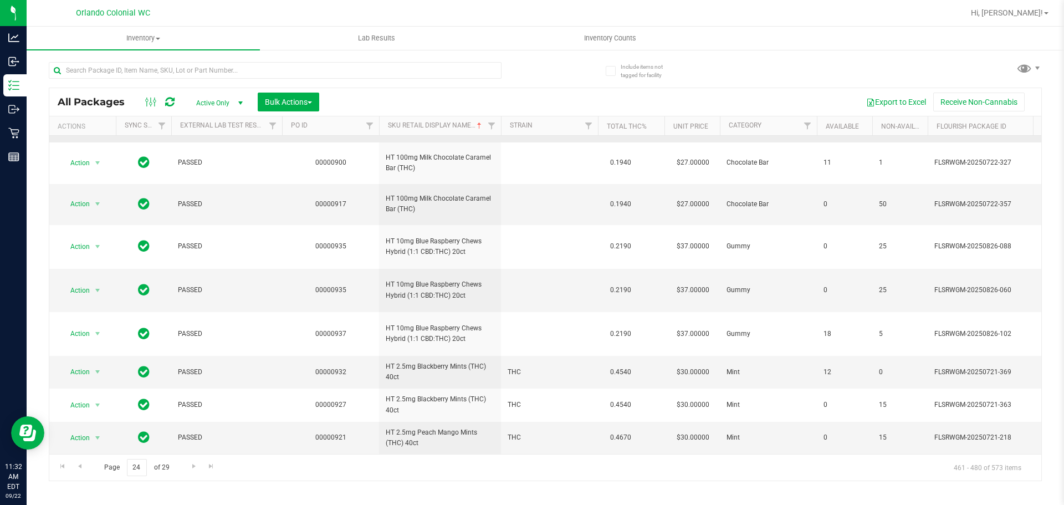
scroll to position [448, 0]
click at [195, 471] on link "Go to the next page" at bounding box center [194, 466] width 16 height 15
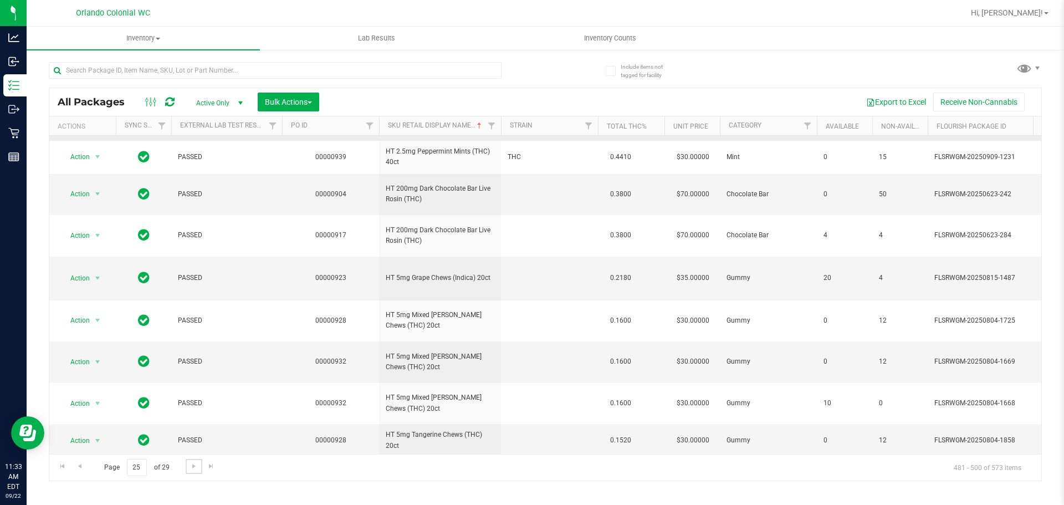
scroll to position [277, 0]
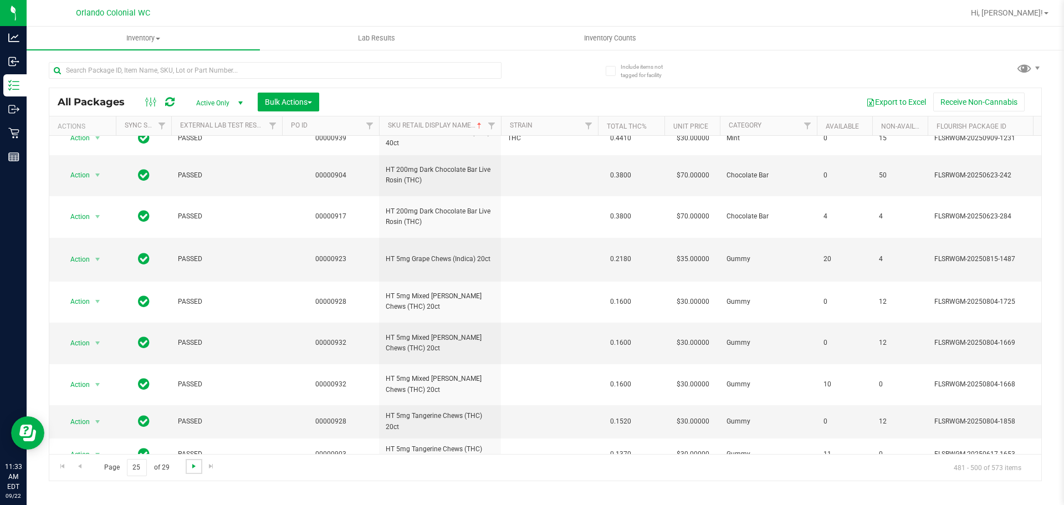
click at [193, 468] on span "Go to the next page" at bounding box center [194, 466] width 9 height 9
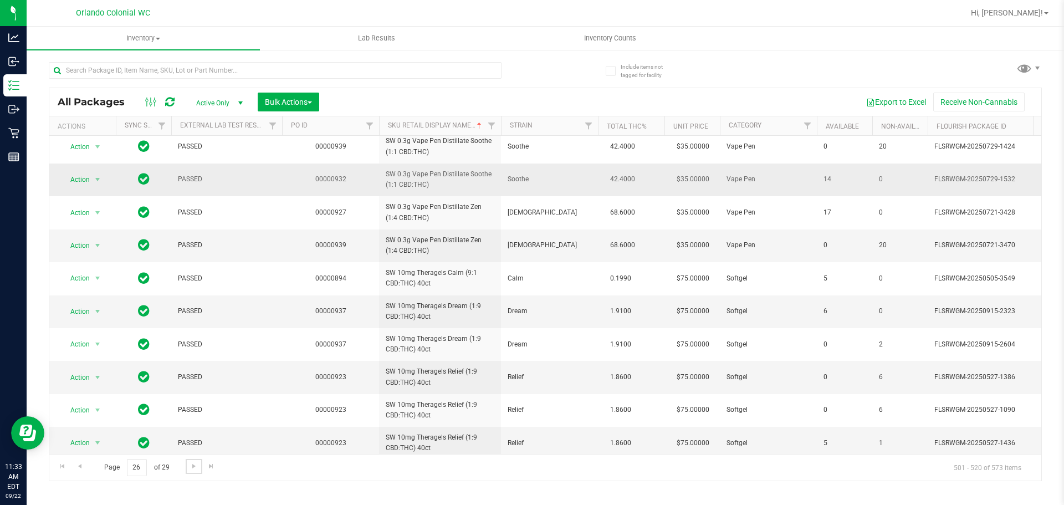
scroll to position [378, 0]
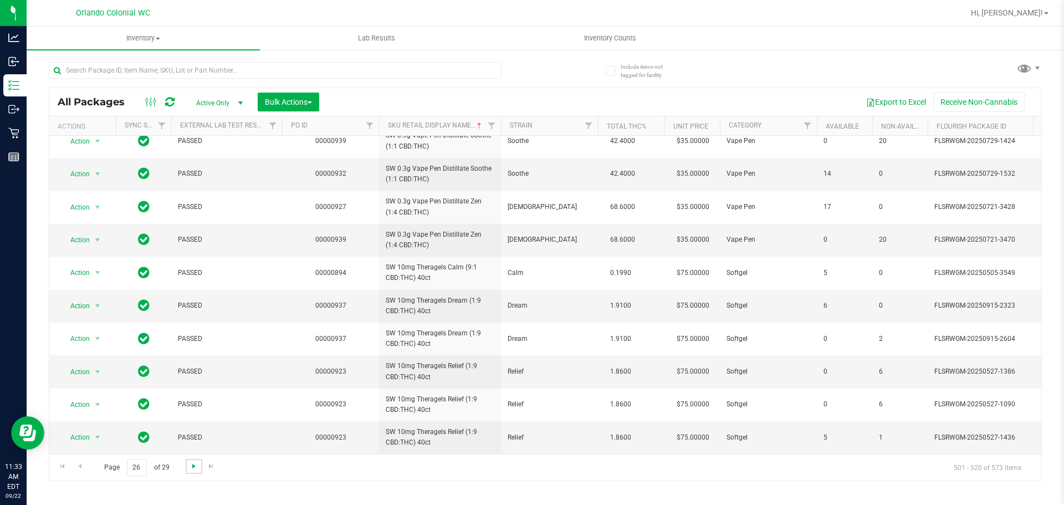
click at [192, 466] on span "Go to the next page" at bounding box center [194, 466] width 9 height 9
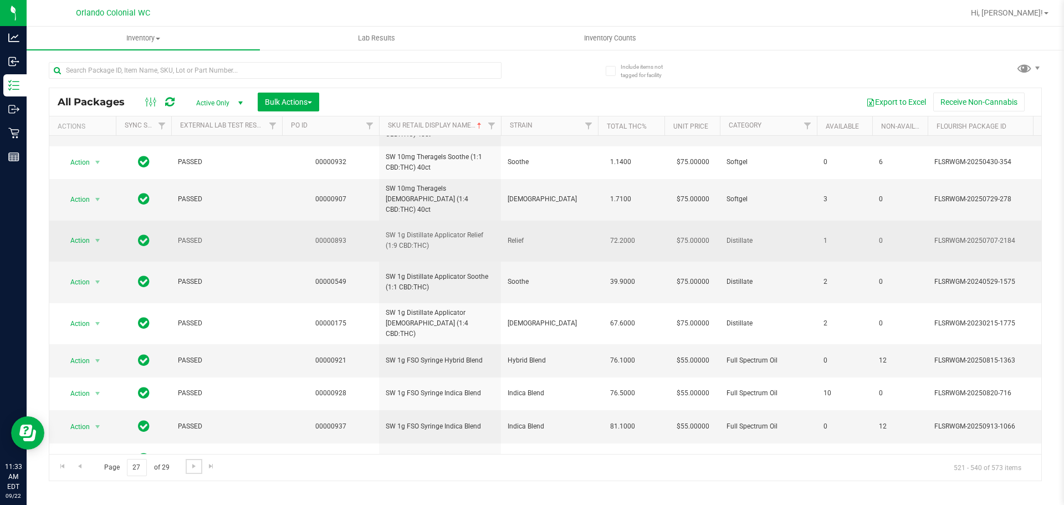
scroll to position [222, 0]
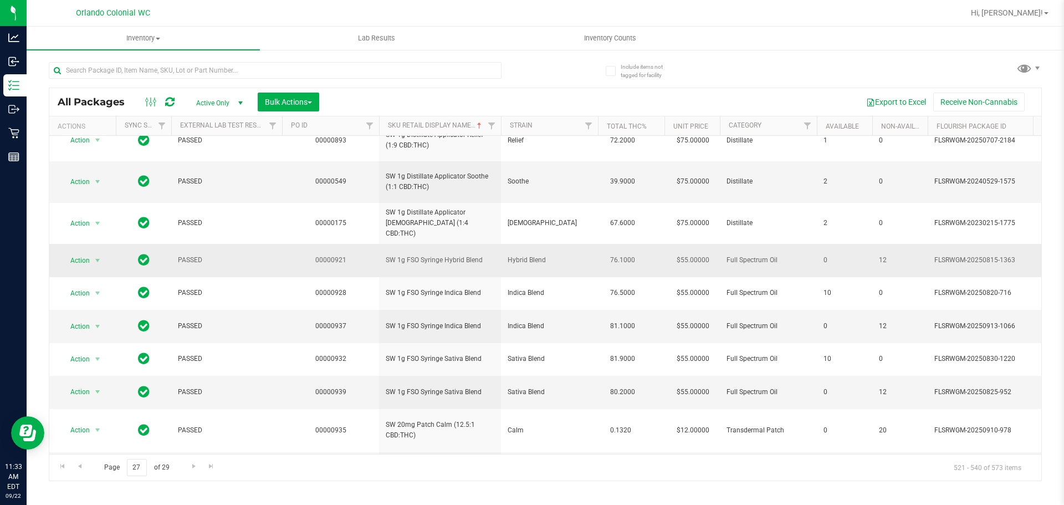
click at [440, 256] on span "SW 1g FSO Syringe Hybrid Blend" at bounding box center [440, 260] width 109 height 11
click at [544, 310] on td "Indica Blend" at bounding box center [549, 326] width 97 height 33
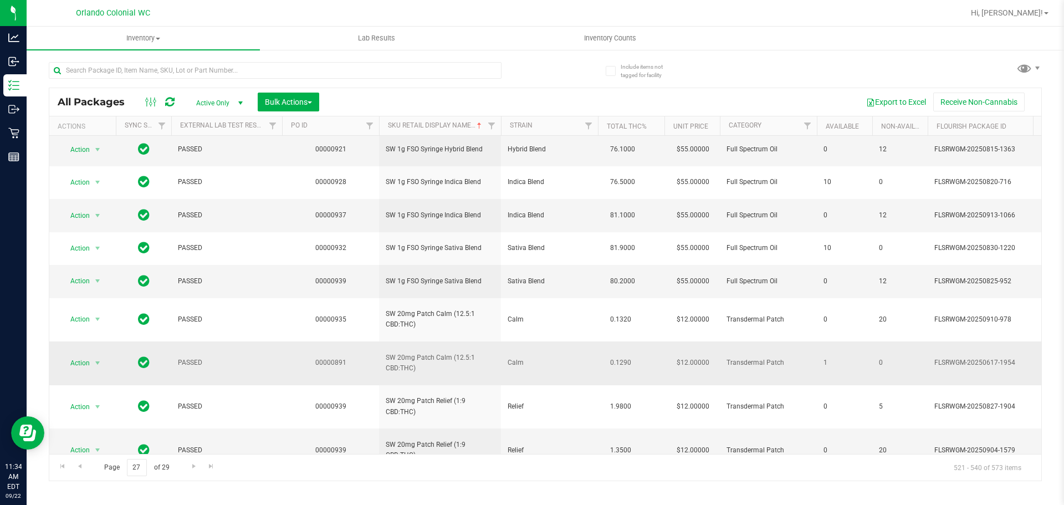
scroll to position [374, 0]
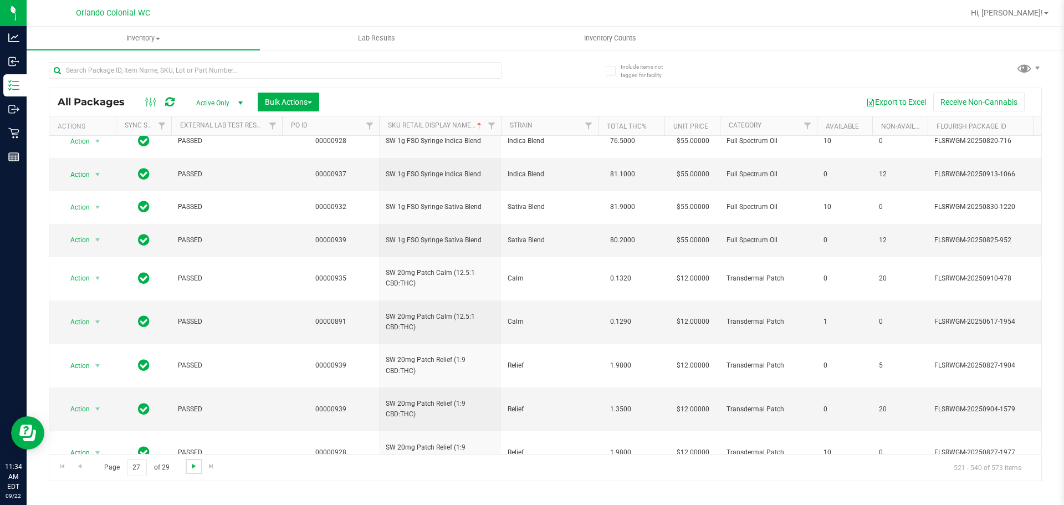
click at [195, 466] on span "Go to the next page" at bounding box center [194, 466] width 9 height 9
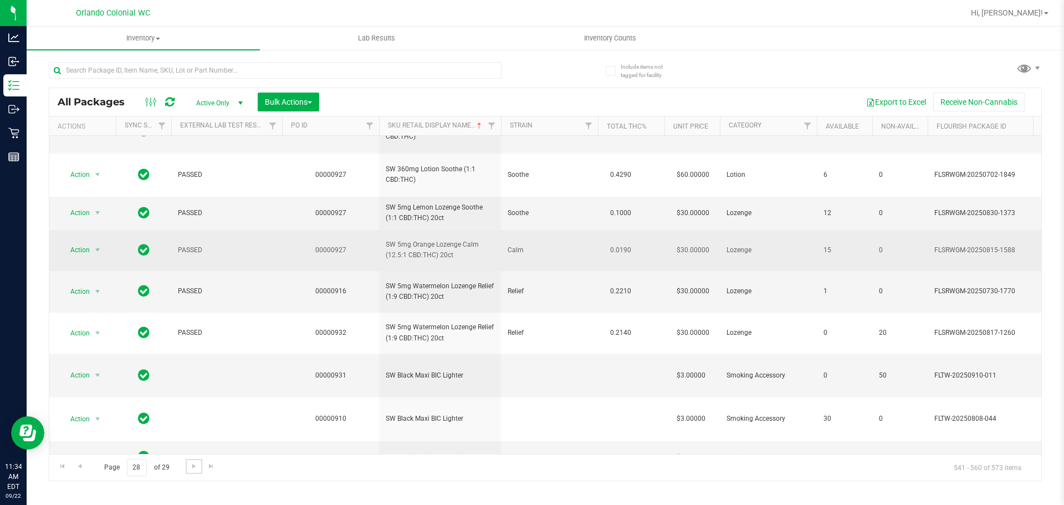
scroll to position [412, 0]
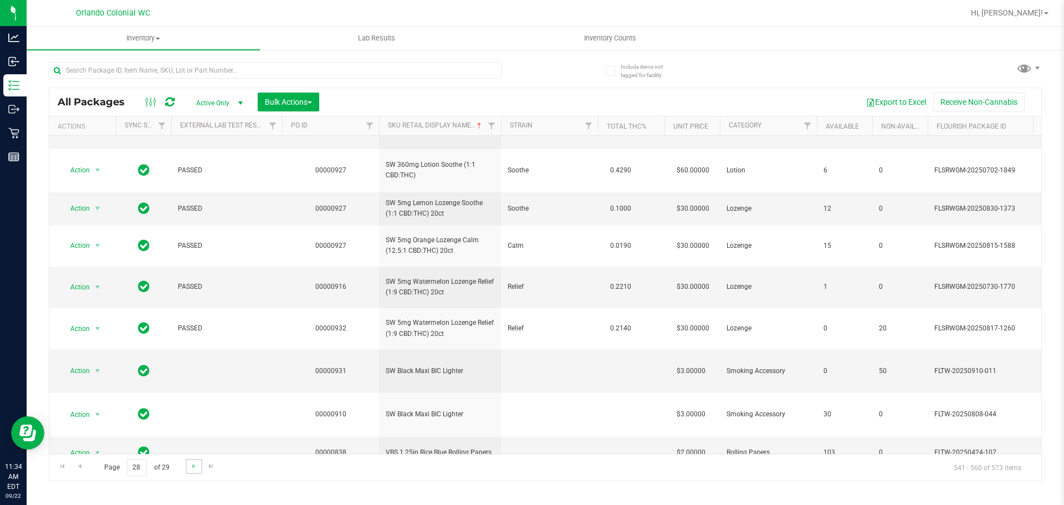
click at [195, 459] on link "Go to the next page" at bounding box center [194, 466] width 16 height 15
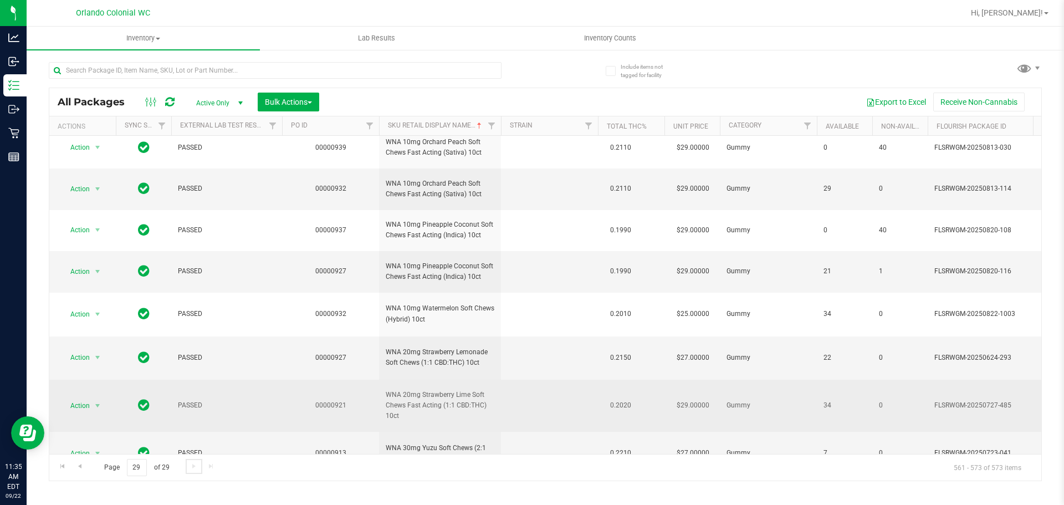
scroll to position [253, 0]
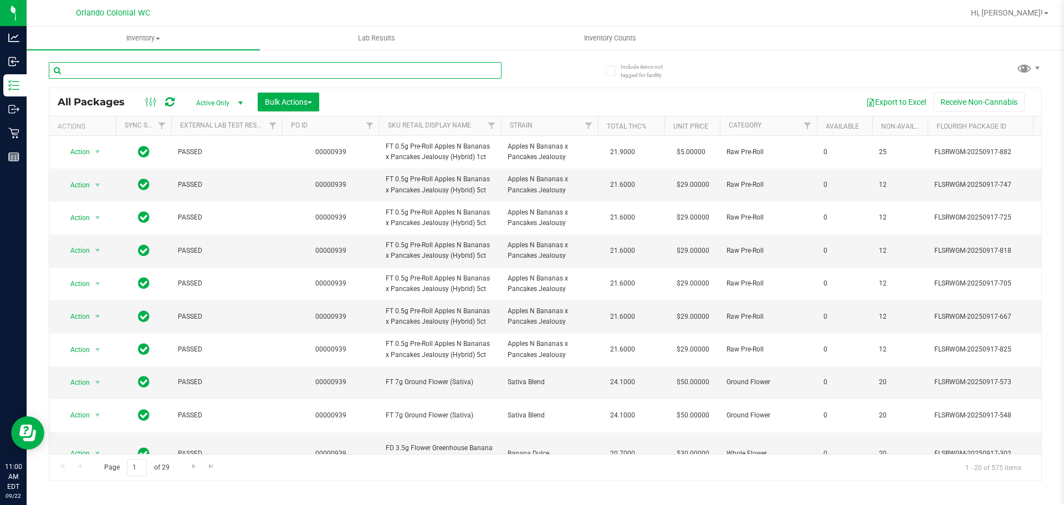
click at [301, 71] on input "text" at bounding box center [275, 70] width 453 height 17
paste input "FD 3.5g Flower Greenhouse Banana Dulce (Indica)"
type input "FD 3.5g Flower Greenhouse Banana Dulce (Indica)"
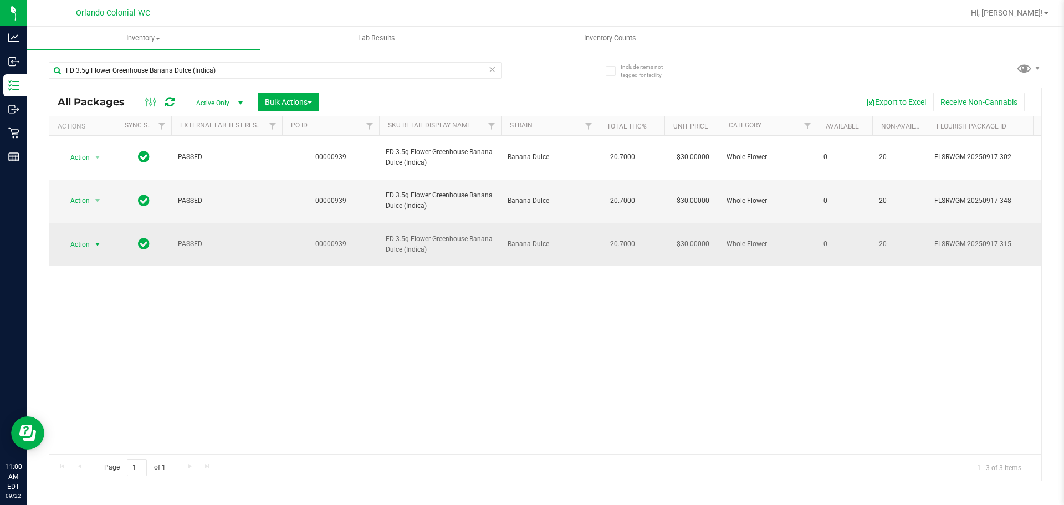
click at [92, 237] on span "select" at bounding box center [98, 245] width 14 height 16
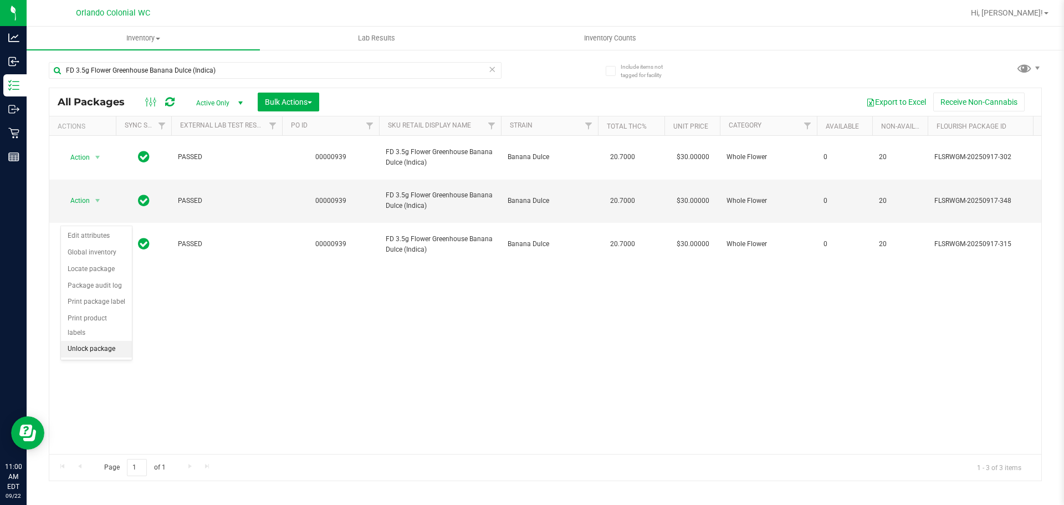
click at [95, 341] on li "Unlock package" at bounding box center [96, 349] width 71 height 17
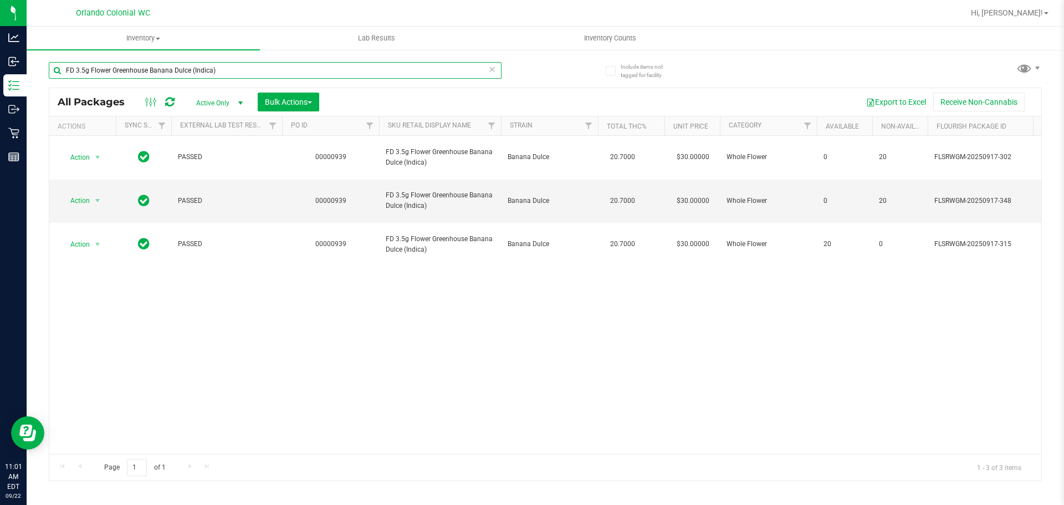
click at [325, 67] on input "FD 3.5g Flower Greenhouse Banana Dulce (Indica)" at bounding box center [275, 70] width 453 height 17
click at [325, 63] on input "FD 3.5g Flower Greenhouse Banana Dulce (Indica)" at bounding box center [275, 70] width 453 height 17
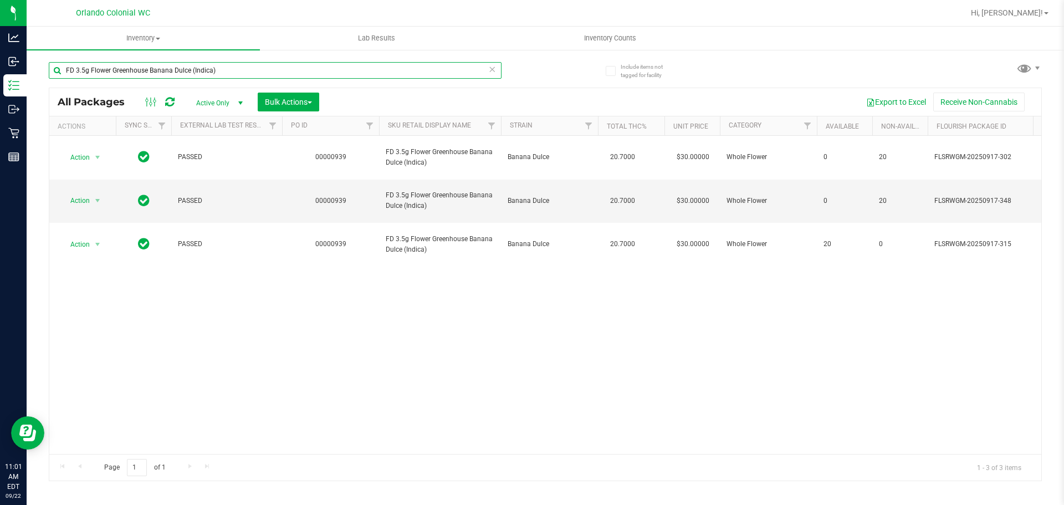
paste input "Melon Collie (Hybrid-Sativ"
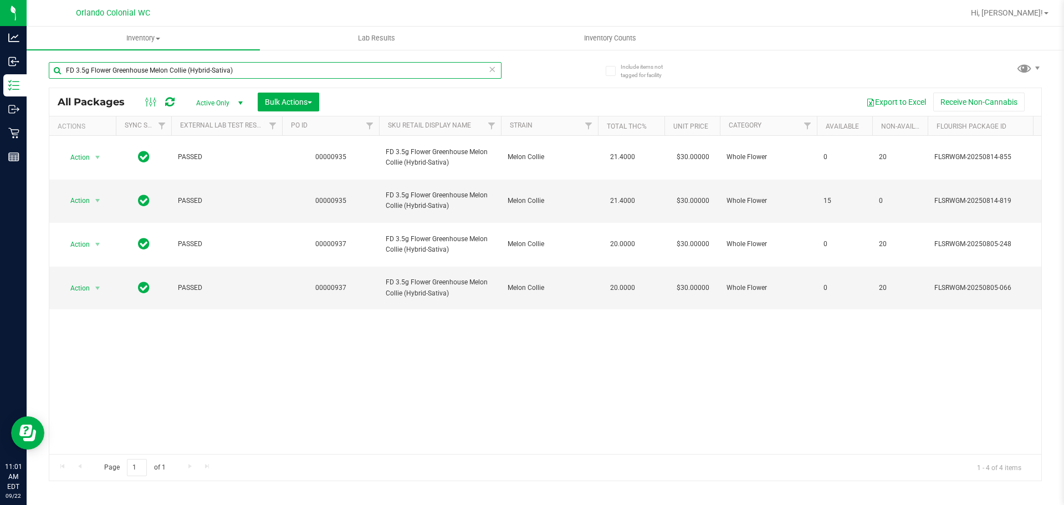
click at [353, 70] on input "FD 3.5g Flower Greenhouse Melon Collie (Hybrid-Sativa)" at bounding box center [275, 70] width 453 height 17
paste input "T 0.5g Pre-Roll Animal Larry (Indica) 1ct"
type input "FT 0.5g Pre-Roll Animal [PERSON_NAME] (Indica) 1ct"
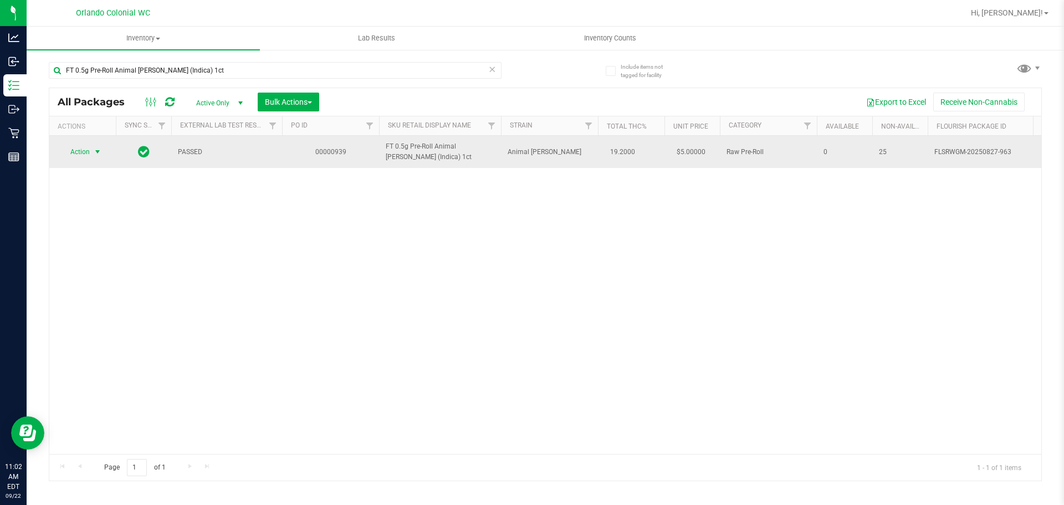
click at [92, 154] on span "select" at bounding box center [98, 152] width 14 height 16
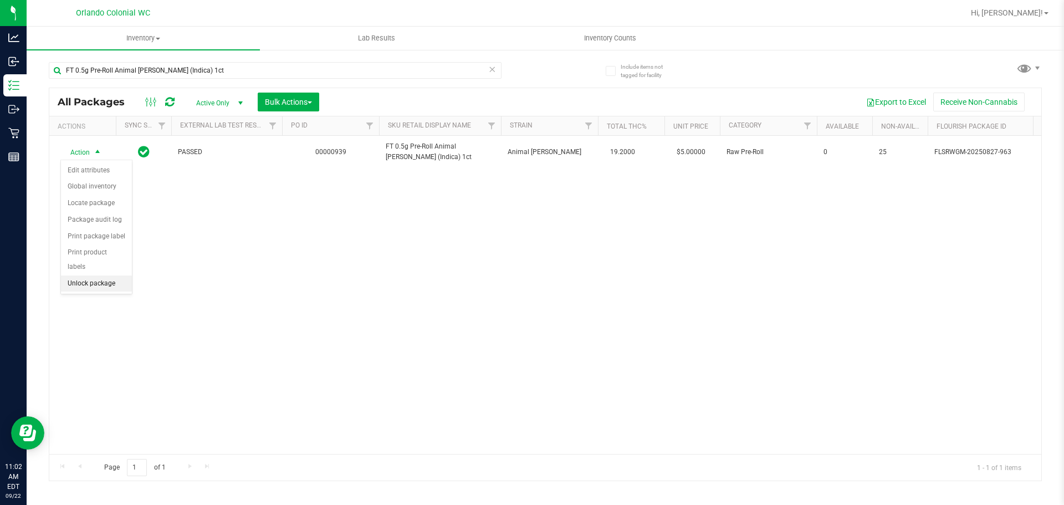
click at [104, 275] on li "Unlock package" at bounding box center [96, 283] width 71 height 17
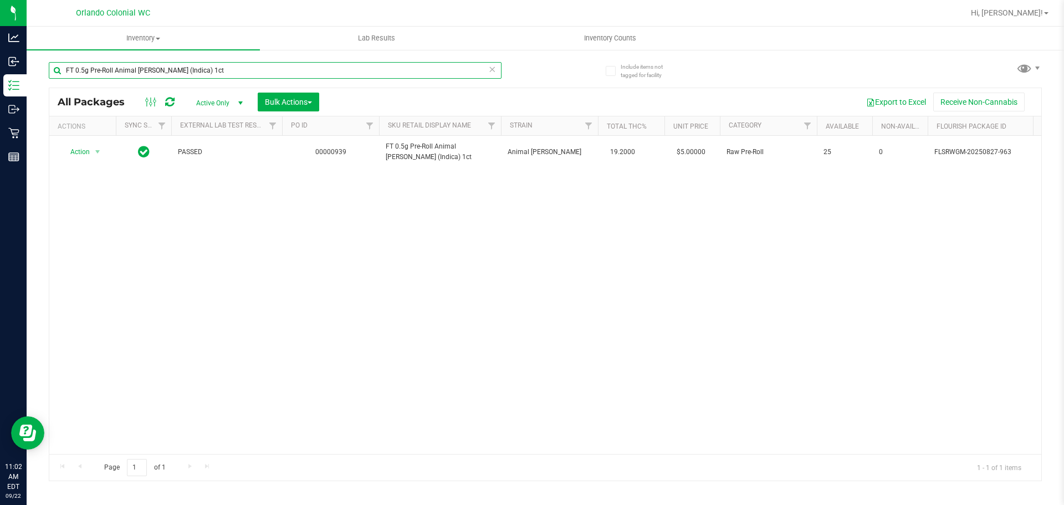
click at [373, 74] on input "FT 0.5g Pre-Roll Animal [PERSON_NAME] (Indica) 1ct" at bounding box center [275, 70] width 453 height 17
click at [373, 74] on input "FT 0.5g Pre-Roll Animal Larry (Indica) 1ct" at bounding box center [275, 70] width 453 height 17
paste input "pples N Bananas x Pancakes Jealousy (Hybrid"
type input "FT 0.5g Pre-Roll Apples N Bananas x Pancakes Jealousy (Hybrid) 1ct"
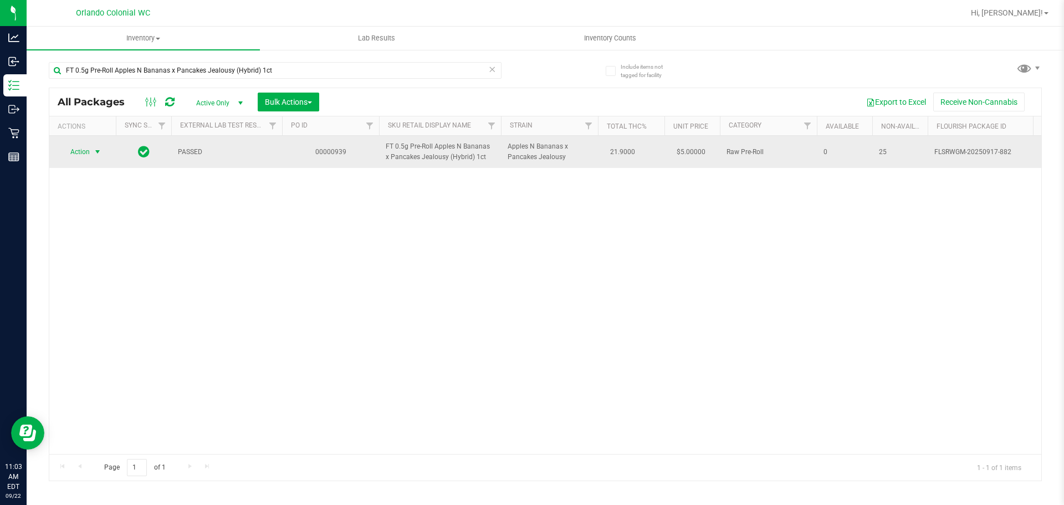
click at [98, 149] on span "select" at bounding box center [97, 151] width 9 height 9
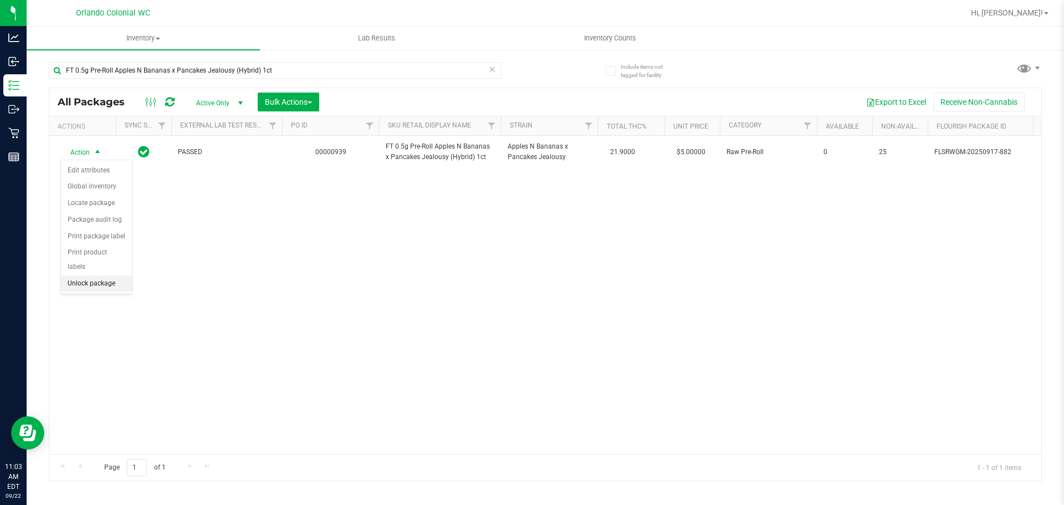
click at [103, 275] on li "Unlock package" at bounding box center [96, 283] width 71 height 17
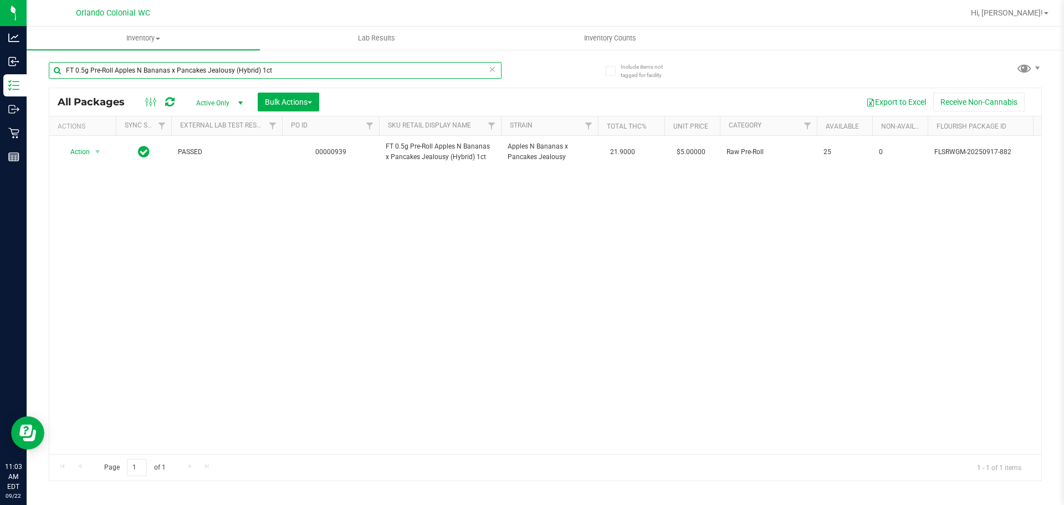
click at [285, 76] on input "FT 0.5g Pre-Roll Apples N Bananas x Pancakes Jealousy (Hybrid) 1ct" at bounding box center [275, 70] width 453 height 17
paste input "5"
type input "FT 0.5g Pre-Roll Apples N Bananas x Pancakes Jealousy (Hybrid) 5ct"
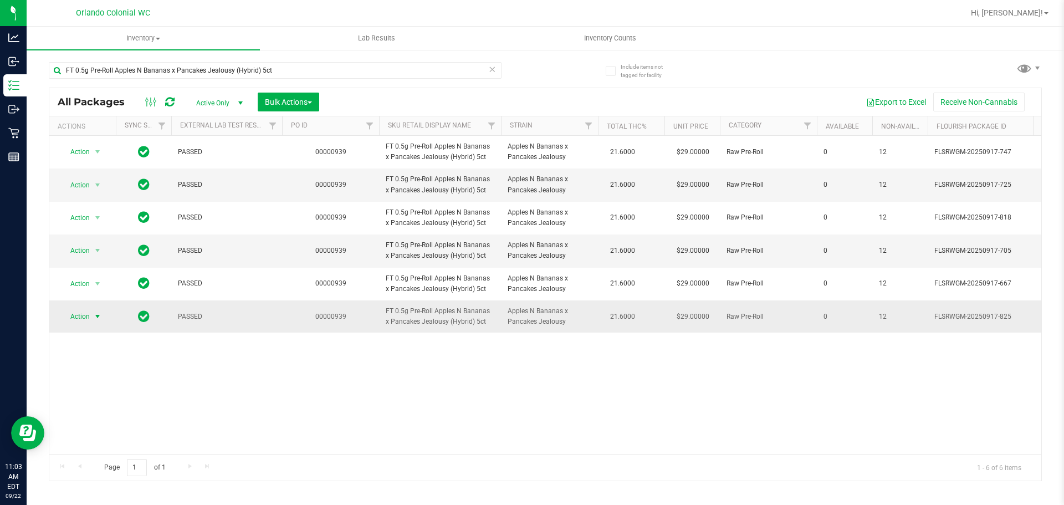
click at [78, 310] on span "Action" at bounding box center [75, 317] width 30 height 16
click at [85, 440] on li "Unlock package" at bounding box center [96, 448] width 71 height 17
click at [306, 68] on input "FT 0.5g Pre-Roll Apples N Bananas x Pancakes Jealousy (Hybrid) 5ct" at bounding box center [275, 70] width 453 height 17
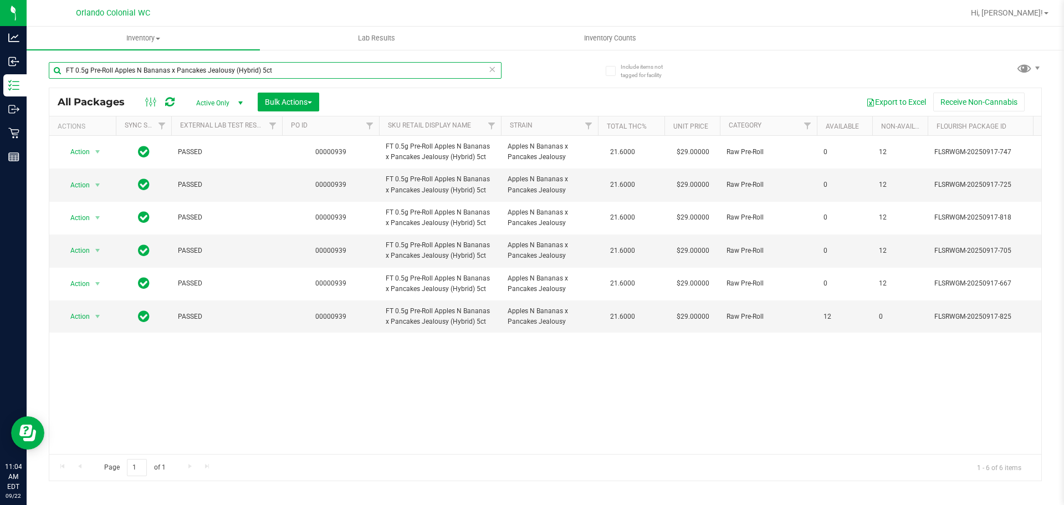
paste input "Cakez"
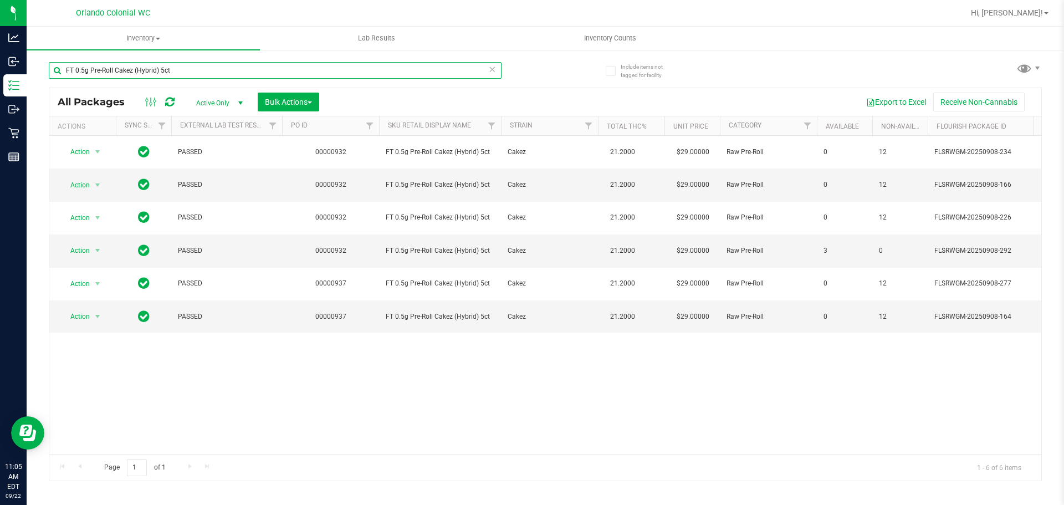
click at [308, 65] on input "FT 0.5g Pre-Roll Cakez (Hybrid) 5ct" at bounding box center [275, 70] width 453 height 17
paste input "Space Delight (Indica"
type input "FT 0.5g Pre-Roll Space Delight (Indica) 5ct"
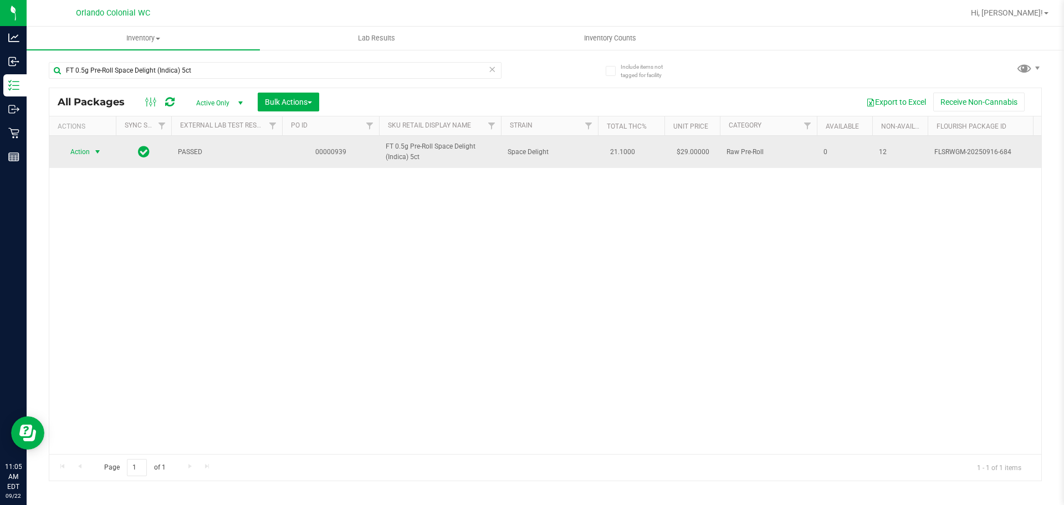
click at [92, 152] on span "select" at bounding box center [98, 152] width 14 height 16
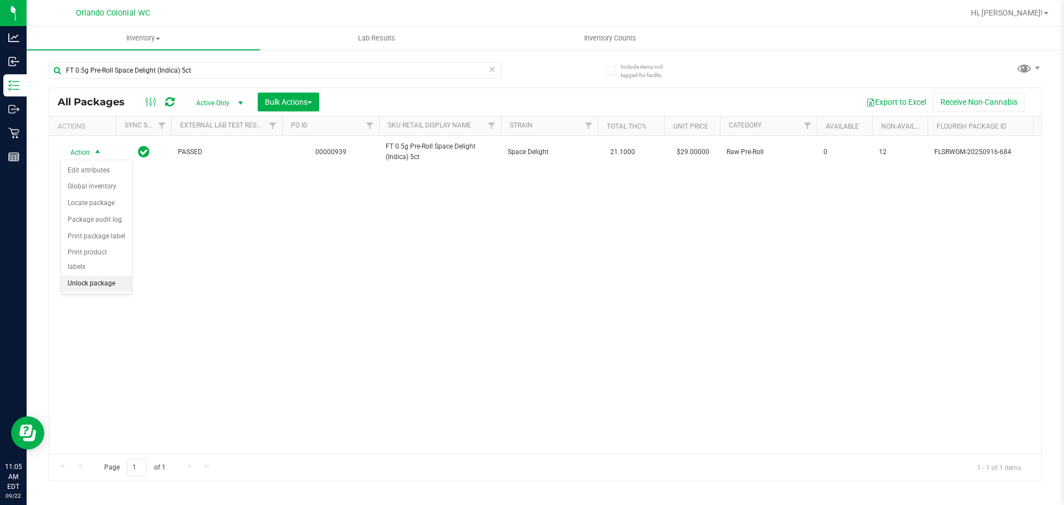
click at [94, 275] on li "Unlock package" at bounding box center [96, 283] width 71 height 17
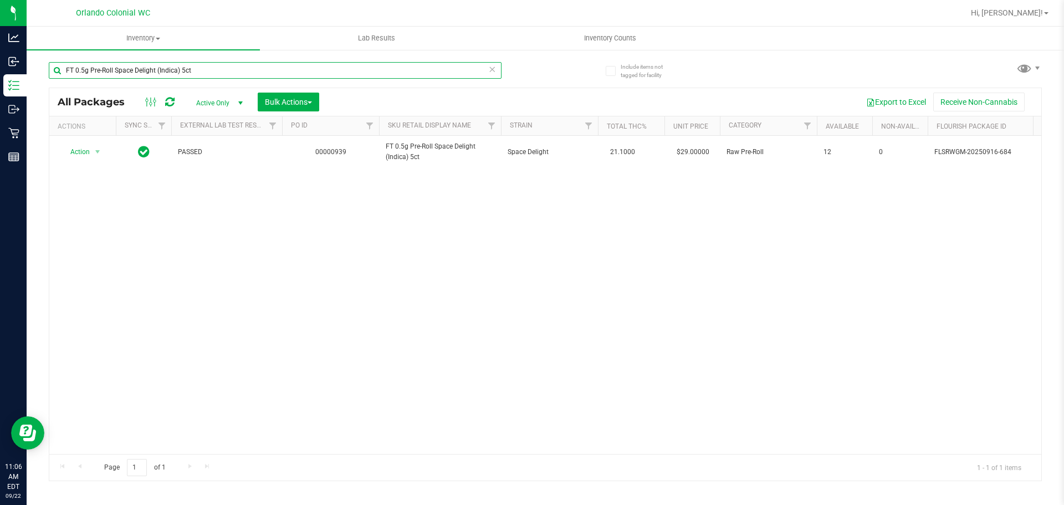
click at [351, 72] on input "FT 0.5g Pre-Roll Space Delight (Indica) 5ct" at bounding box center [275, 70] width 453 height 17
click at [350, 72] on input "FT 0.5g Pre-Roll Space Delight (Indica) 5ct" at bounding box center [275, 70] width 453 height 17
click at [349, 72] on input "FT 0.5g Pre-Roll Space Delight (Indica) 5ct" at bounding box center [275, 70] width 453 height 17
paste input "FT 0.5g Vape Cart CDT Distillate El Ranchero (Hybrid)"
click at [341, 59] on div "FT 0.5g Pre-Roll Space Delight (Indica) 5ctFT 0.5g Vape Cart CDT Distillate El …" at bounding box center [297, 69] width 497 height 35
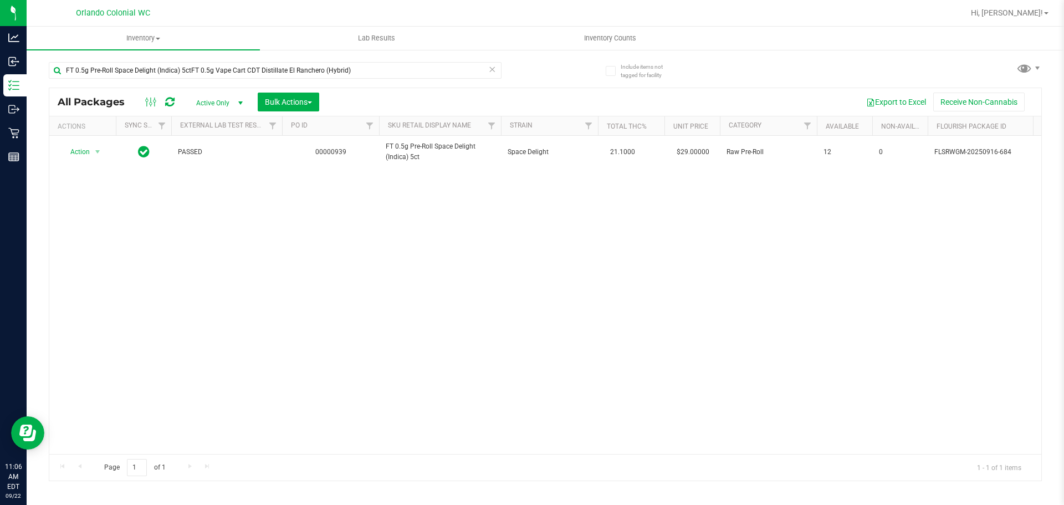
click at [341, 59] on div "FT 0.5g Pre-Roll Space Delight (Indica) 5ctFT 0.5g Vape Cart CDT Distillate El …" at bounding box center [297, 69] width 497 height 35
click at [333, 60] on div "FT 0.5g Pre-Roll Space Delight (Indica) 5ctFT 0.5g Vape Cart CDT Distillate El …" at bounding box center [297, 69] width 497 height 35
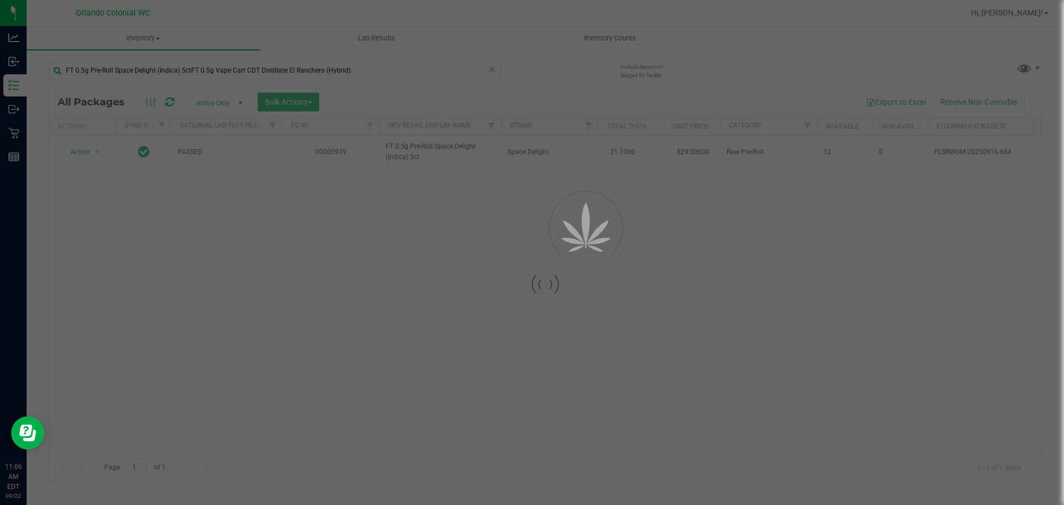
click at [321, 88] on div at bounding box center [532, 252] width 1064 height 505
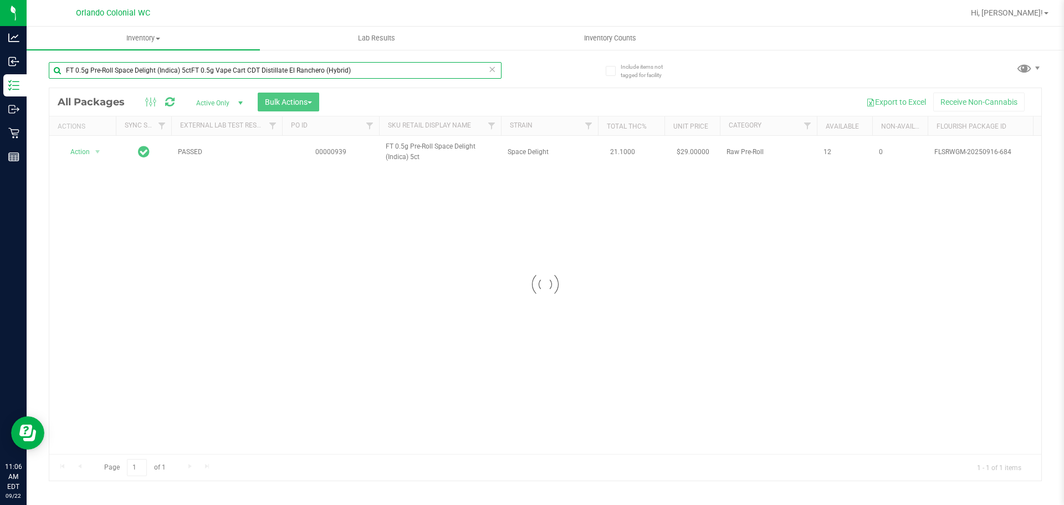
click at [319, 71] on input "FT 0.5g Pre-Roll Space Delight (Indica) 5ctFT 0.5g Vape Cart CDT Distillate El …" at bounding box center [275, 70] width 453 height 17
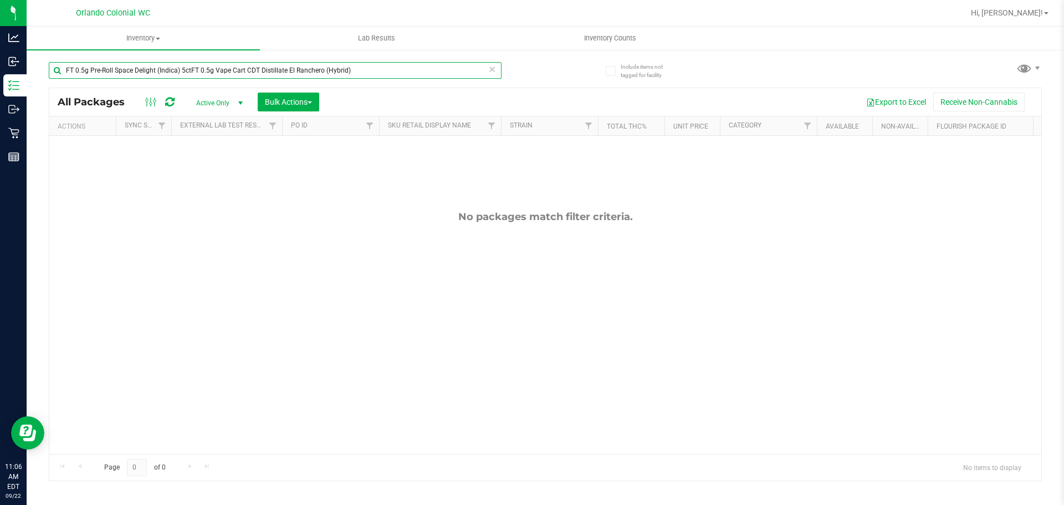
click at [319, 71] on input "FT 0.5g Pre-Roll Space Delight (Indica) 5ctFT 0.5g Vape Cart CDT Distillate El …" at bounding box center [275, 70] width 453 height 17
paste input "text"
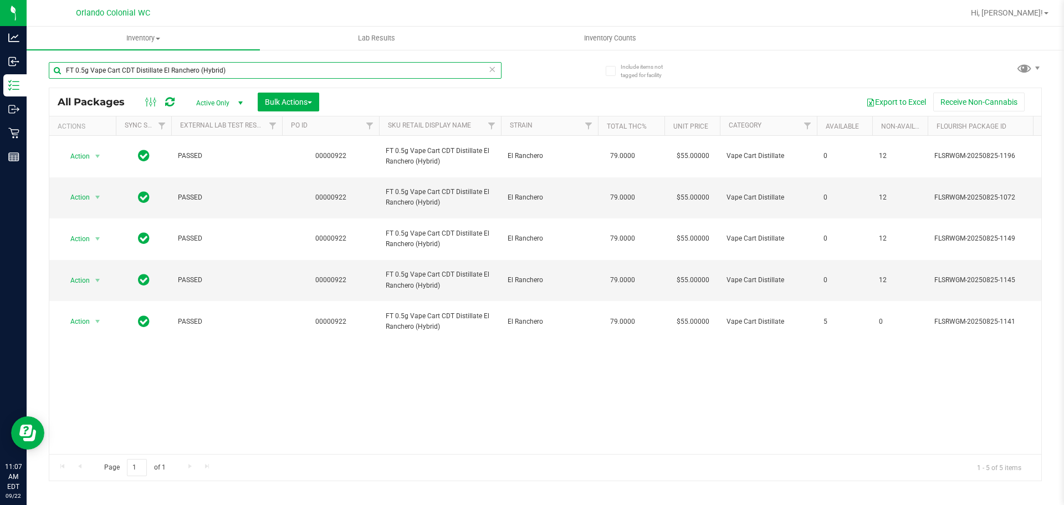
click at [332, 68] on input "FT 0.5g Vape Cart CDT Distillate El Ranchero (Hybrid)" at bounding box center [275, 70] width 453 height 17
paste input "Distillate Apple Fritter"
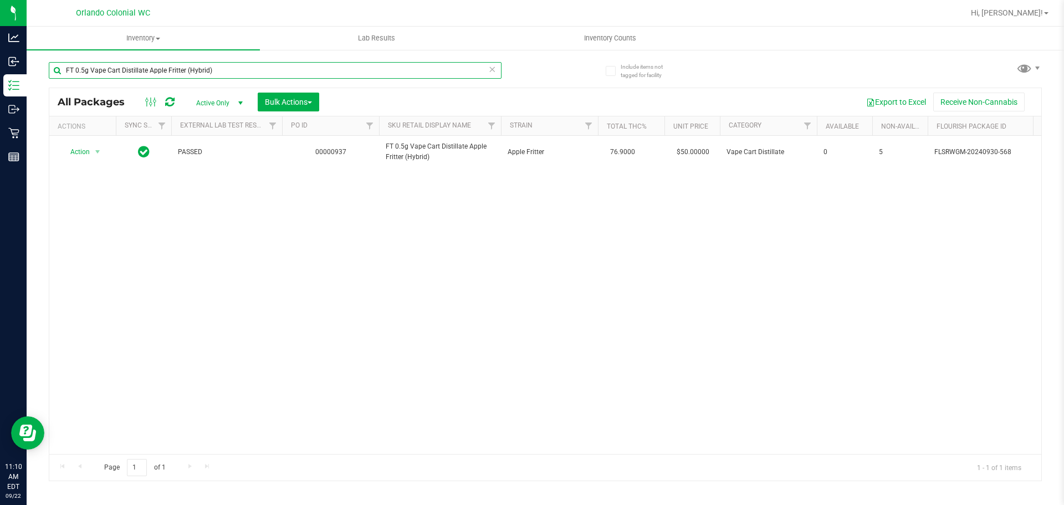
click at [339, 73] on input "FT 0.5g Vape Cart Distillate Apple Fritter (Hybrid)" at bounding box center [275, 70] width 453 height 17
paste input "1g Kief Grape Essence"
click at [300, 63] on input "FT 1g Kief Grape Essence (Hybrid)" at bounding box center [275, 70] width 453 height 17
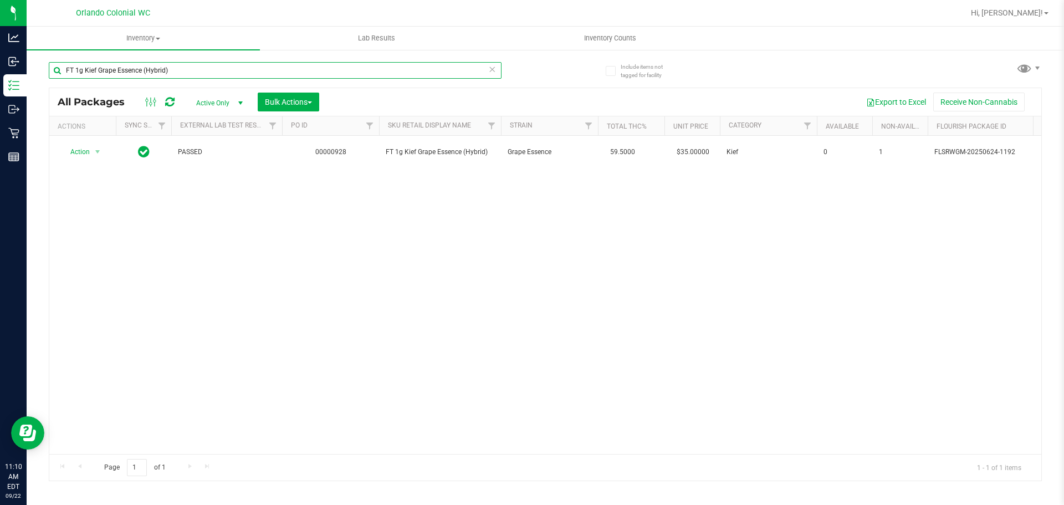
click at [300, 69] on input "FT 1g Kief Grape Essence (Hybrid)" at bounding box center [275, 70] width 453 height 17
paste input "Mule Fuel (Sativa"
type input "FT 1g Kief Mule Fuel (Sativa)"
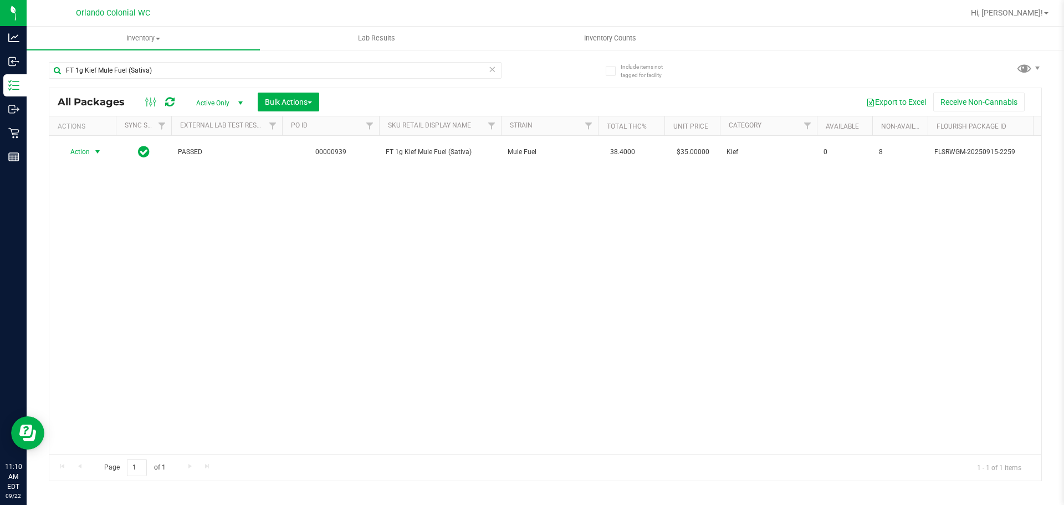
click at [82, 154] on span "Action" at bounding box center [75, 152] width 30 height 16
click at [101, 275] on li "Unlock package" at bounding box center [96, 283] width 71 height 17
click at [325, 74] on input "FT 1g Kief Mule Fuel (Sativa)" at bounding box center [275, 70] width 453 height 17
click at [325, 75] on input "FT 1g Kief Mule Fuel (Sativa)" at bounding box center [275, 70] width 453 height 17
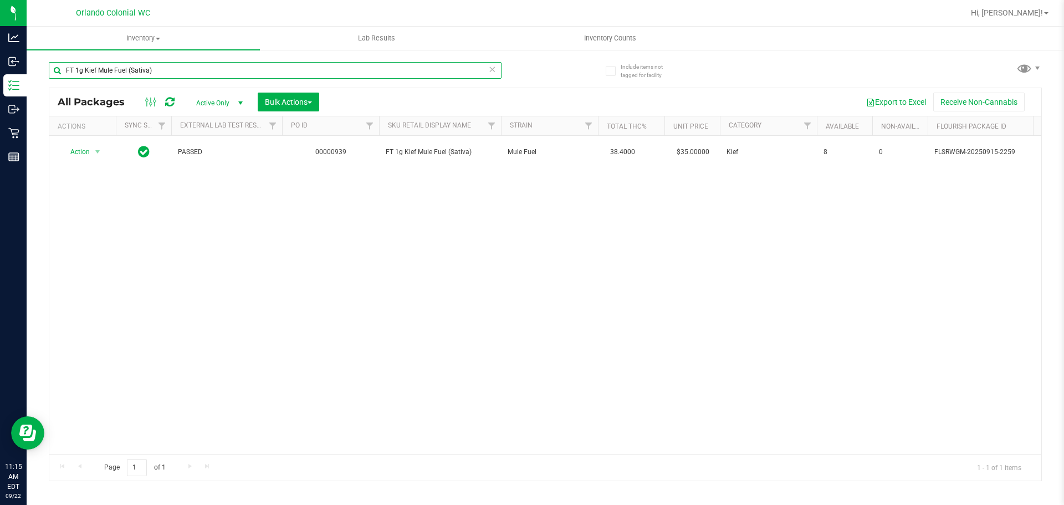
paste input "Vape Cart CDT Distillate Mercury Rising (Hybrid"
type input "FT 1g Vape Cart CDT Distillate Mercury Rising (Hybrid)"
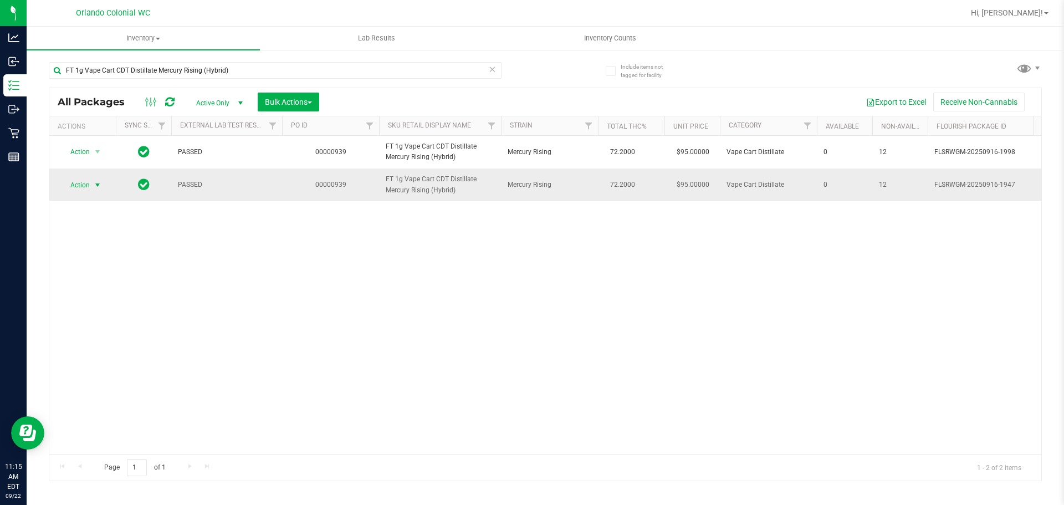
click at [83, 193] on span "Action" at bounding box center [75, 185] width 30 height 16
click at [94, 321] on li "Unlock package" at bounding box center [96, 329] width 71 height 17
click at [428, 73] on input "FT 1g Vape Cart CDT Distillate Mercury Rising (Hybrid)" at bounding box center [275, 70] width 453 height 17
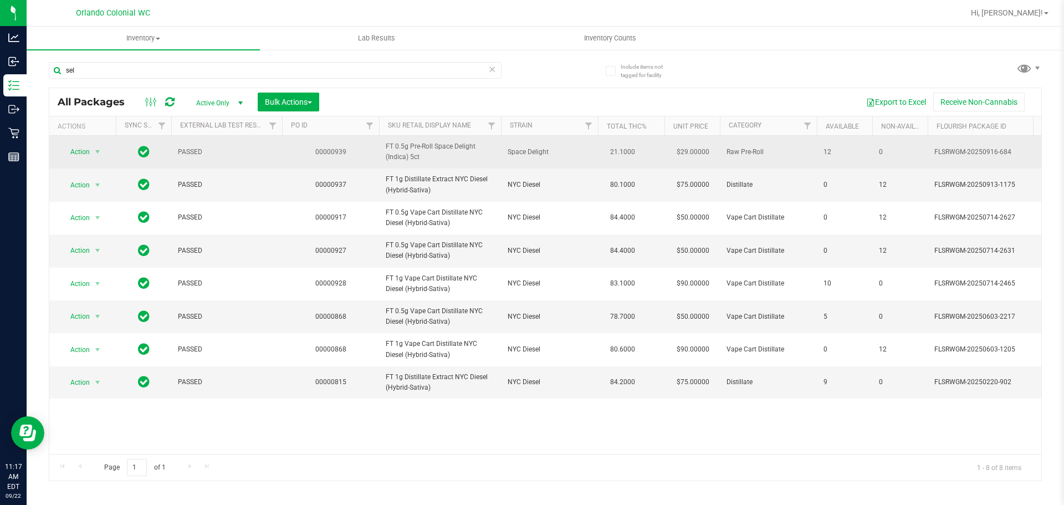
click at [440, 149] on span "FT 0.5g Pre-Roll Space Delight (Indica) 5ct" at bounding box center [440, 151] width 109 height 21
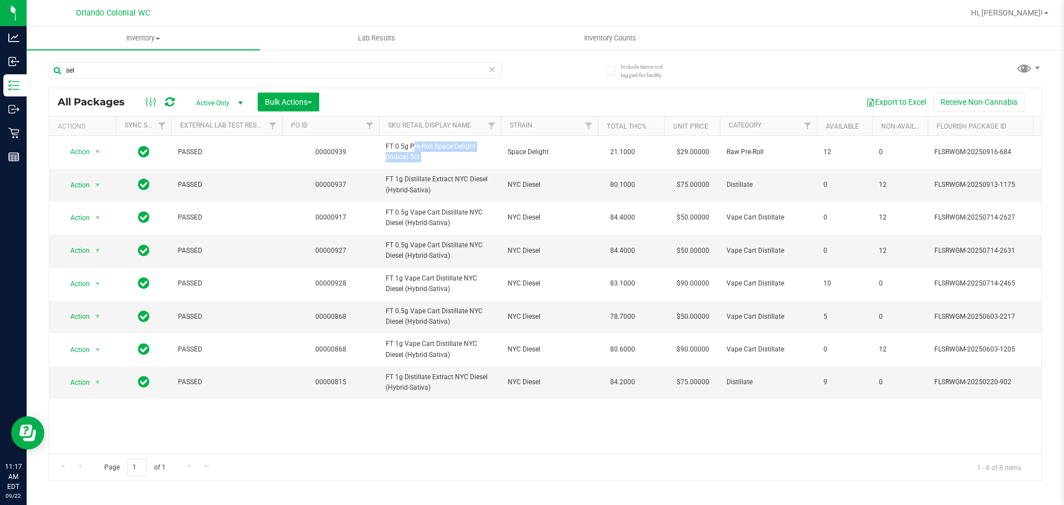
copy tr "FT 0.5g Pre-Roll Space Delight (Indica) 5ct"
click at [369, 75] on input "sel" at bounding box center [275, 70] width 453 height 17
paste input "FT 0.5g Pre-Roll Space Delight (Indica) 5ct"
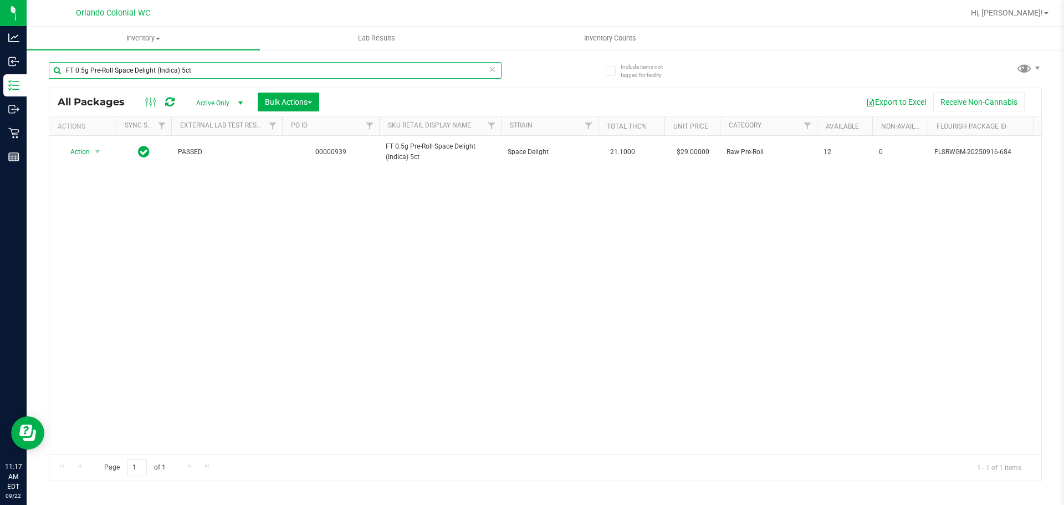
click at [223, 69] on input "FT 0.5g Pre-Roll Space Delight (Indica) 5ct" at bounding box center [275, 70] width 453 height 17
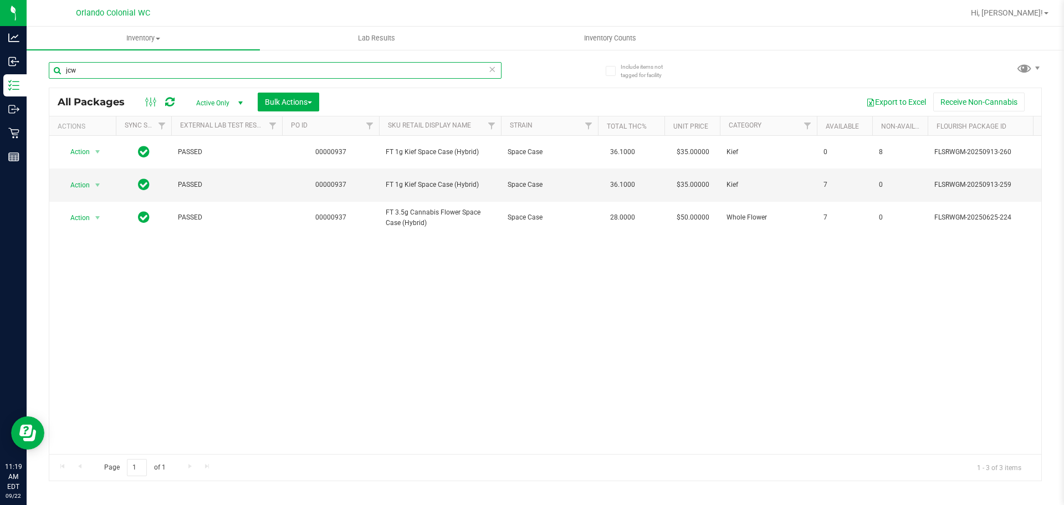
click at [197, 67] on input "jcw" at bounding box center [275, 70] width 453 height 17
paste input "FT 3.5g Cannabis Flower Deluxe Sugar Cane (Indica)"
type input "FT 3.5g Cannabis Flower Deluxe Sugar Cane (Indica)"
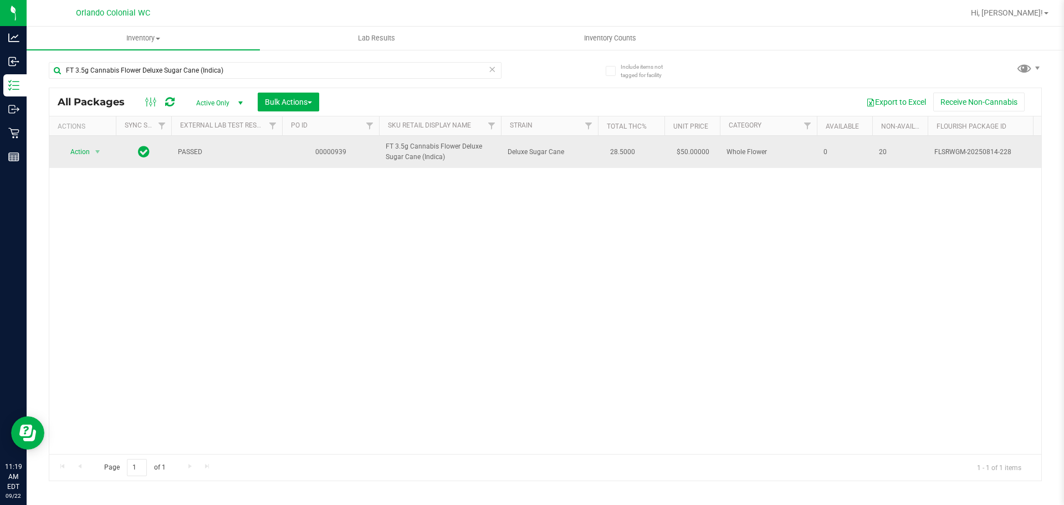
click at [89, 149] on span "Action" at bounding box center [75, 152] width 30 height 16
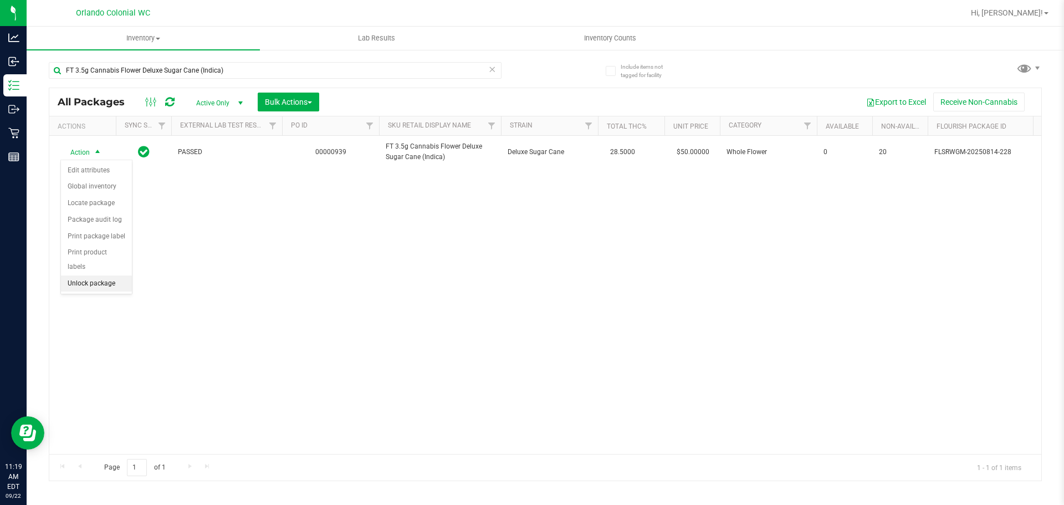
click at [100, 275] on li "Unlock package" at bounding box center [96, 283] width 71 height 17
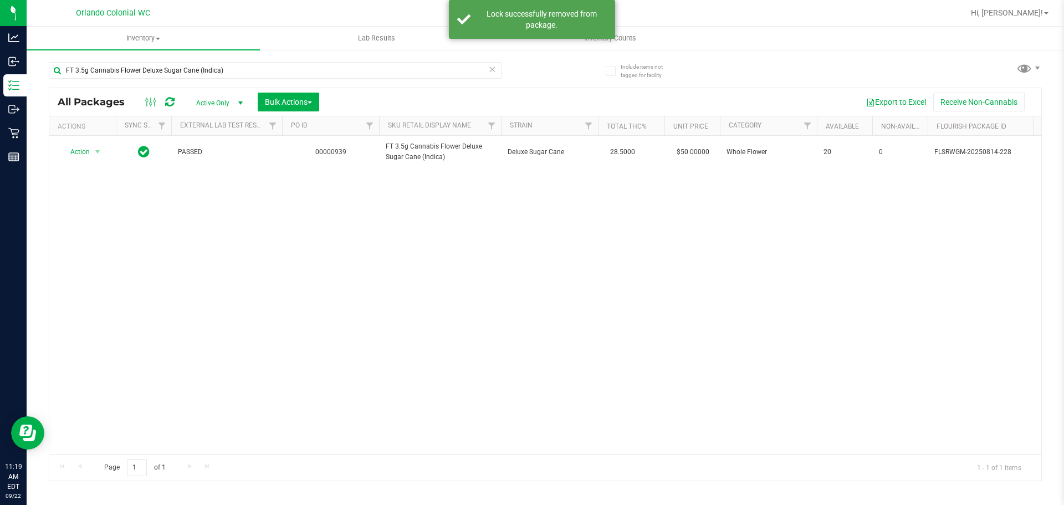
click at [644, 329] on div "Action Action Adjust qty Create package Edit attributes Global inventory Locate…" at bounding box center [545, 295] width 992 height 318
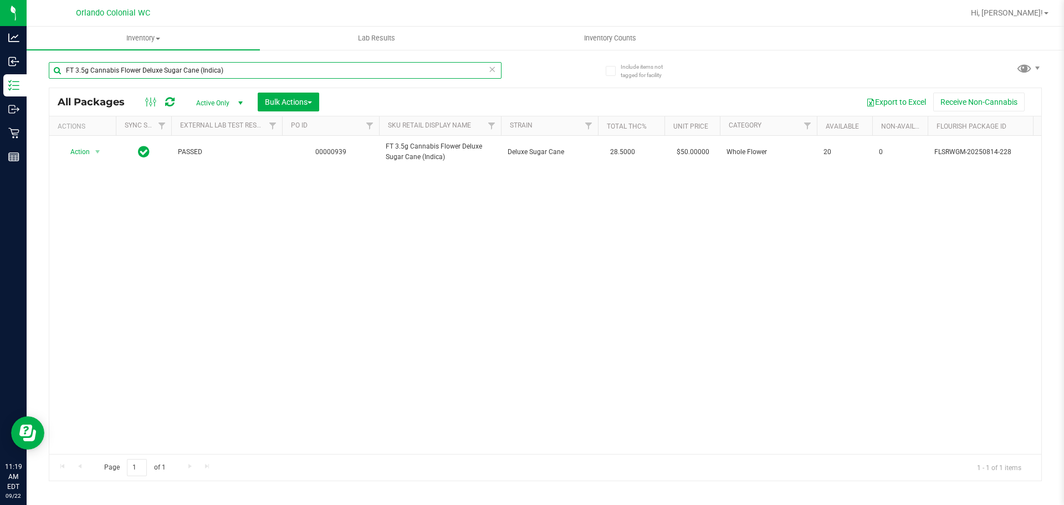
click at [283, 68] on input "FT 3.5g Cannabis Flower Deluxe Sugar Cane (Indica)" at bounding box center [275, 70] width 453 height 17
paste input "Motor Breath x Mike Larry (Hybrid"
type input "FT 3.5g Cannabis Flower Motor Breath x Mike Larry (Hybrid)"
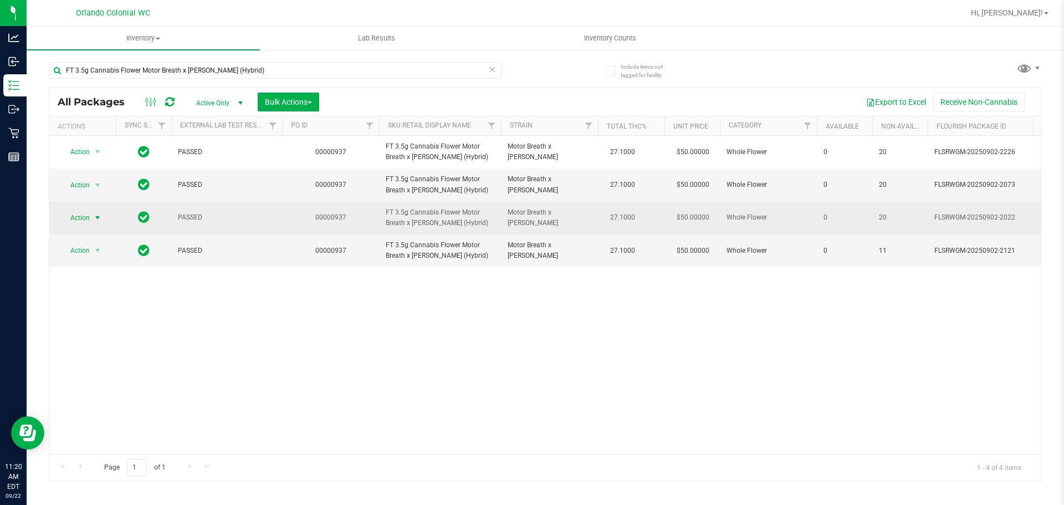
click at [88, 215] on span "Action" at bounding box center [75, 218] width 30 height 16
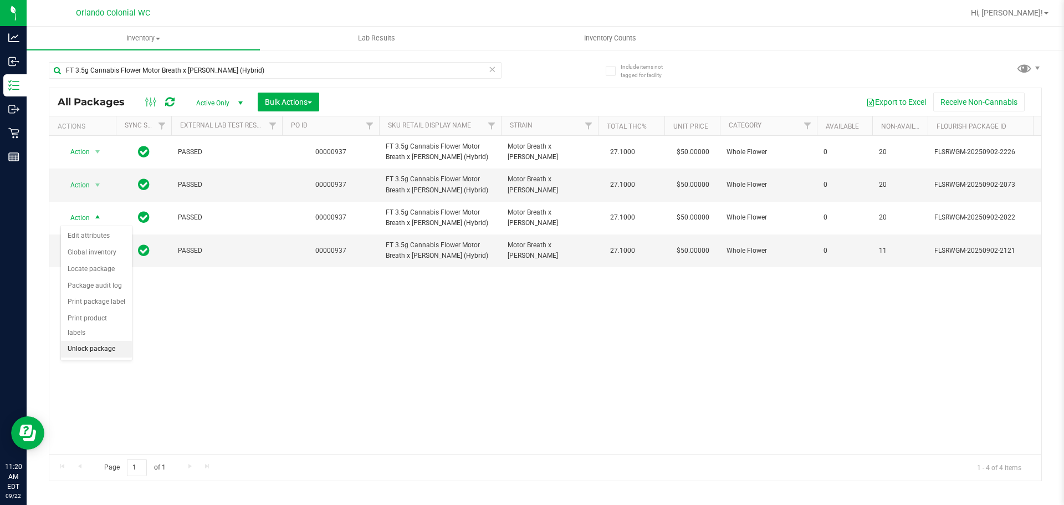
click at [95, 341] on li "Unlock package" at bounding box center [96, 349] width 71 height 17
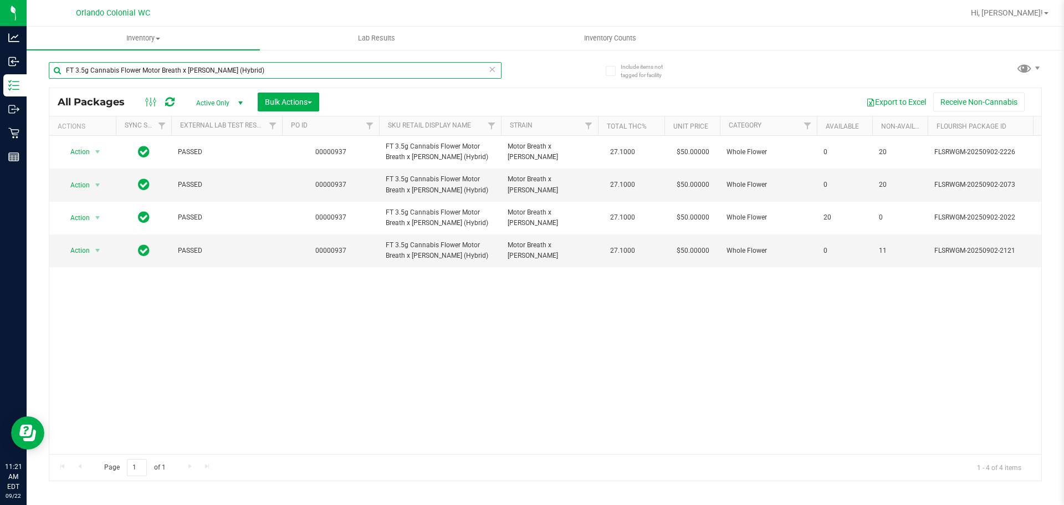
click at [228, 76] on input "FT 3.5g Cannabis Flower Motor Breath x Mike Larry (Hybrid)" at bounding box center [275, 70] width 453 height 17
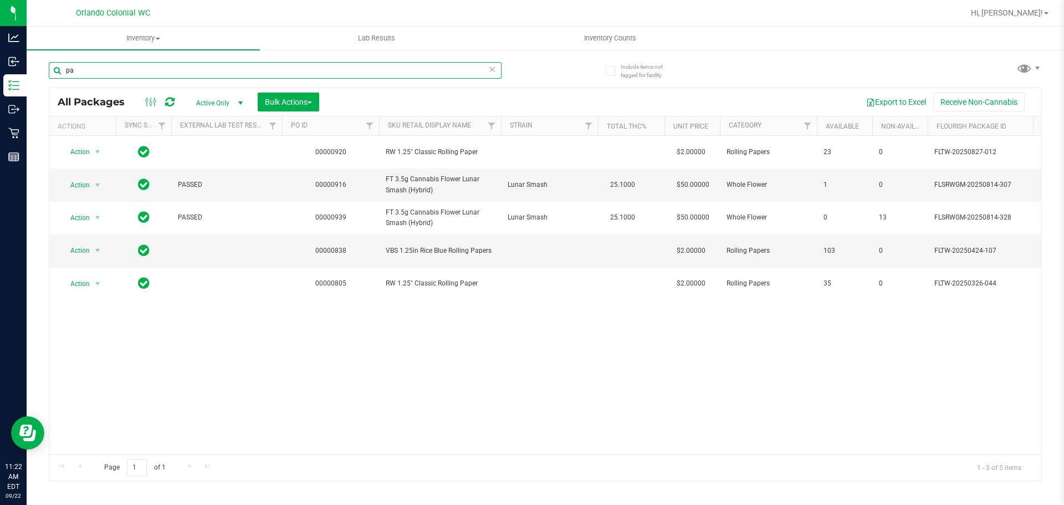
type input "p"
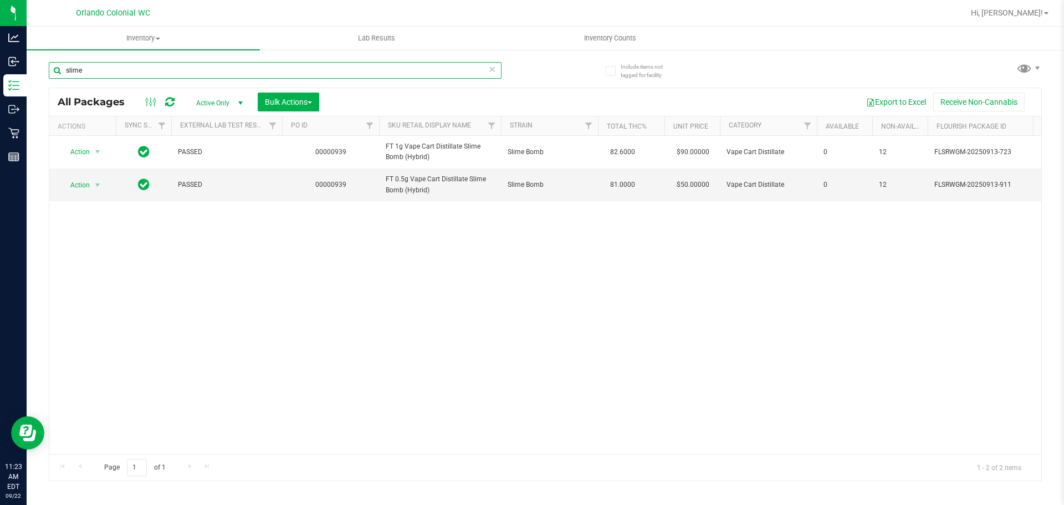
scroll to position [0, 861]
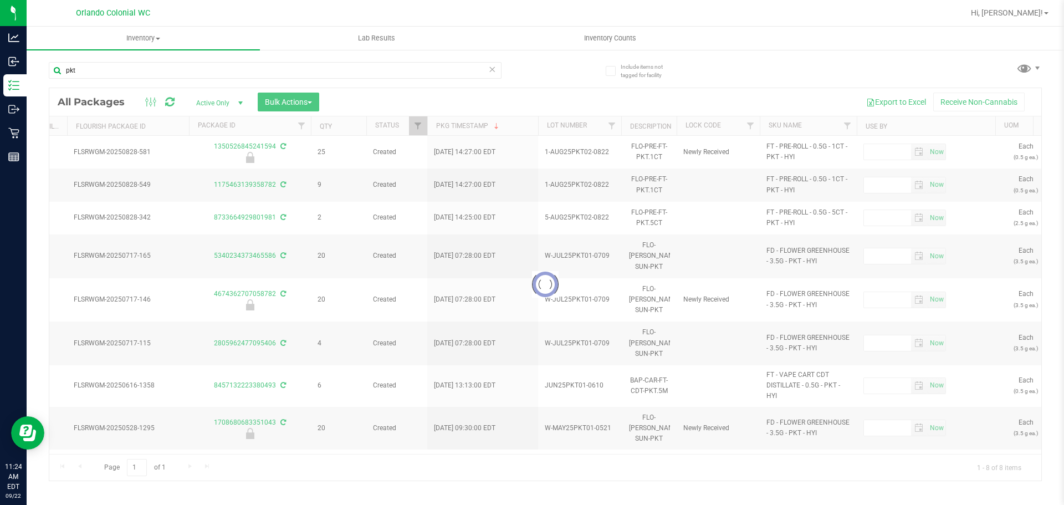
click at [441, 451] on div at bounding box center [545, 284] width 992 height 392
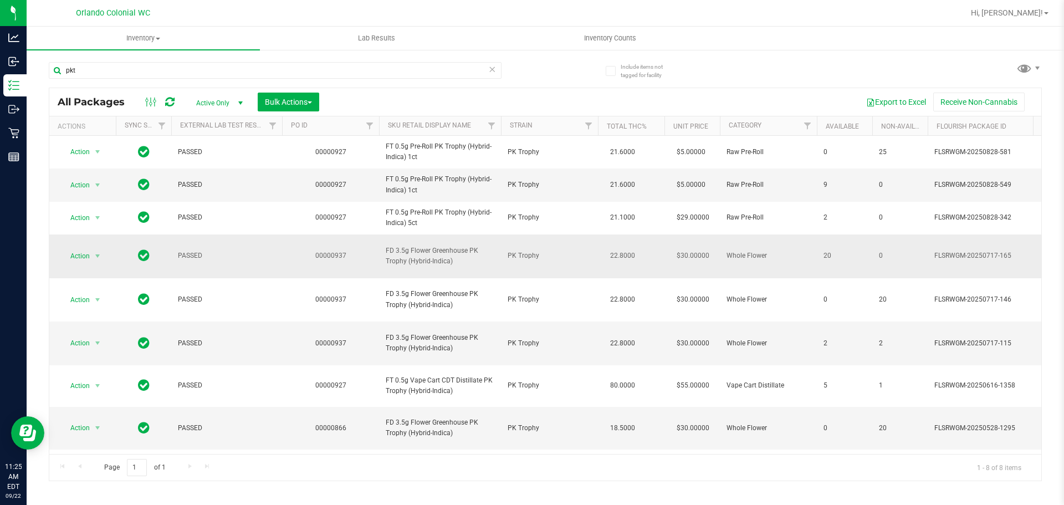
click at [436, 246] on span "FD 3.5g Flower Greenhouse PK Trophy (Hybrid-Indica)" at bounding box center [440, 256] width 109 height 21
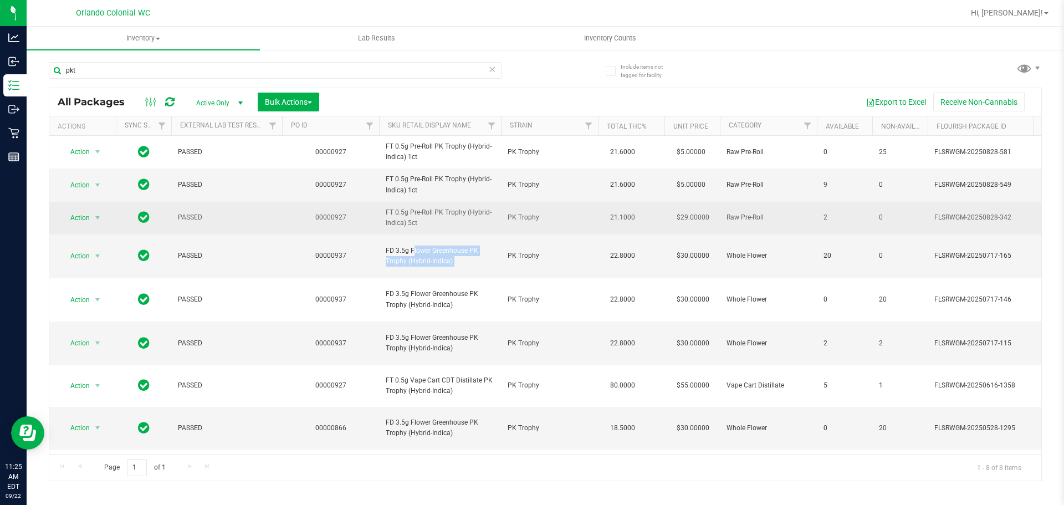
copy tr "FD 3.5g Flower Greenhouse PK Trophy (Hybrid-Indica)"
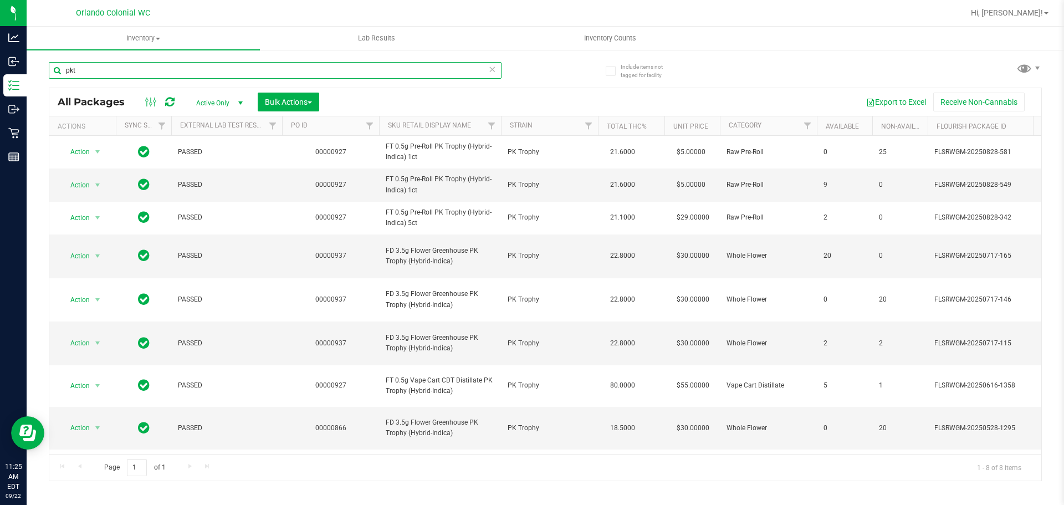
click at [436, 68] on input "pkt" at bounding box center [275, 70] width 453 height 17
click at [437, 67] on input "pkt" at bounding box center [275, 70] width 453 height 17
paste input "FD 3.5g Flower Greenhouse PK Trophy (Hybrid-Indica)"
type input "FD 3.5g Flower Greenhouse PK Trophy (Hybrid-Indica)"
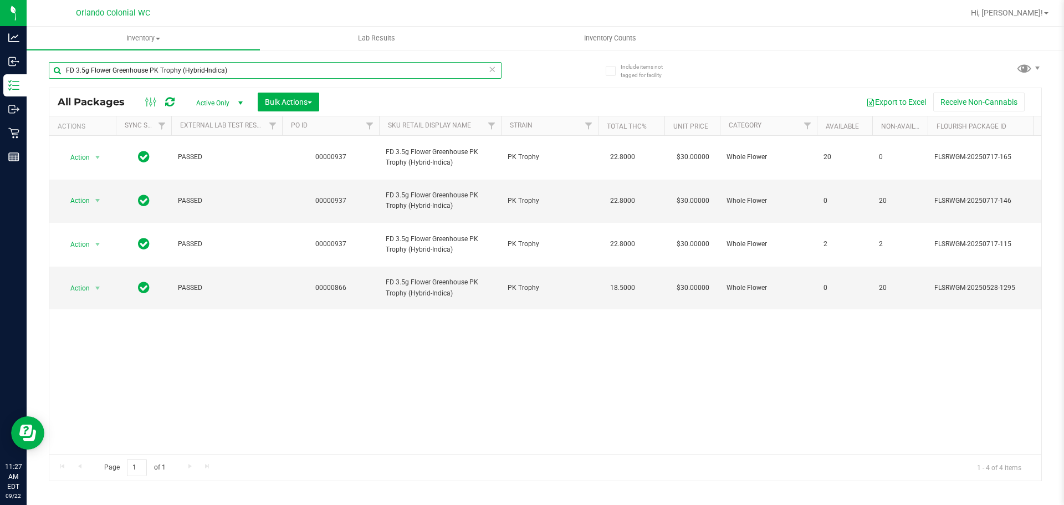
click at [461, 68] on input "FD 3.5g Flower Greenhouse PK Trophy (Hybrid-Indica)" at bounding box center [275, 70] width 453 height 17
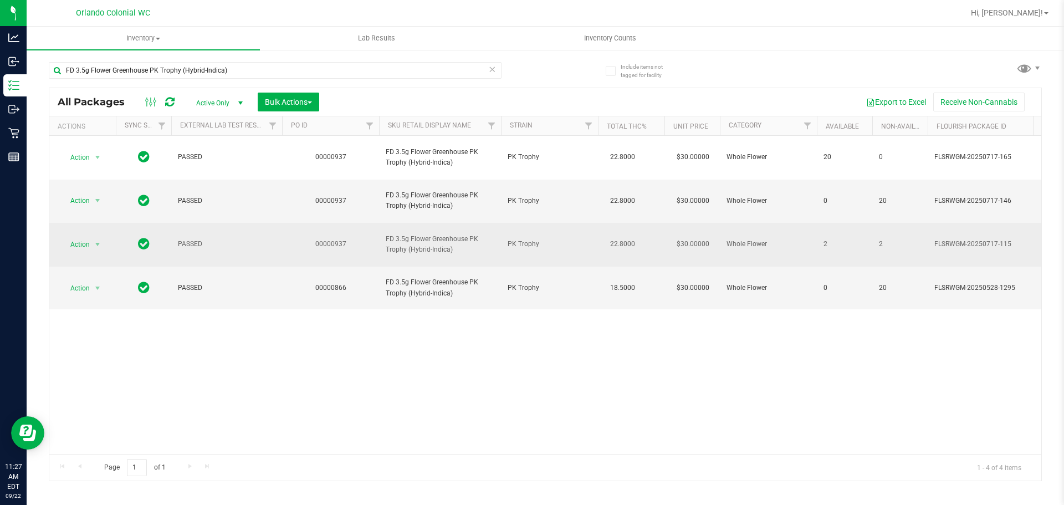
click at [384, 223] on td "FD 3.5g Flower Greenhouse PK Trophy (Hybrid-Indica)" at bounding box center [440, 245] width 122 height 44
click at [399, 234] on span "FD 3.5g Flower Greenhouse PK Trophy (Hybrid-Indica)" at bounding box center [440, 244] width 109 height 21
copy tr "FD 3.5g Flower Greenhouse PK Trophy (Hybrid-Indica)"
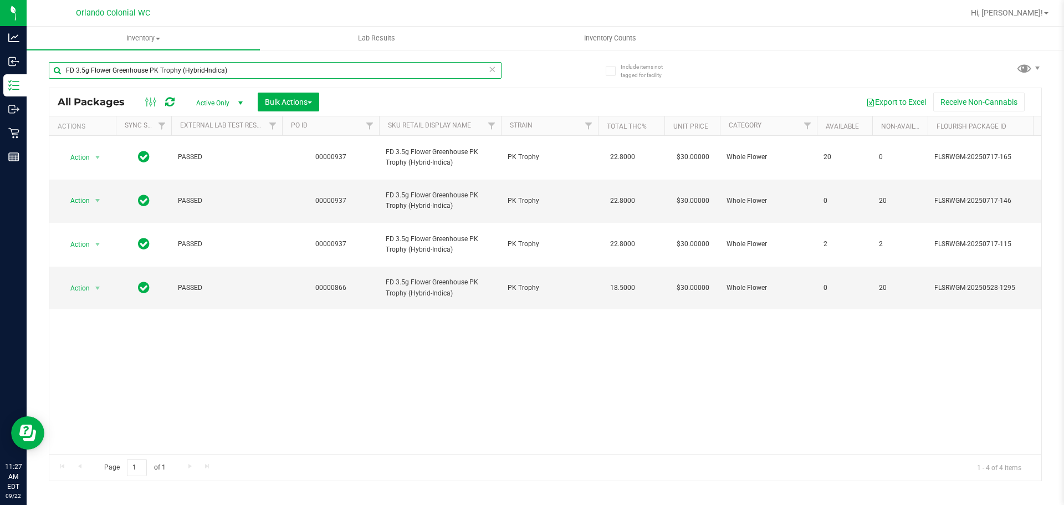
click at [346, 63] on input "FD 3.5g Flower Greenhouse PK Trophy (Hybrid-Indica)" at bounding box center [275, 70] width 453 height 17
click at [348, 63] on input "FD 3.5g Flower Greenhouse PK Trophy (Hybrid-Indica)" at bounding box center [275, 70] width 453 height 17
click at [342, 75] on input "FD 3.5g Flower Greenhouse PK Trophy (Hybrid-Indica)" at bounding box center [275, 70] width 453 height 17
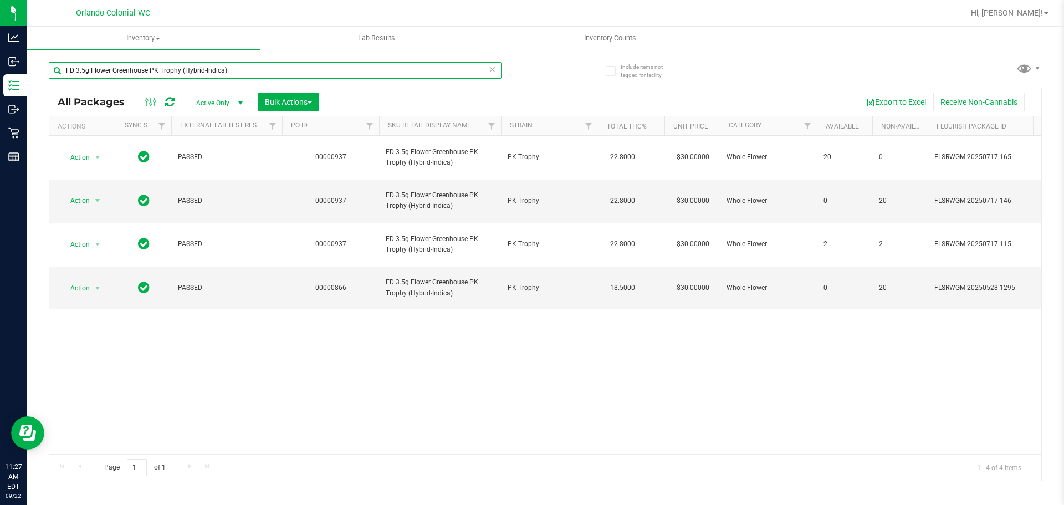
click at [342, 75] on input "FD 3.5g Flower Greenhouse PK Trophy (Hybrid-Indica)" at bounding box center [275, 70] width 453 height 17
click at [372, 67] on input "FD 3.5g Flower Greenhouse PK Trophy (Hybrid-Indica)" at bounding box center [275, 70] width 453 height 17
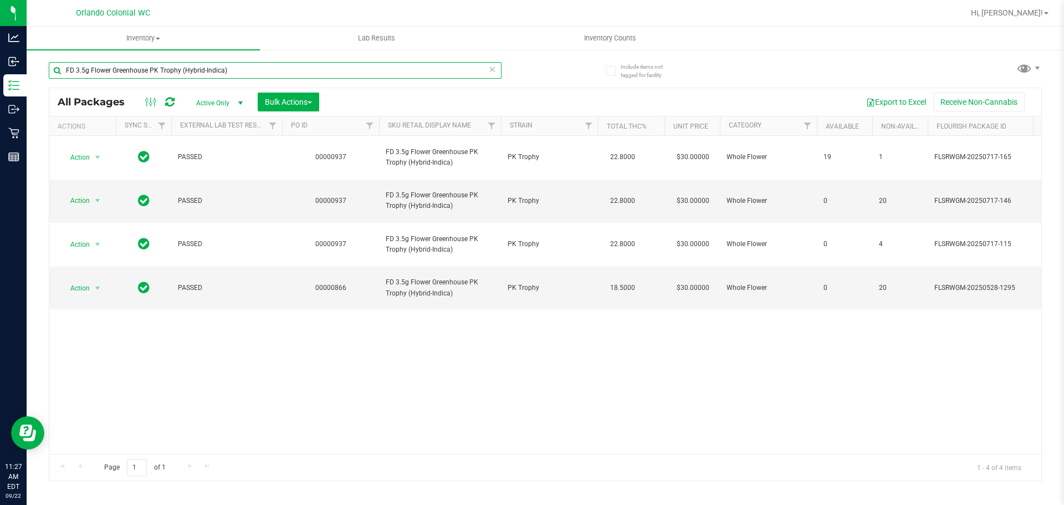
paste input "T 3.5g Cannabis Flower Trop Top (Hybrid"
type input "FT 3.5g Cannabis Flower Trop Top (Hybrid)"
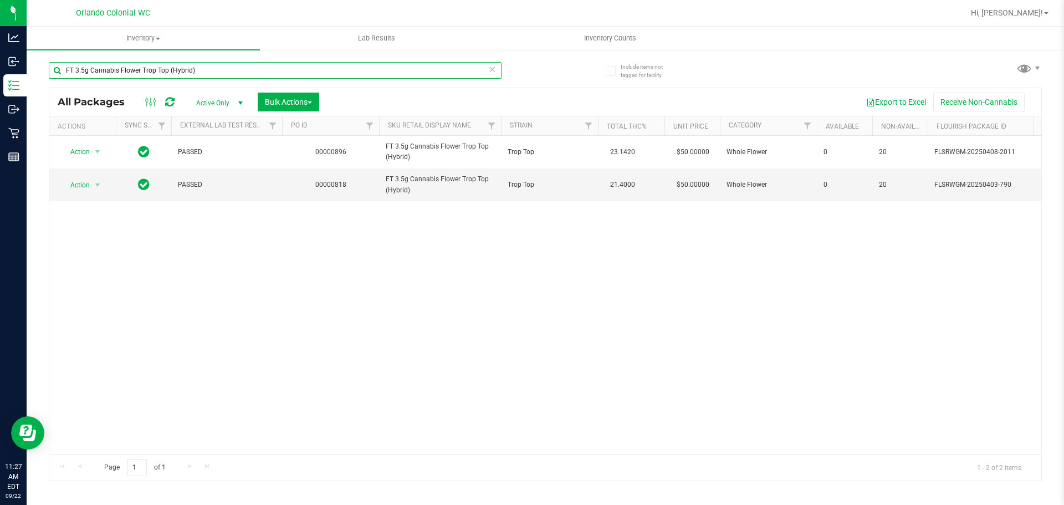
scroll to position [0, 861]
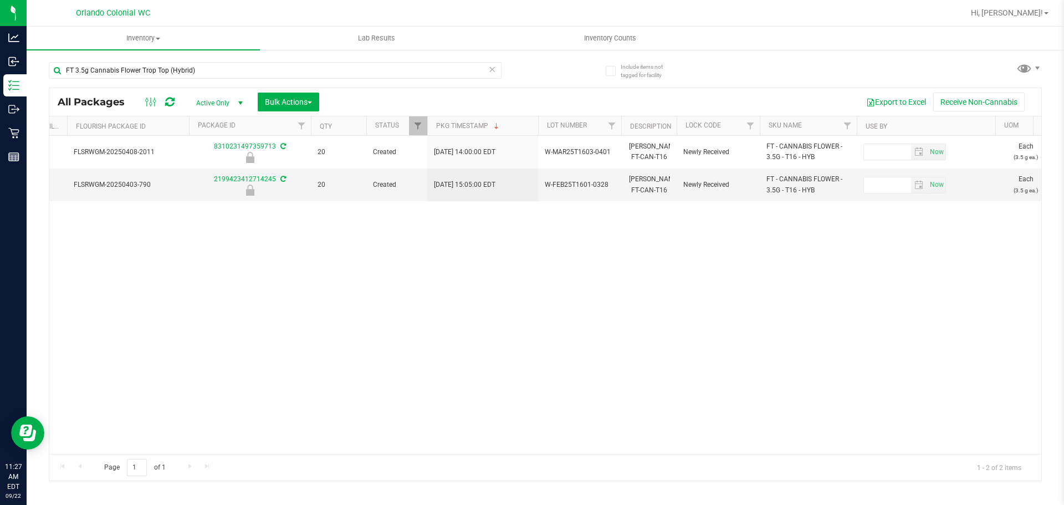
click at [416, 457] on div "Page 1 of 1 1 - 2 of 2 items" at bounding box center [545, 467] width 992 height 27
click at [417, 461] on div "Page 1 of 1 1 - 2 of 2 items" at bounding box center [545, 467] width 992 height 27
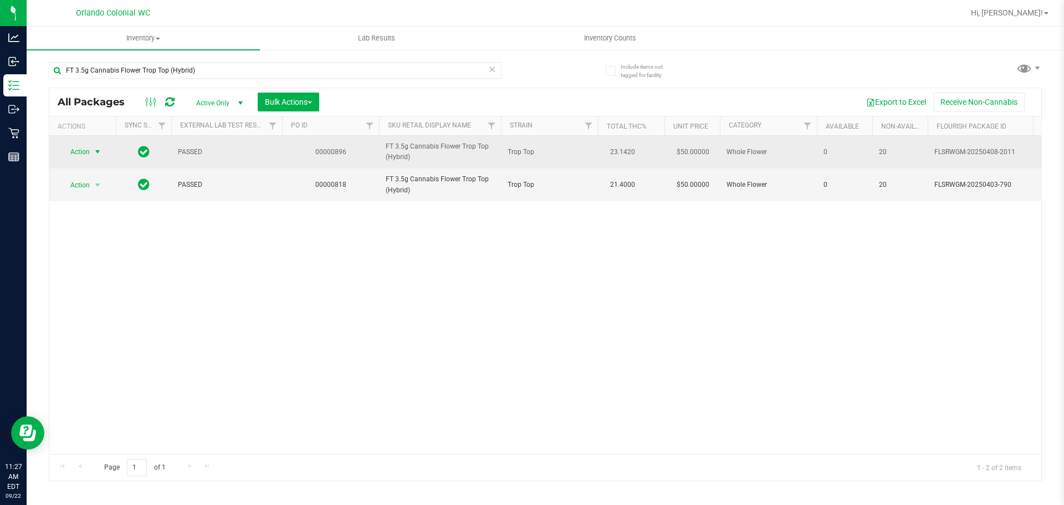
click at [79, 153] on span "Action" at bounding box center [75, 152] width 30 height 16
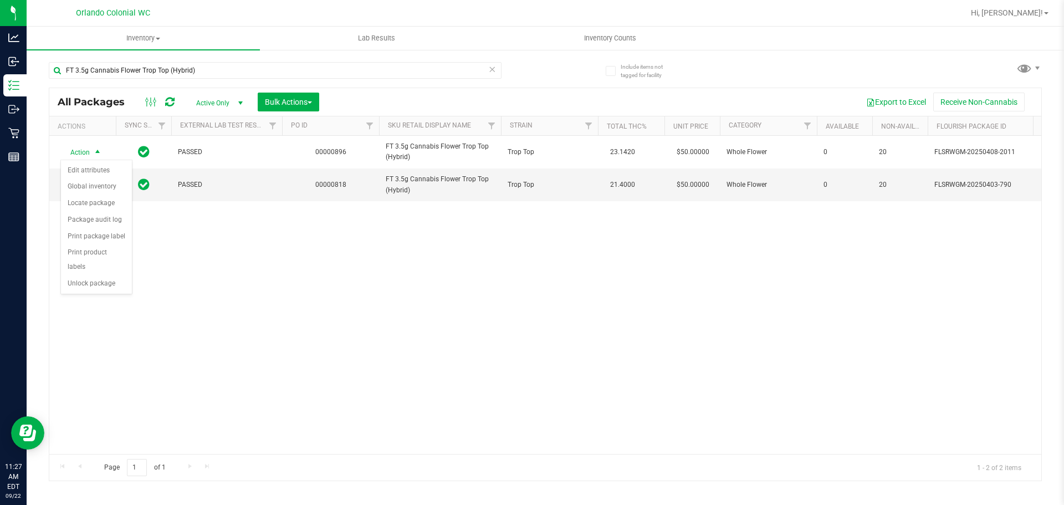
click at [749, 267] on div "Action Action Edit attributes Global inventory Locate package Package audit log…" at bounding box center [545, 295] width 992 height 318
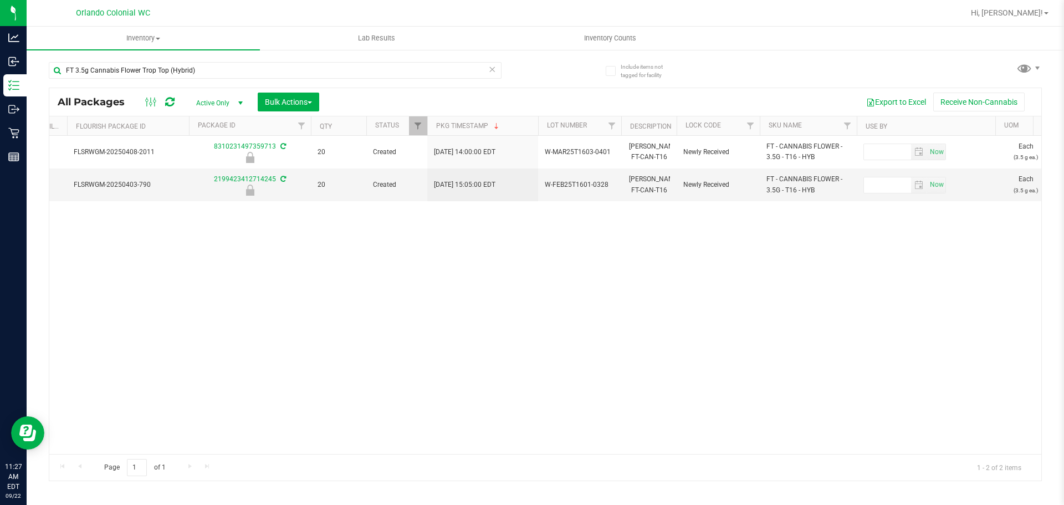
click at [384, 455] on div "Page 1 of 1 1 - 2 of 2 items" at bounding box center [545, 467] width 992 height 27
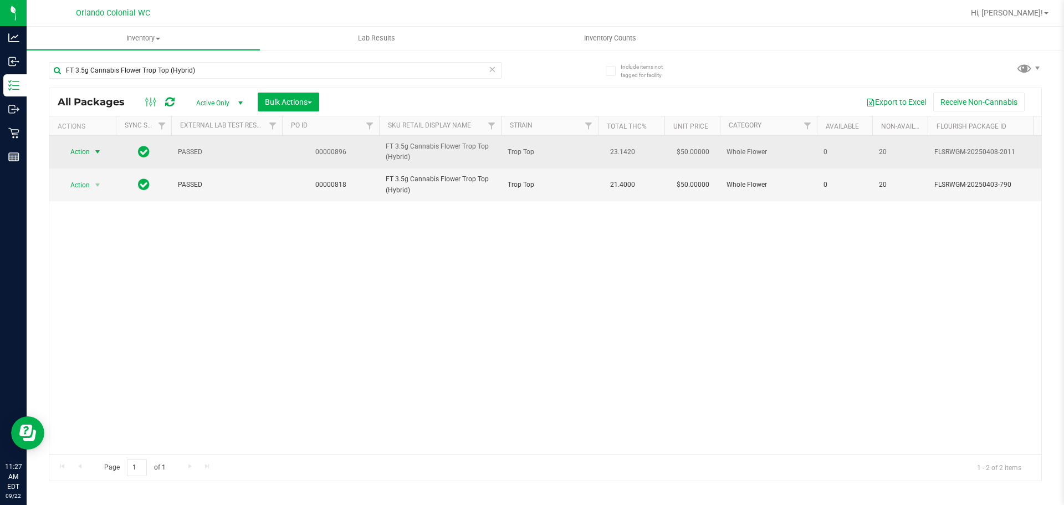
click at [97, 154] on span "select" at bounding box center [97, 151] width 9 height 9
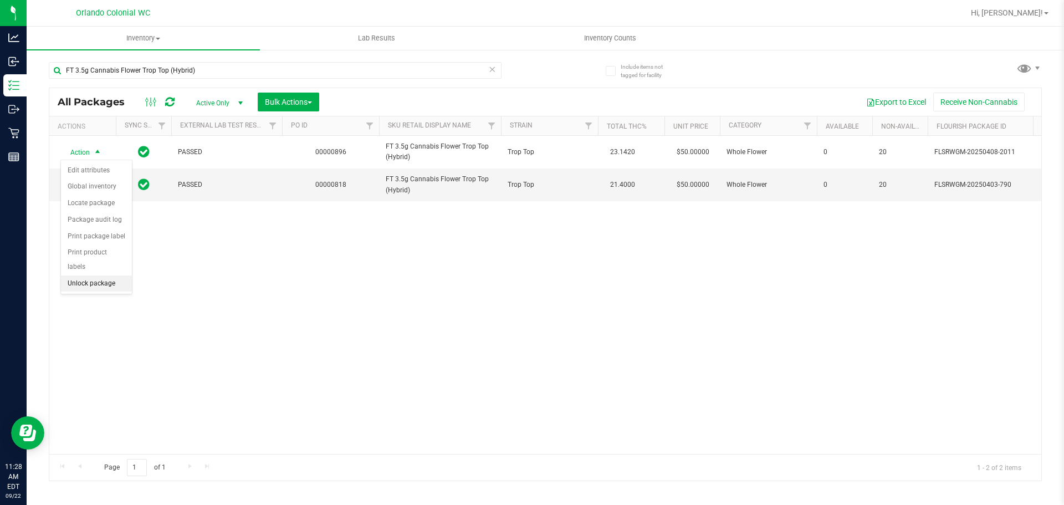
click at [125, 275] on li "Unlock package" at bounding box center [96, 283] width 71 height 17
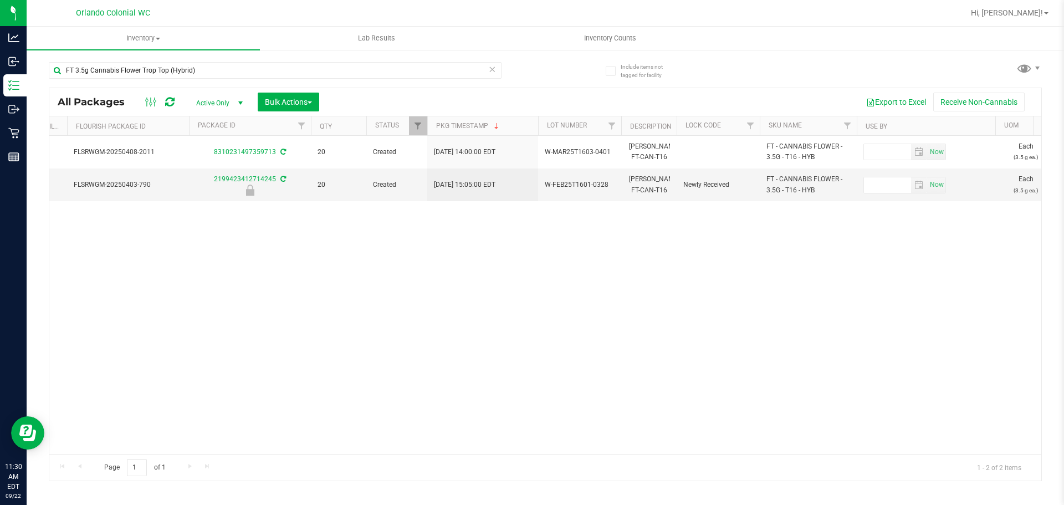
drag, startPoint x: 689, startPoint y: 456, endPoint x: 809, endPoint y: 457, distance: 119.7
click at [809, 457] on div "Page 1 of 1 1 - 2 of 2 items" at bounding box center [545, 467] width 992 height 27
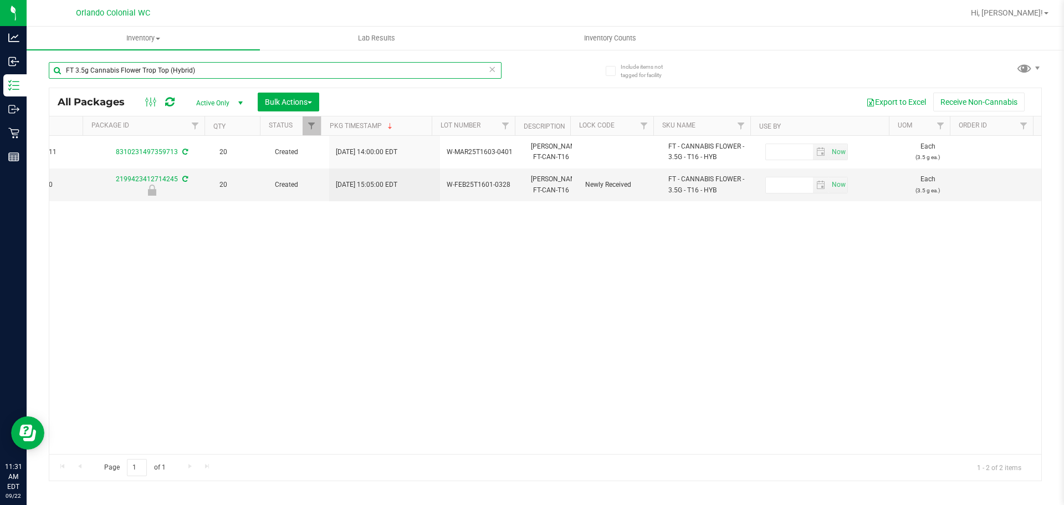
click at [389, 70] on input "FT 3.5g Cannabis Flower Trop Top (Hybrid)" at bounding box center [275, 70] width 453 height 17
paste input "GL 0.5g Vape Cart Live Rosin Bosscotti (Indica"
type input "GL 0.5g Vape Cart Live Rosin Bosscotti (Indica)"
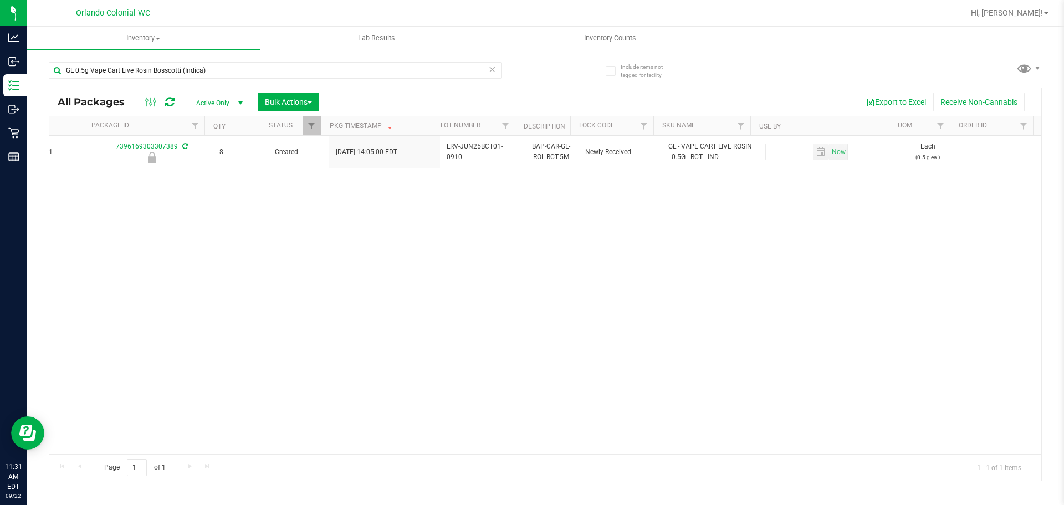
click at [484, 443] on div "Action Action Edit attributes Global inventory Locate package Package audit log…" at bounding box center [545, 295] width 992 height 318
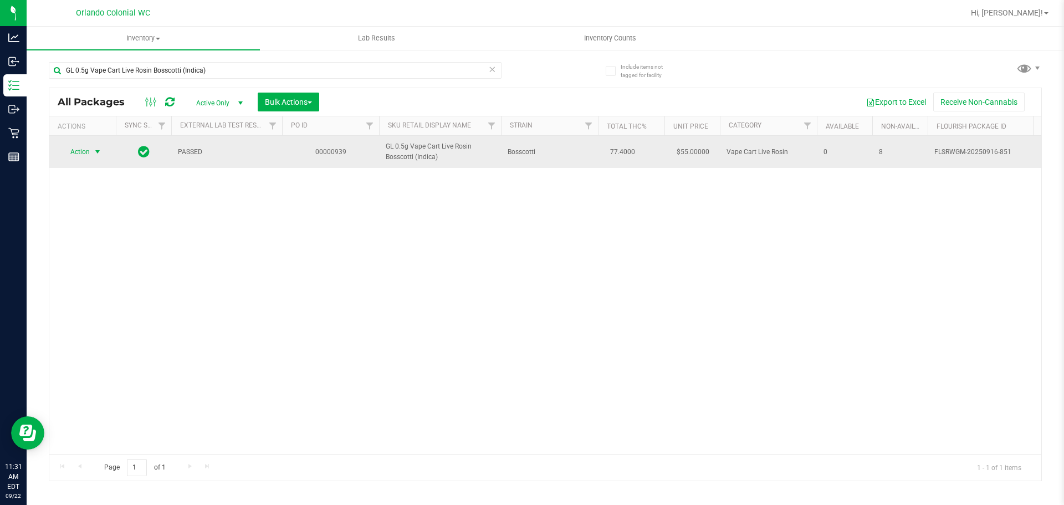
click at [99, 159] on span "select" at bounding box center [98, 152] width 14 height 16
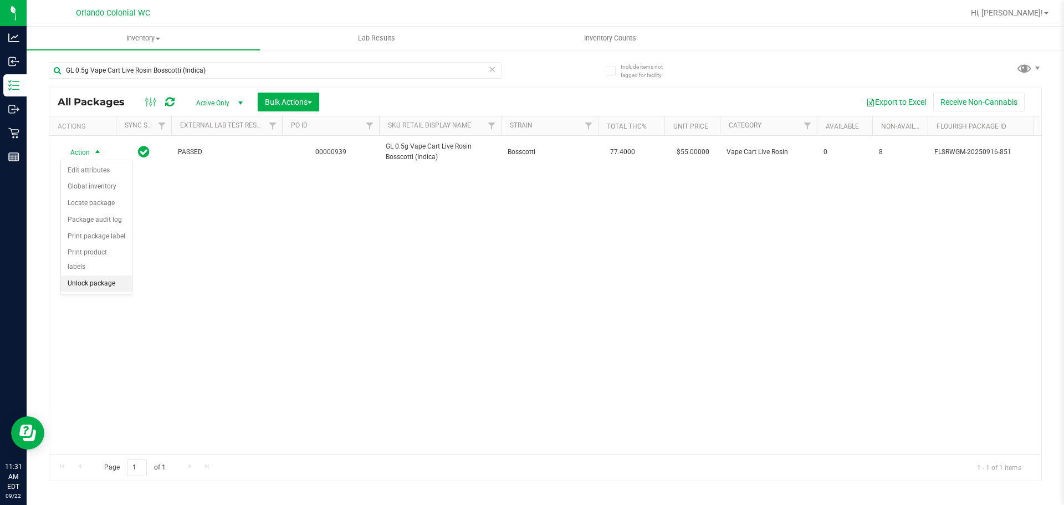
click at [83, 275] on li "Unlock package" at bounding box center [96, 283] width 71 height 17
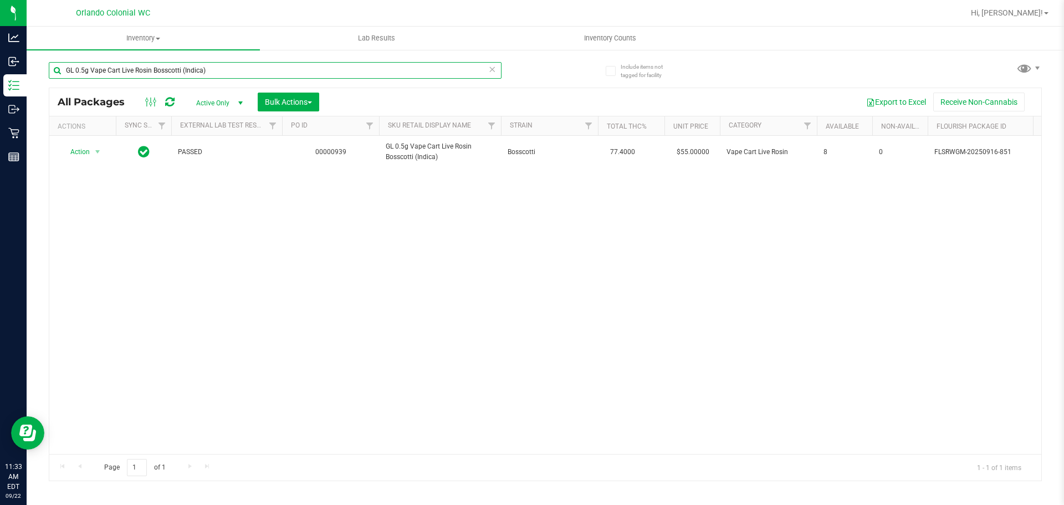
click at [347, 65] on input "GL 0.5g Vape Cart Live Rosin Bosscotti (Indica)" at bounding box center [275, 70] width 453 height 17
paste input "SW 1g FSO Syringe Hybrid Blend"
type input "SW 1g FSO Syringe Hybrid Blend"
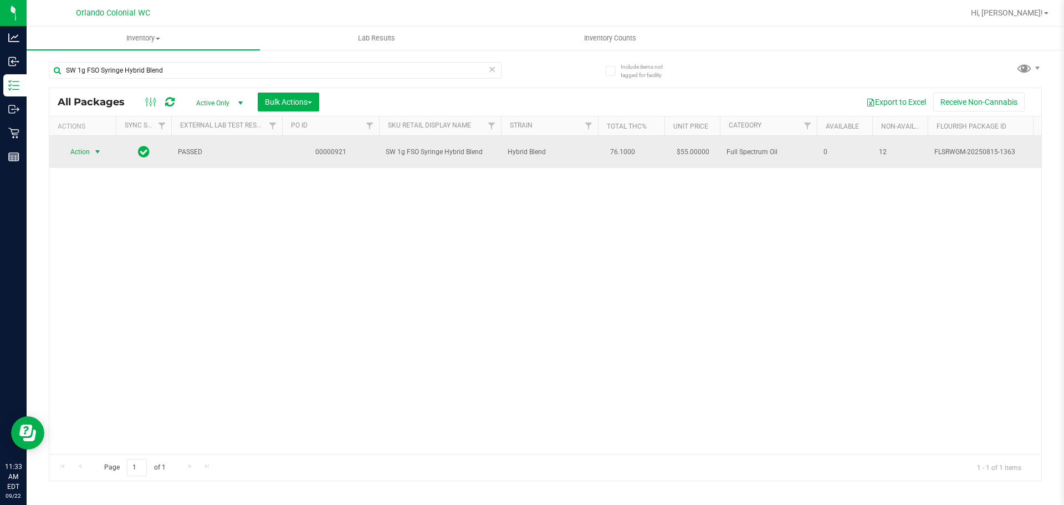
click at [79, 155] on span "Action" at bounding box center [75, 152] width 30 height 16
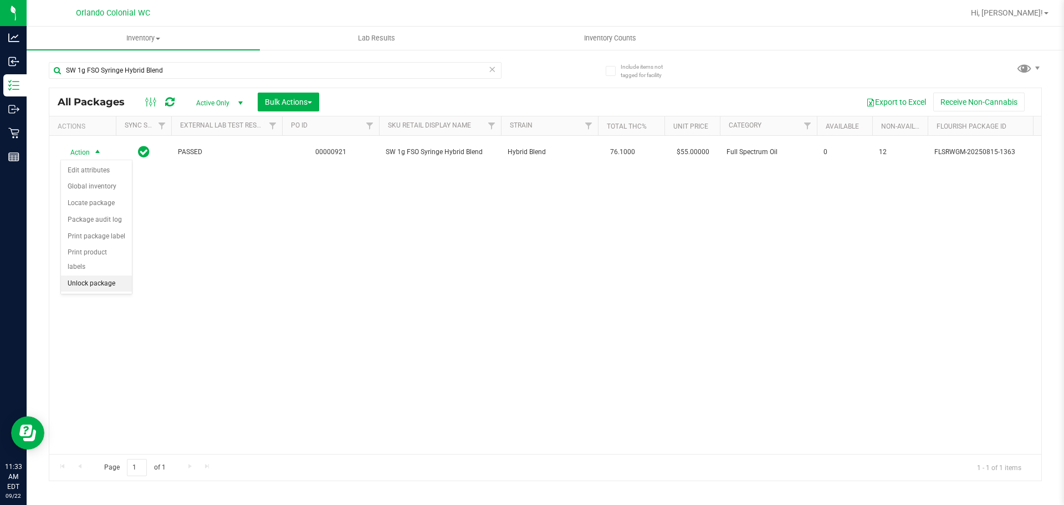
click at [97, 275] on li "Unlock package" at bounding box center [96, 283] width 71 height 17
click at [290, 232] on div "Action Action Adjust qty Create package Edit attributes Global inventory Locate…" at bounding box center [545, 295] width 992 height 318
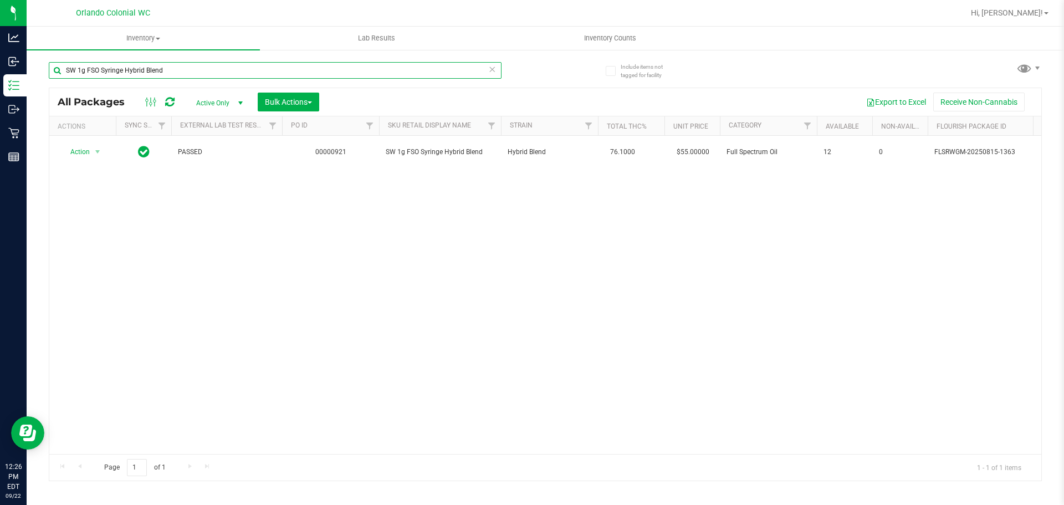
click at [303, 67] on input "SW 1g FSO Syringe Hybrid Blend" at bounding box center [275, 70] width 453 height 17
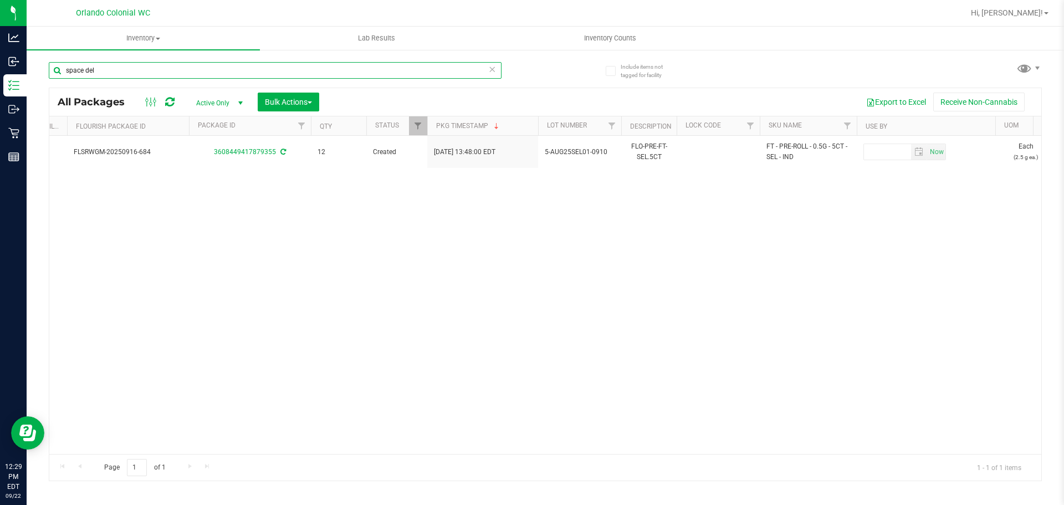
click at [212, 74] on input "space del" at bounding box center [275, 70] width 453 height 17
type input "h"
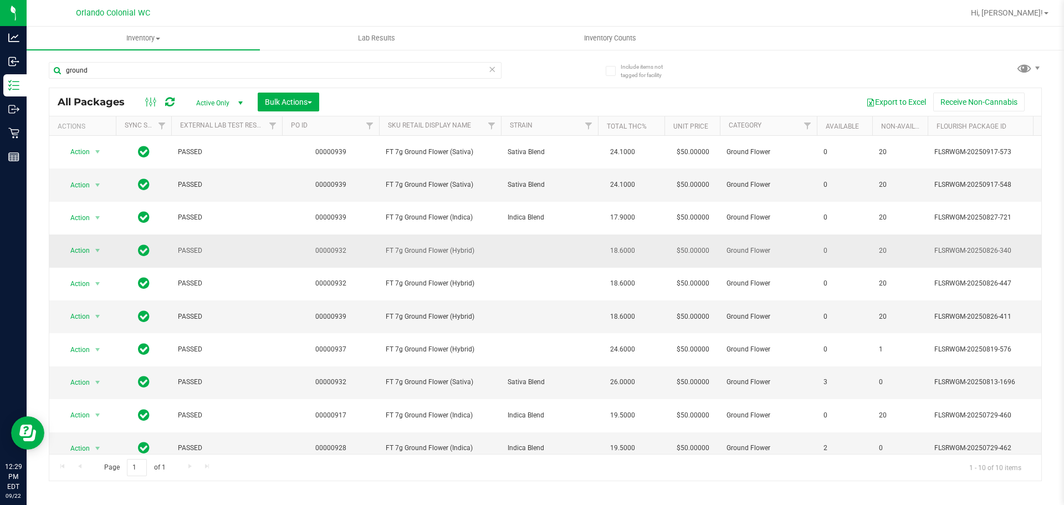
click at [452, 265] on td "FT 7g Ground Flower (Hybrid)" at bounding box center [440, 250] width 122 height 33
click at [445, 254] on span "FT 7g Ground Flower (Hybrid)" at bounding box center [440, 251] width 109 height 11
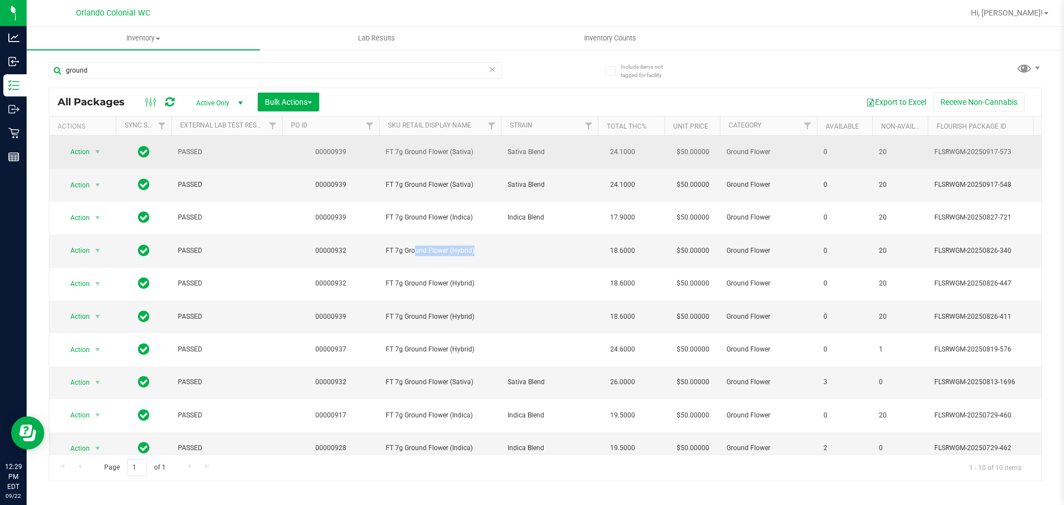
copy td "FT 7g Ground Flower (Hybrid)"
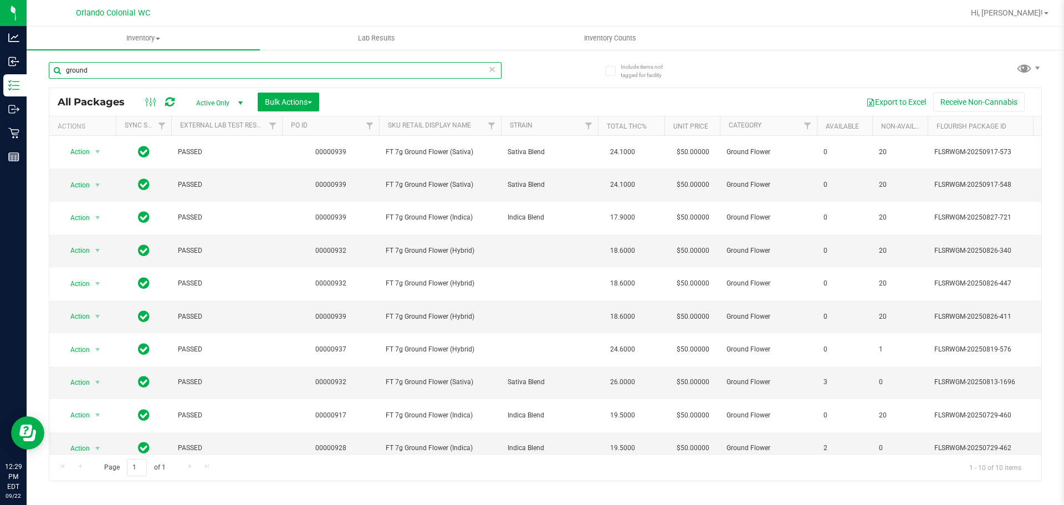
click at [364, 71] on input "ground" at bounding box center [275, 70] width 453 height 17
paste input "FT 7g Ground Flower (Hybrid)"
type input "FT 7g Ground Flower (Hybrid)"
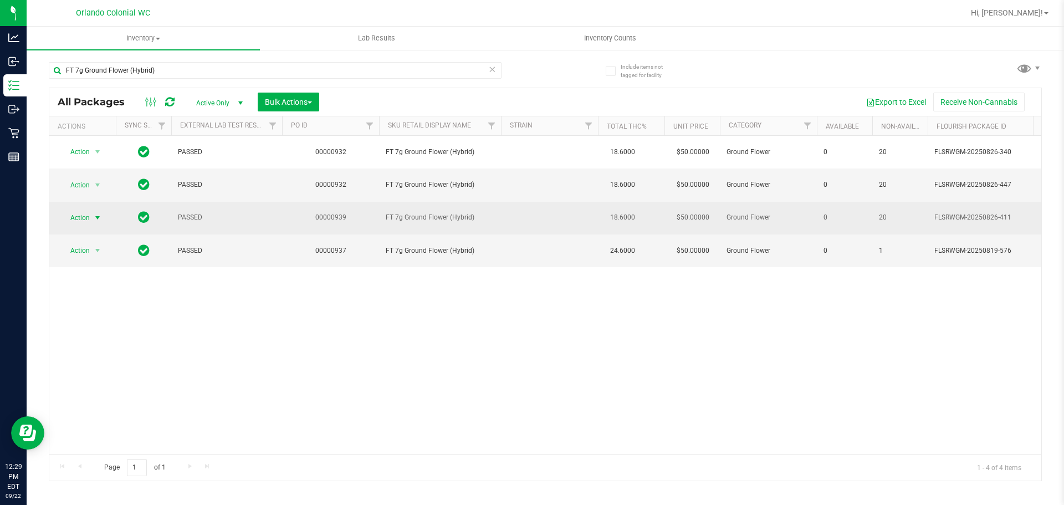
click at [62, 217] on span "Action" at bounding box center [75, 218] width 30 height 16
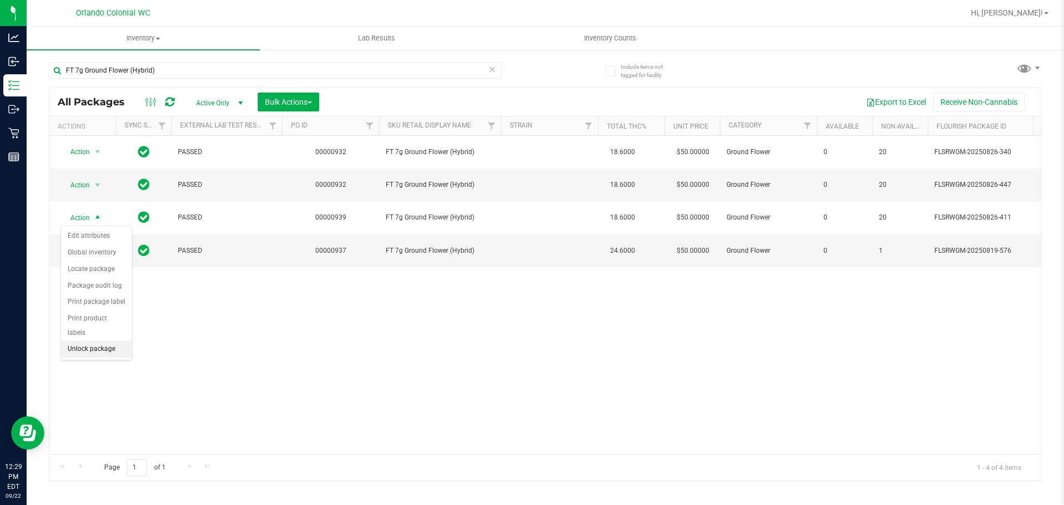
click at [91, 341] on li "Unlock package" at bounding box center [96, 349] width 71 height 17
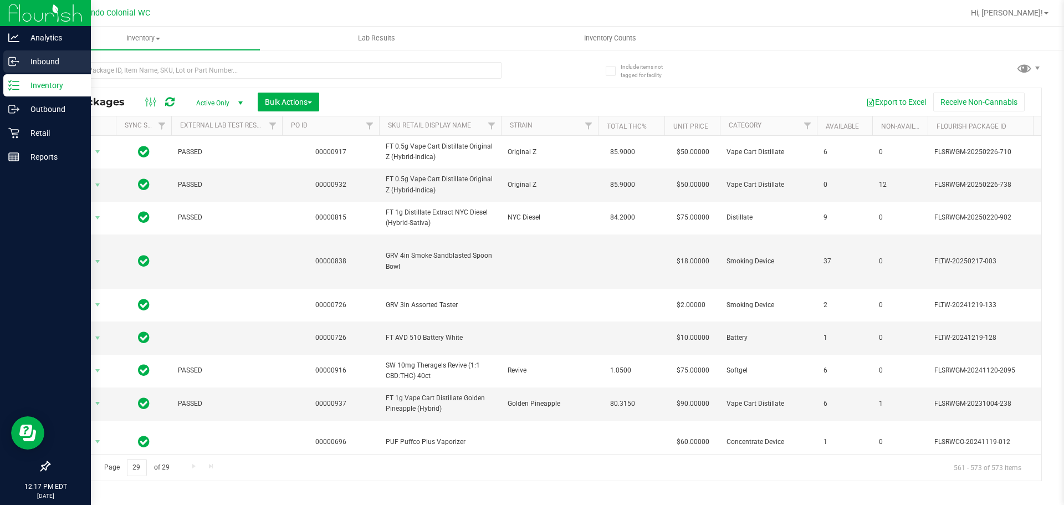
click at [18, 70] on div "Inbound" at bounding box center [47, 61] width 88 height 22
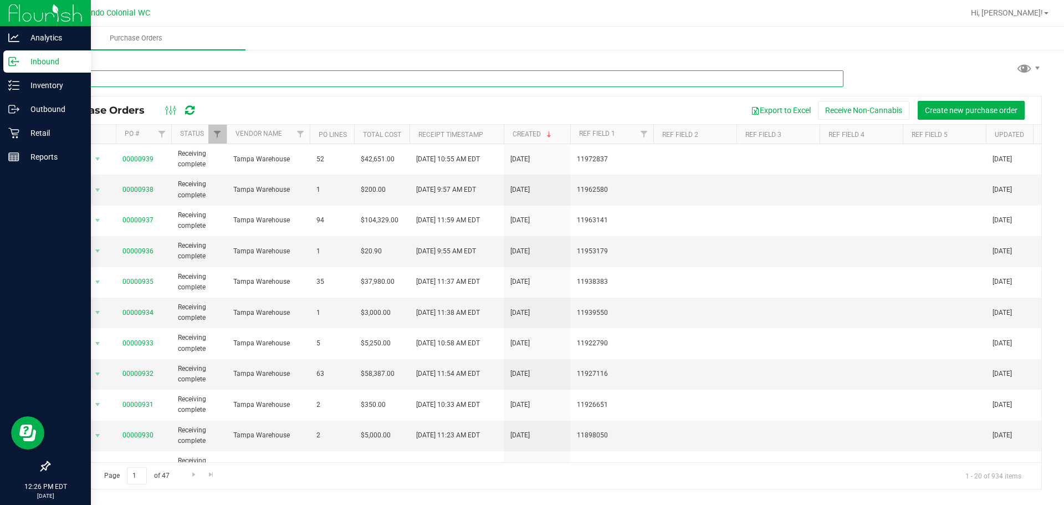
click at [214, 73] on input "text" at bounding box center [446, 78] width 795 height 17
